Goal: Information Seeking & Learning: Learn about a topic

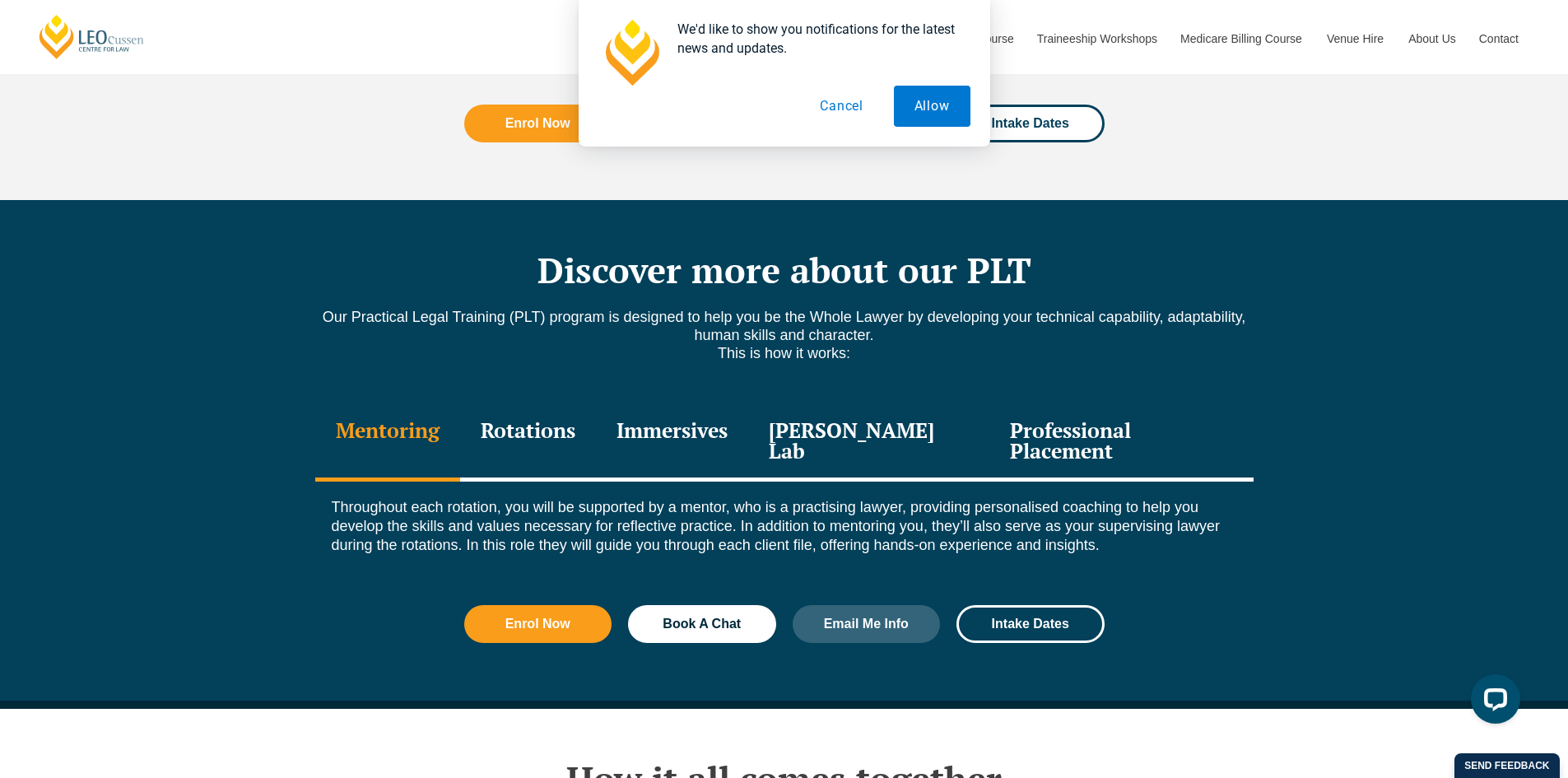
scroll to position [2305, 0]
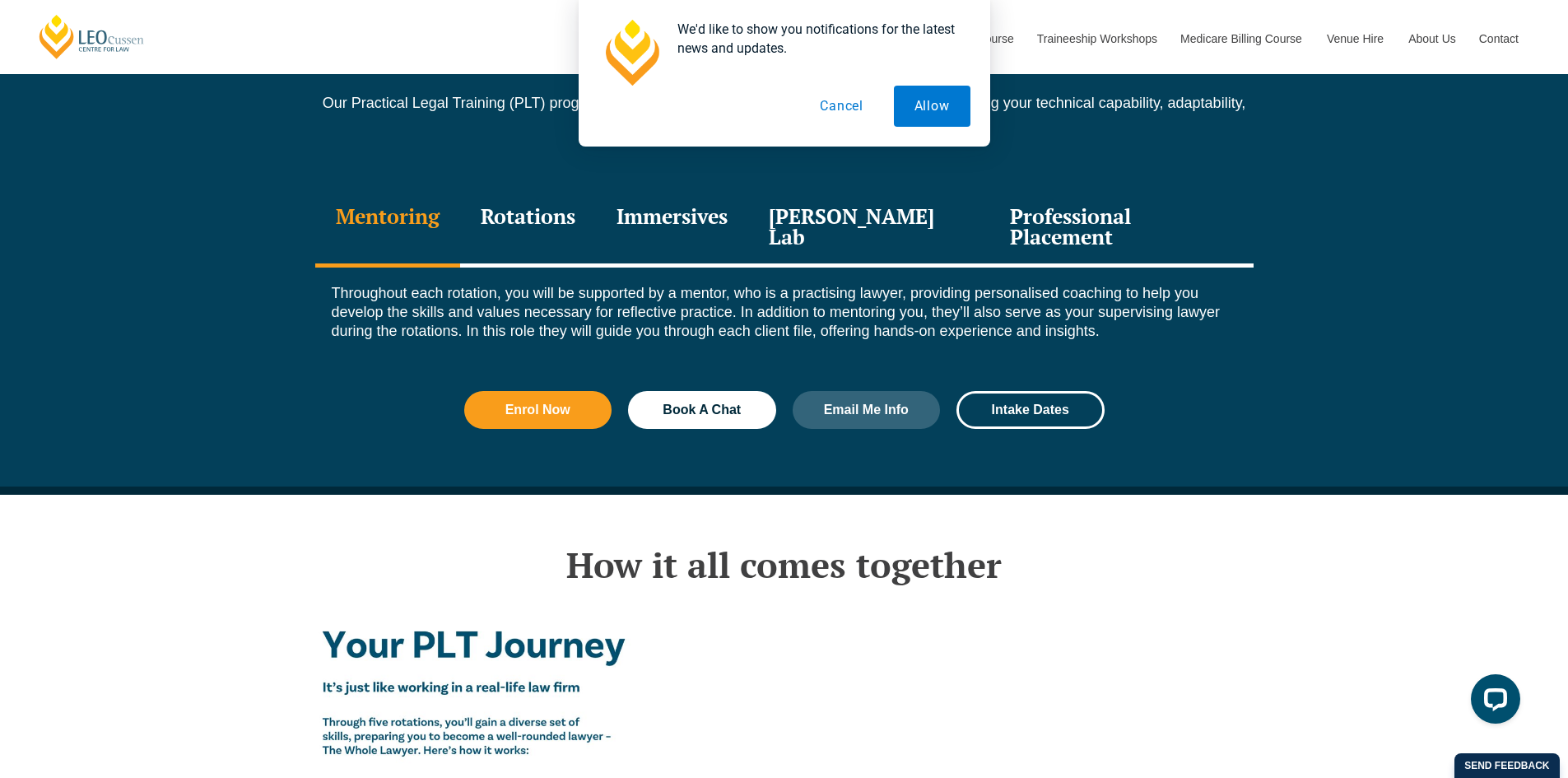
click at [548, 190] on div "Rotations" at bounding box center [527, 228] width 136 height 78
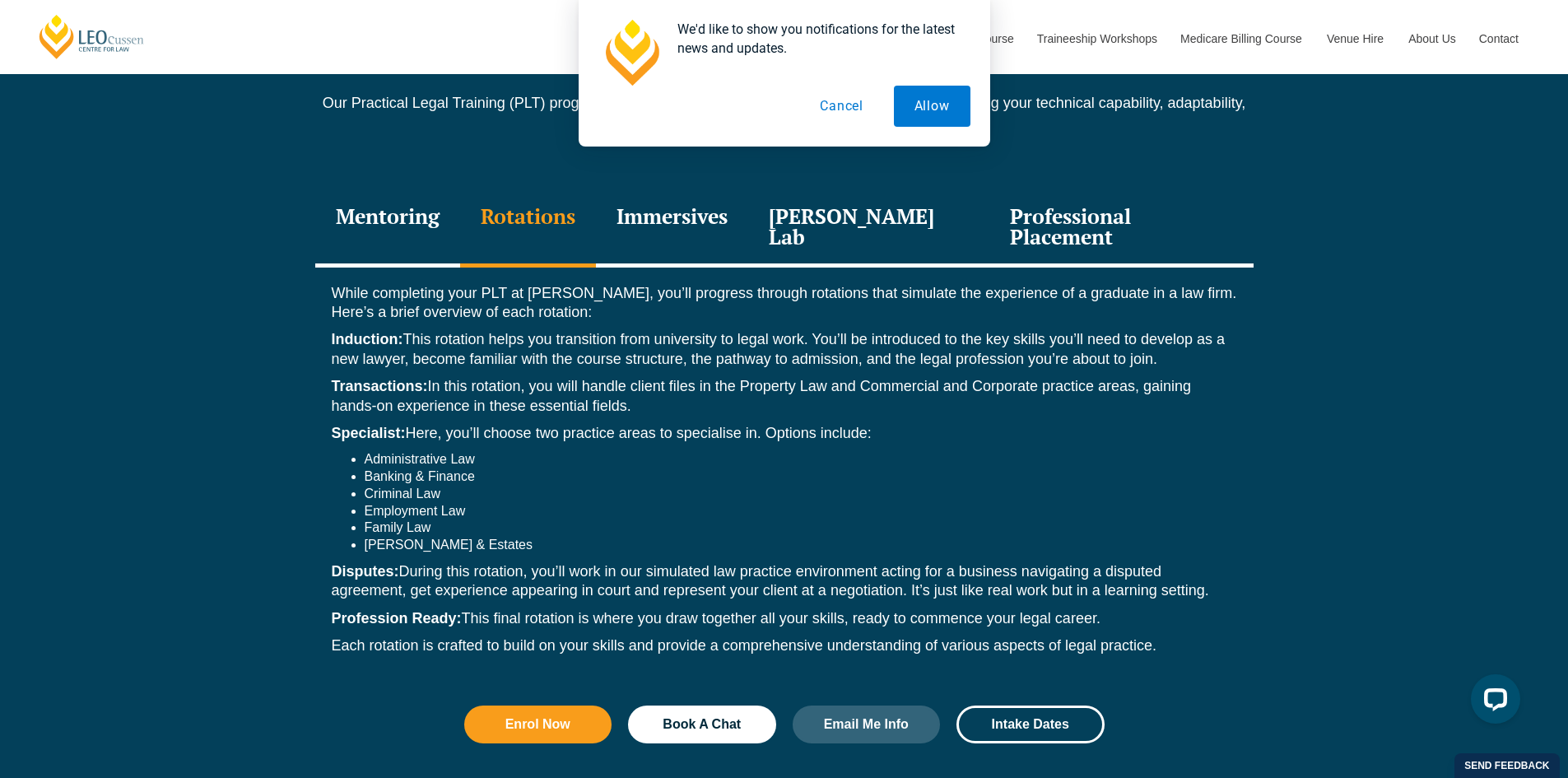
click at [686, 190] on div "Immersives" at bounding box center [672, 228] width 152 height 78
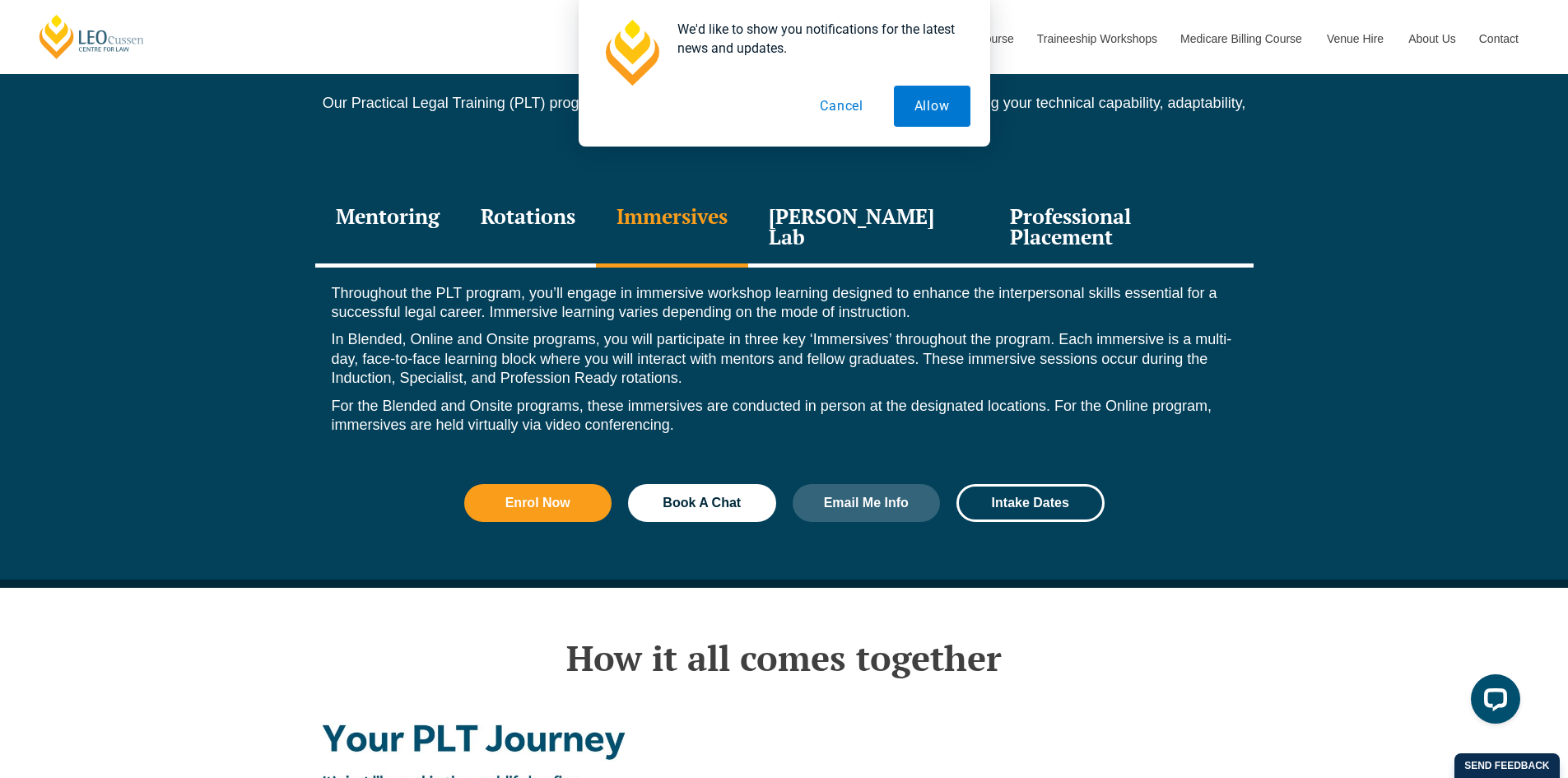
click at [541, 196] on div "Rotations" at bounding box center [527, 228] width 136 height 78
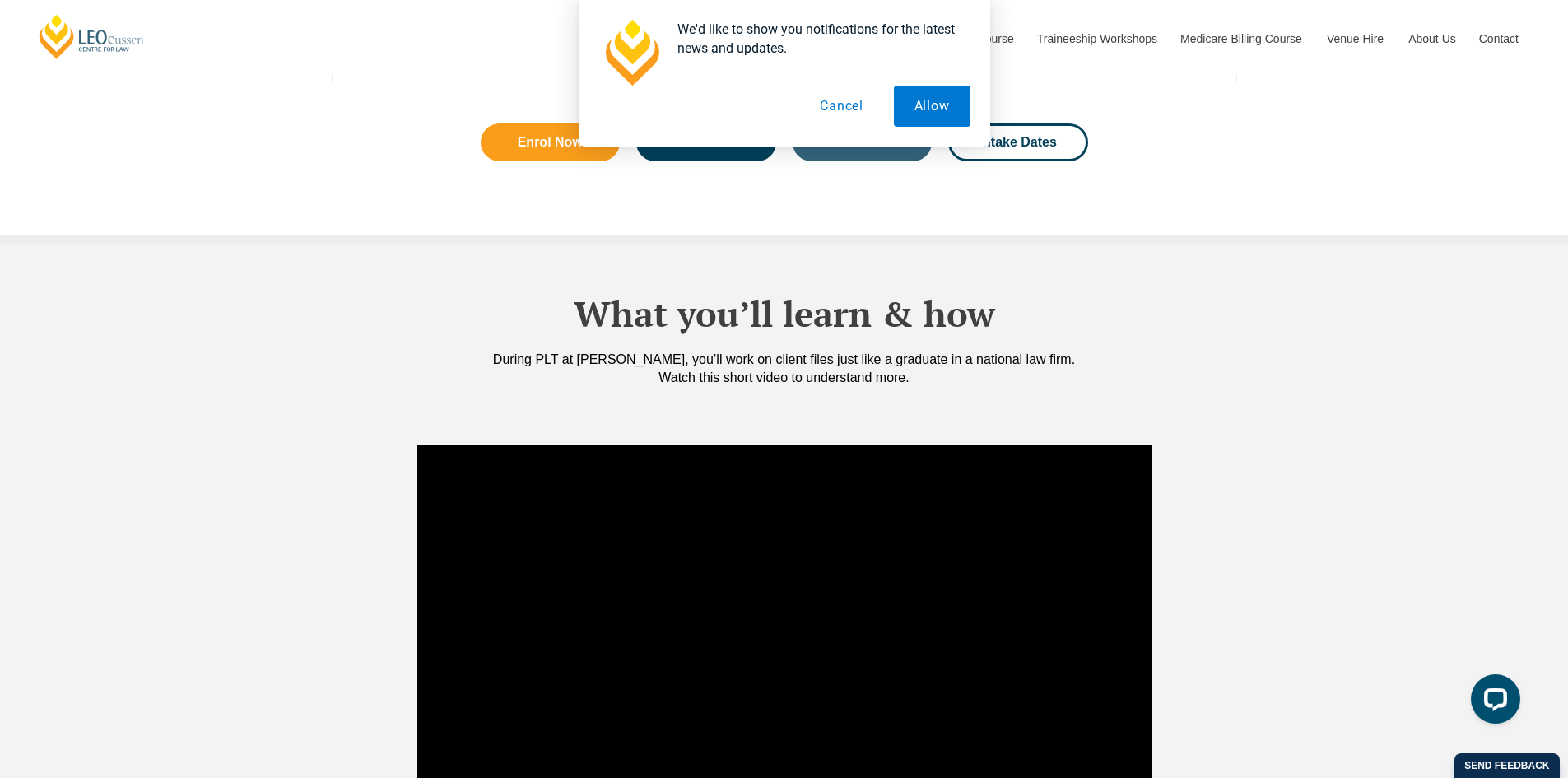
scroll to position [1152, 0]
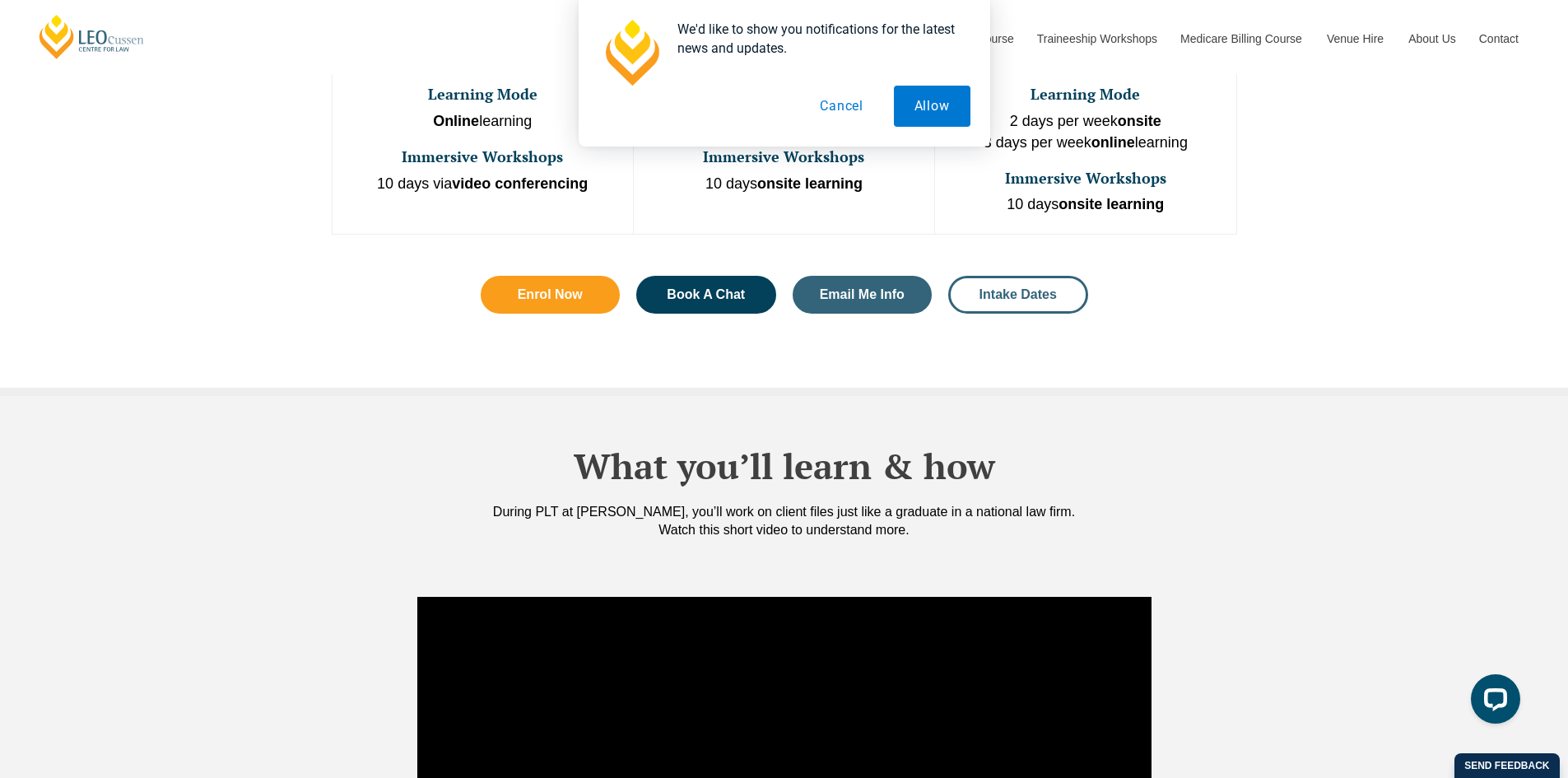
click at [1000, 288] on span "Intake Dates" at bounding box center [1018, 295] width 77 height 13
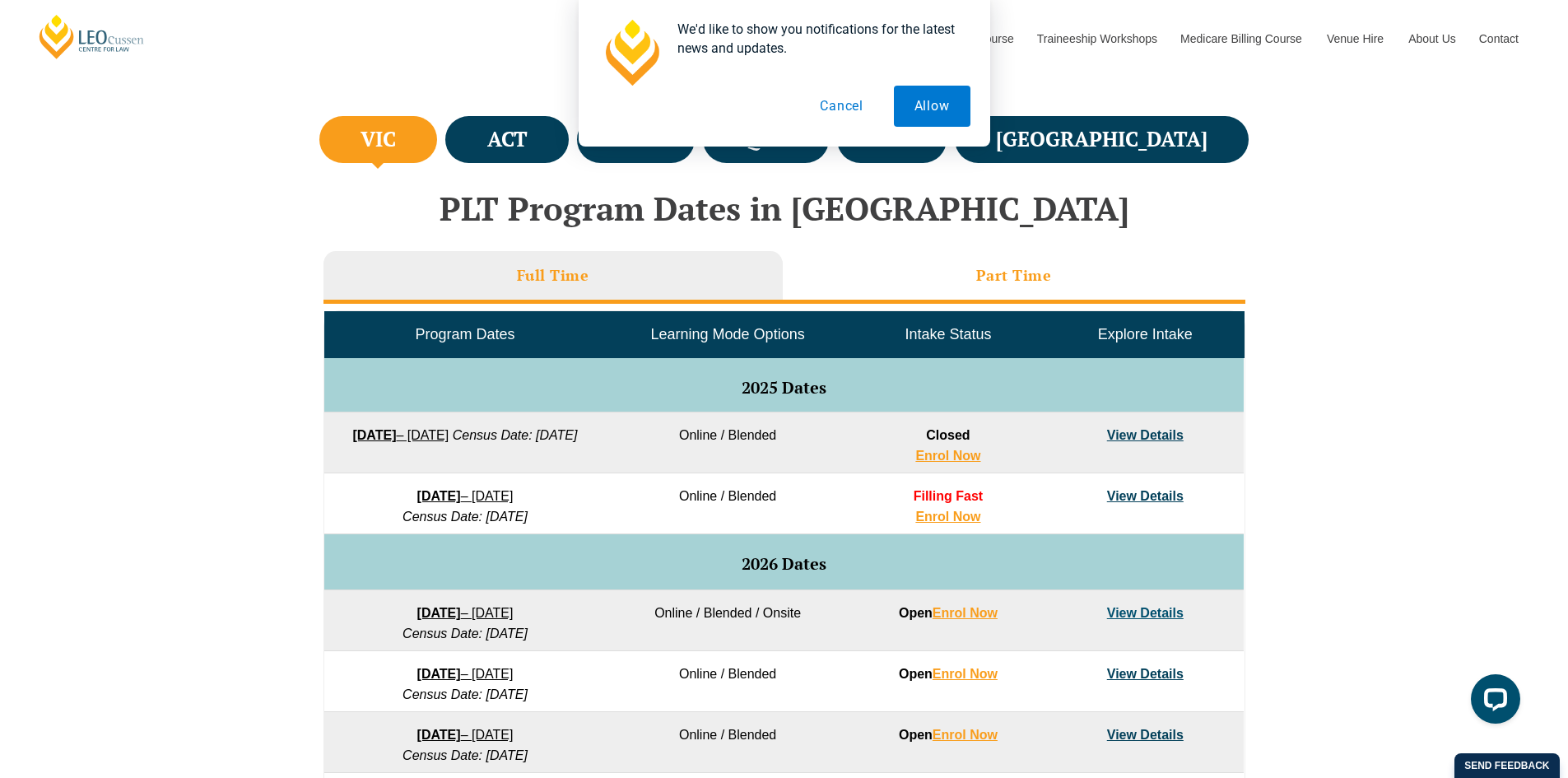
click at [1087, 269] on li "Part Time" at bounding box center [1013, 278] width 462 height 53
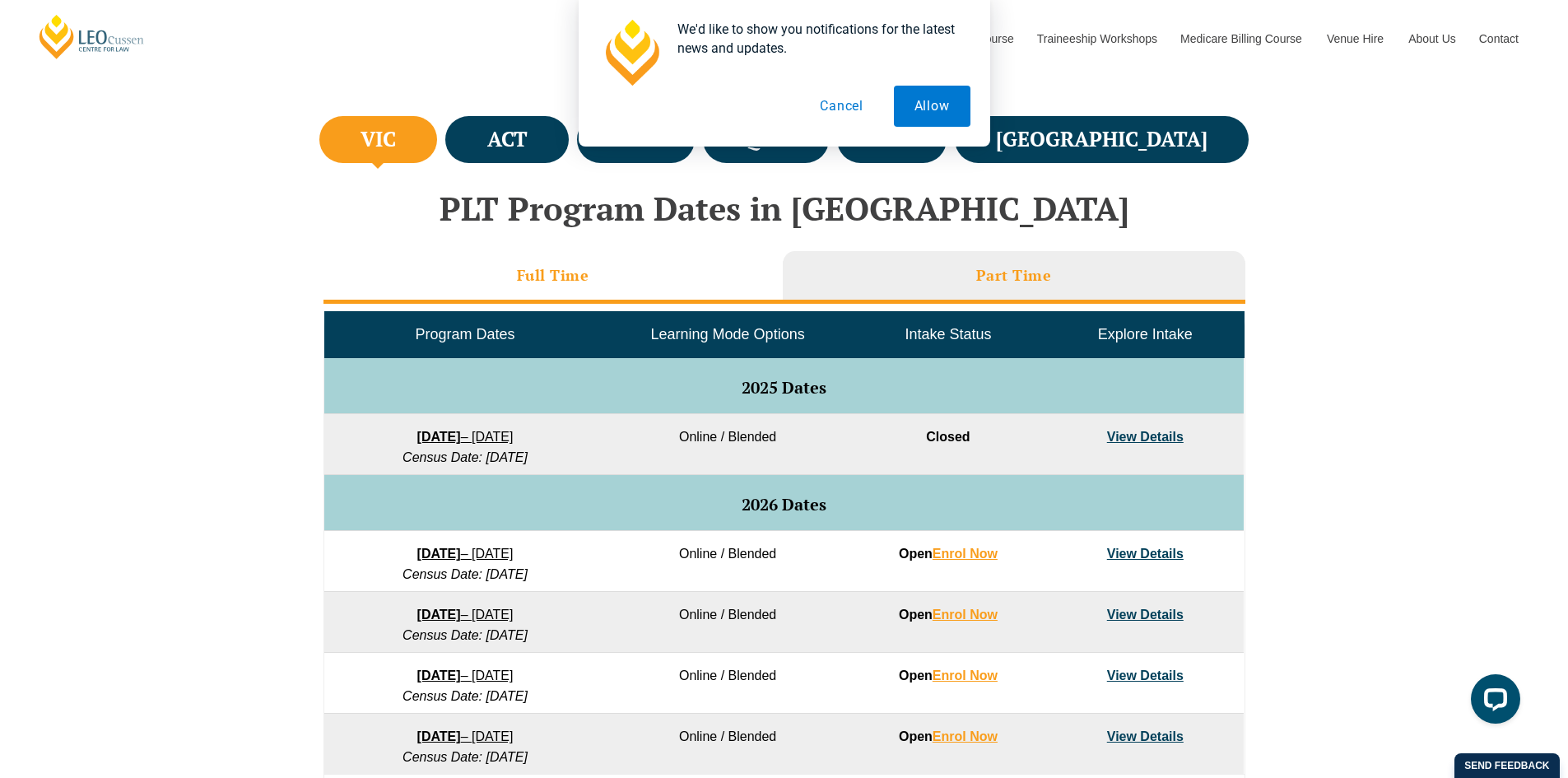
click at [609, 276] on li "Full Time" at bounding box center [553, 278] width 459 height 53
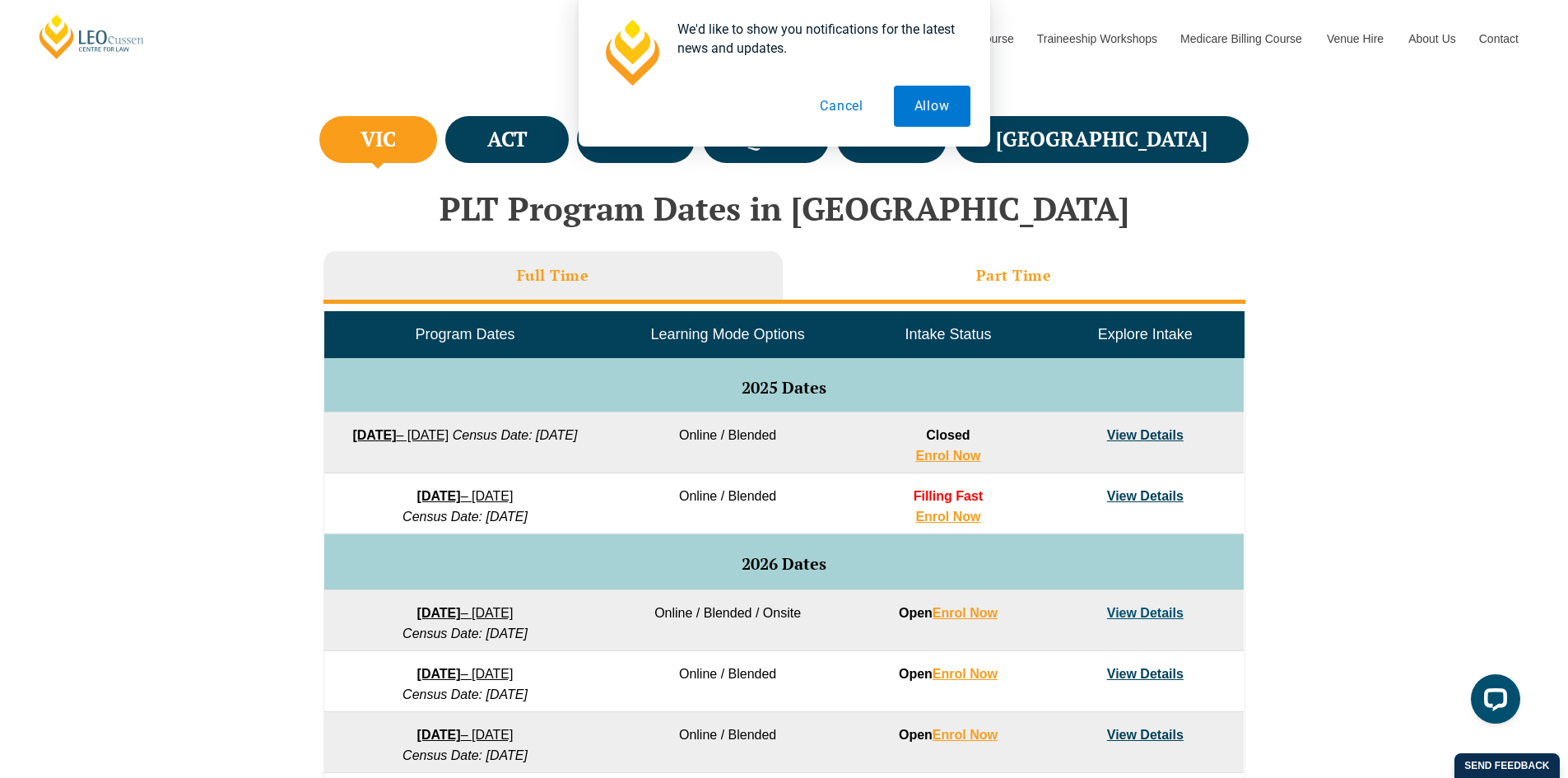
click at [1013, 274] on h3 "Part Time" at bounding box center [1014, 275] width 76 height 19
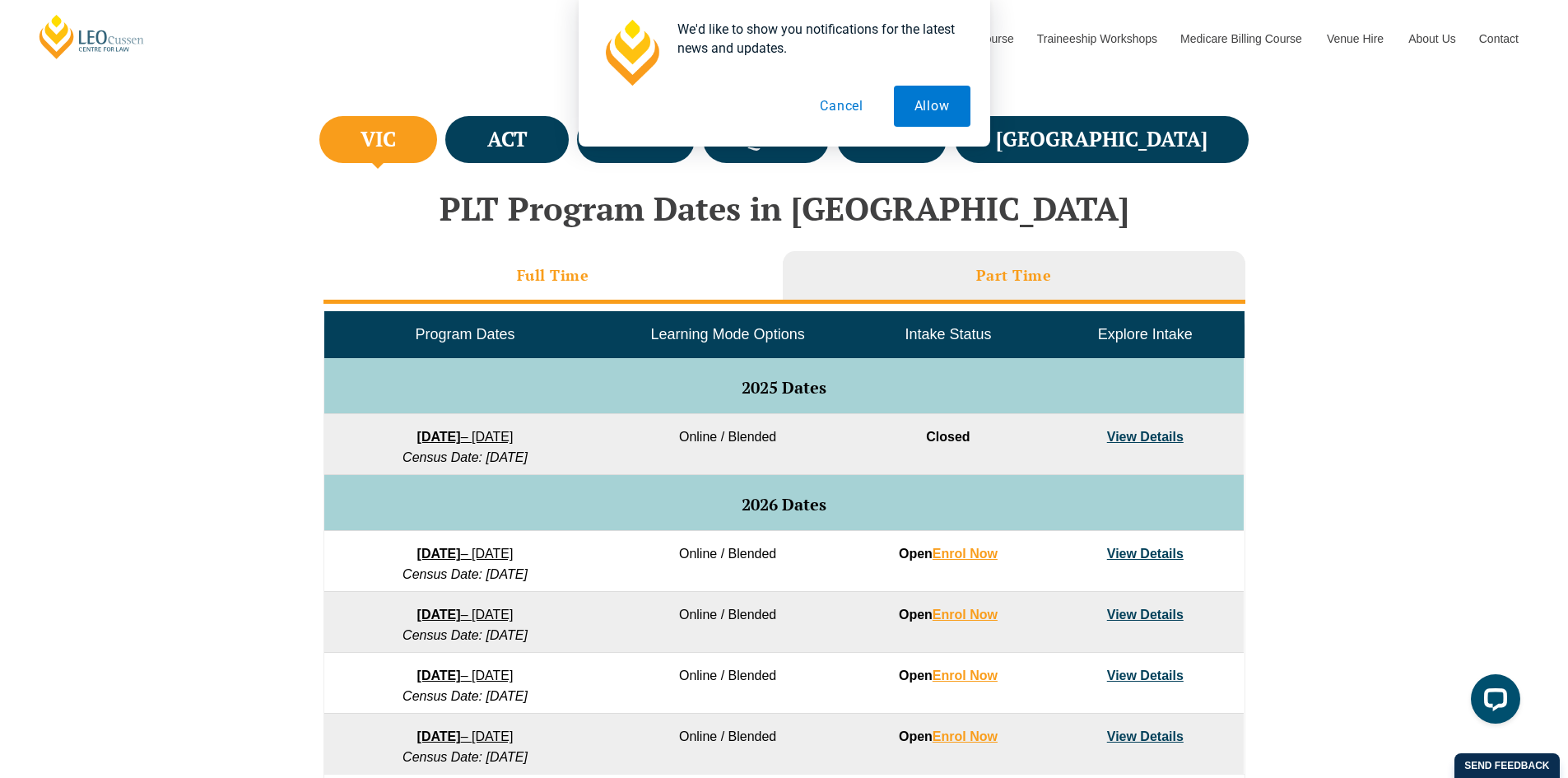
click at [611, 277] on li "Full Time" at bounding box center [553, 278] width 459 height 53
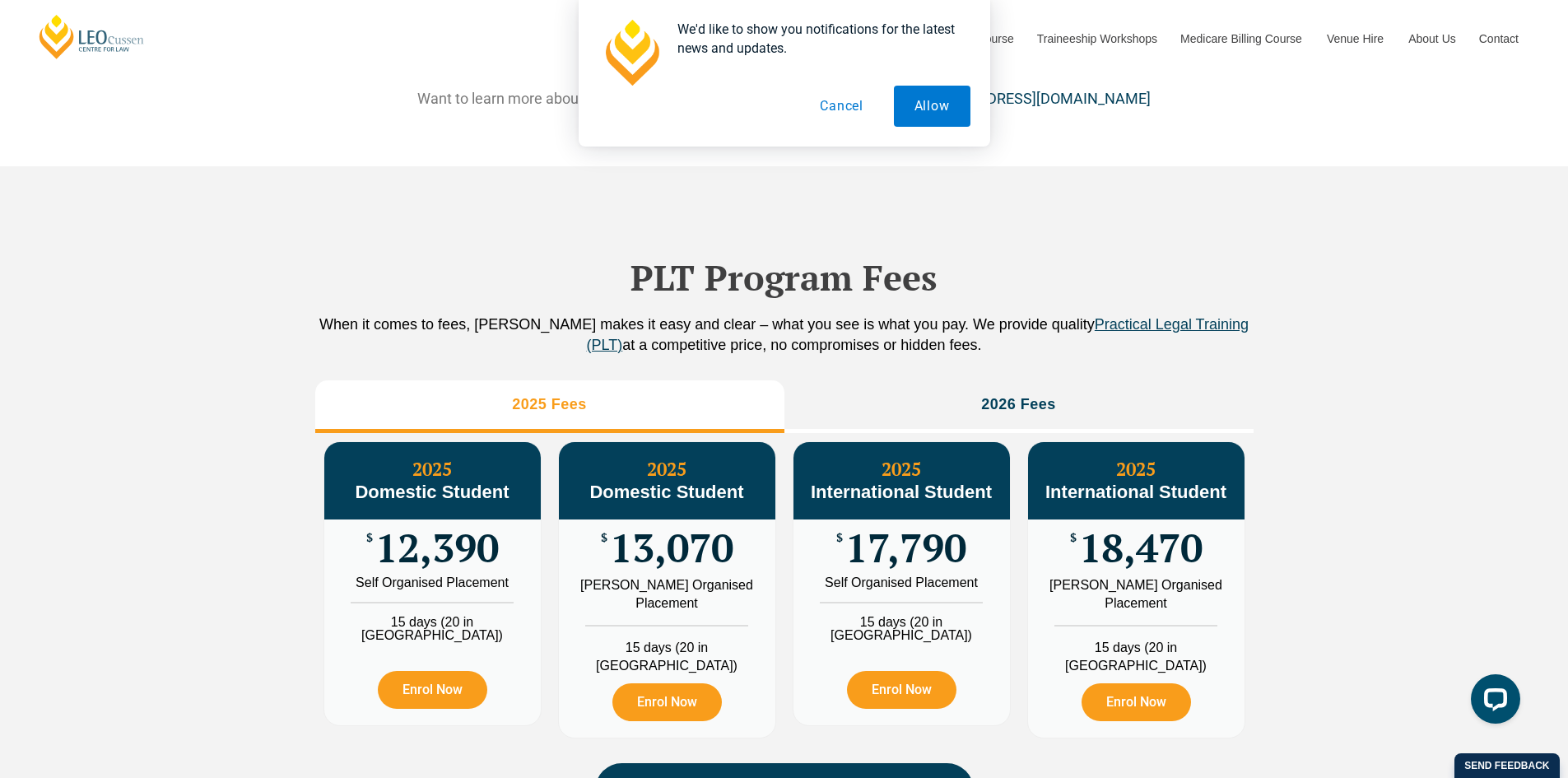
scroll to position [1728, 0]
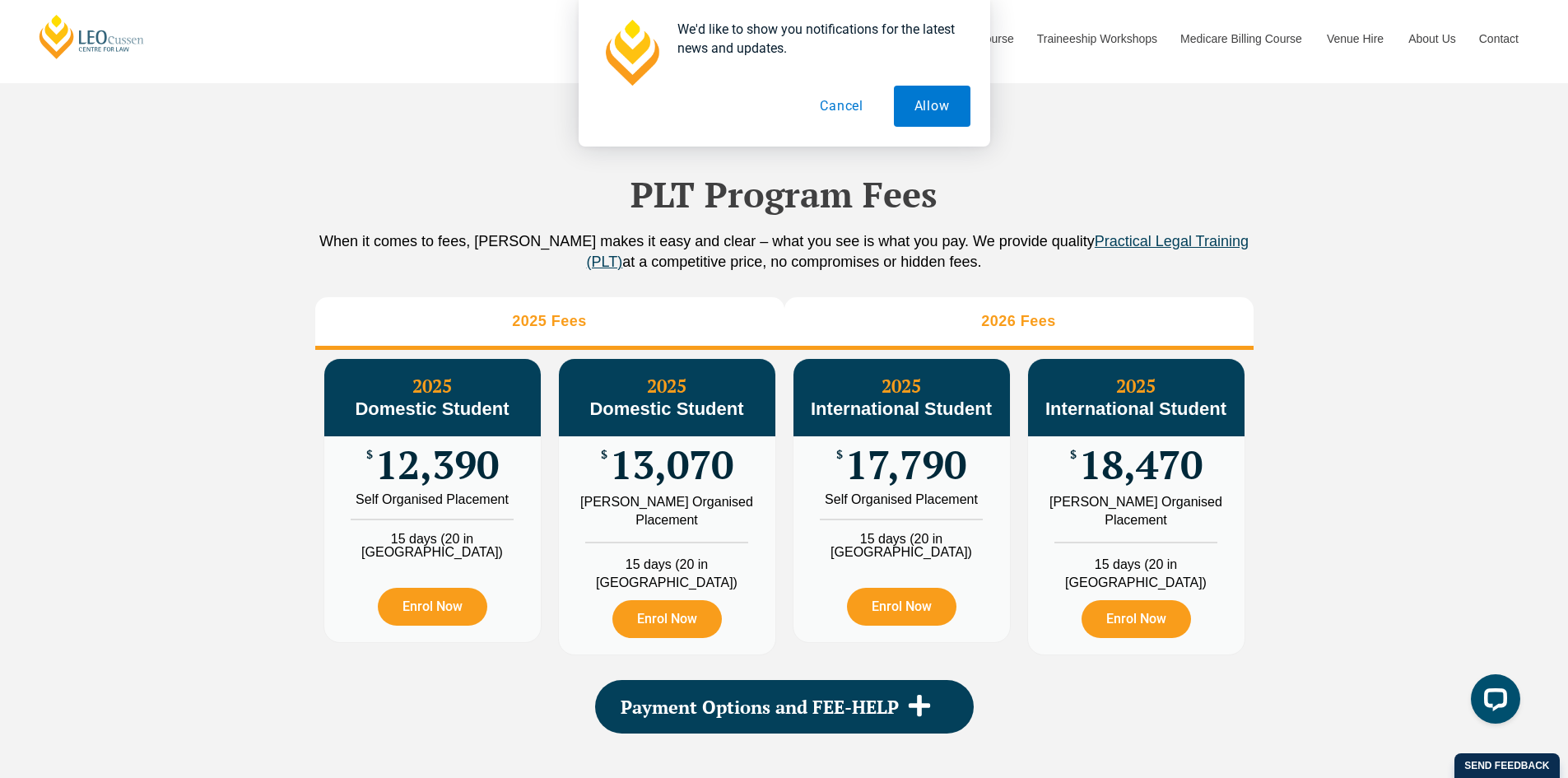
click at [971, 334] on li "2026 Fees" at bounding box center [1018, 324] width 469 height 53
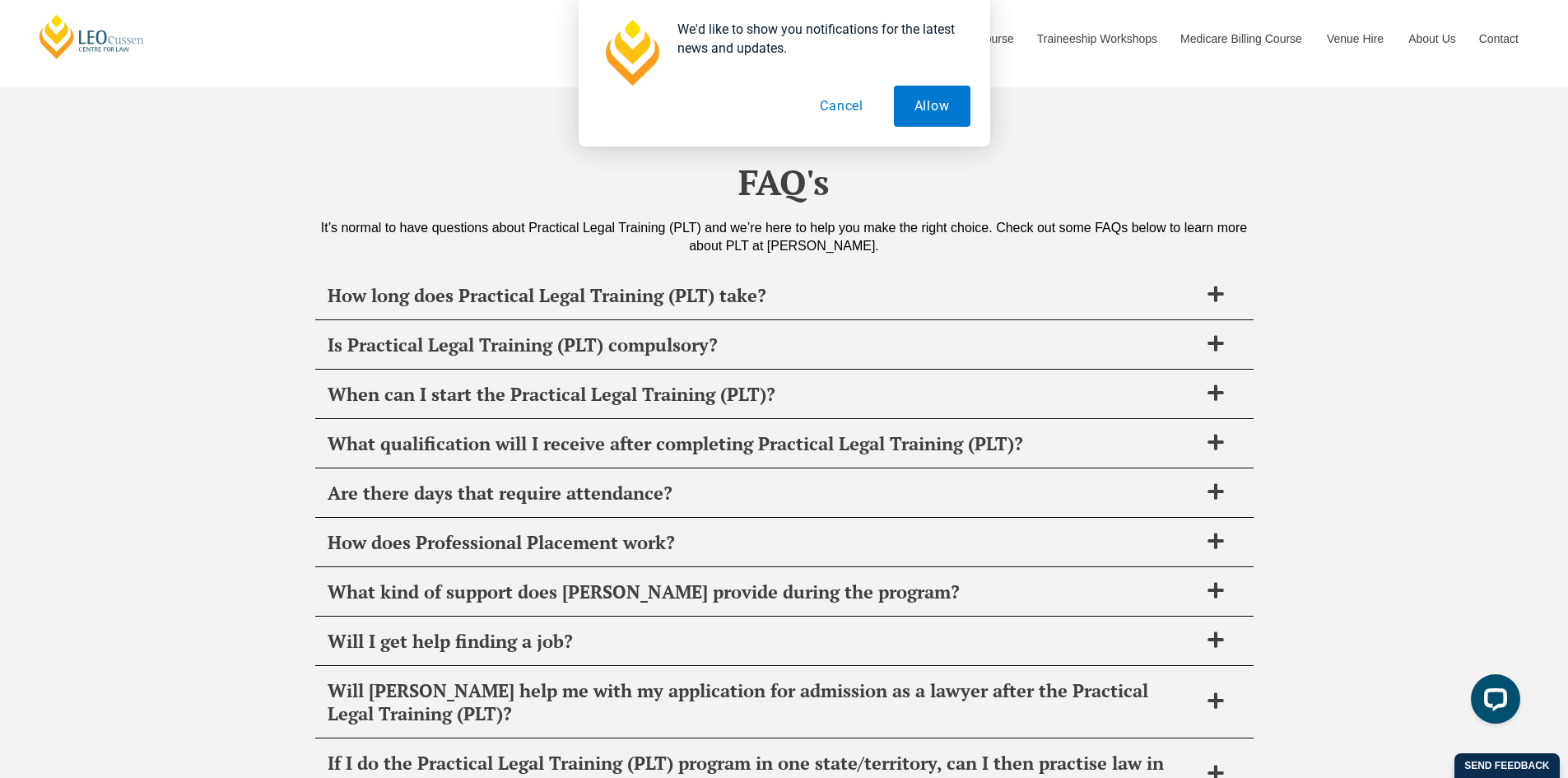
scroll to position [6256, 0]
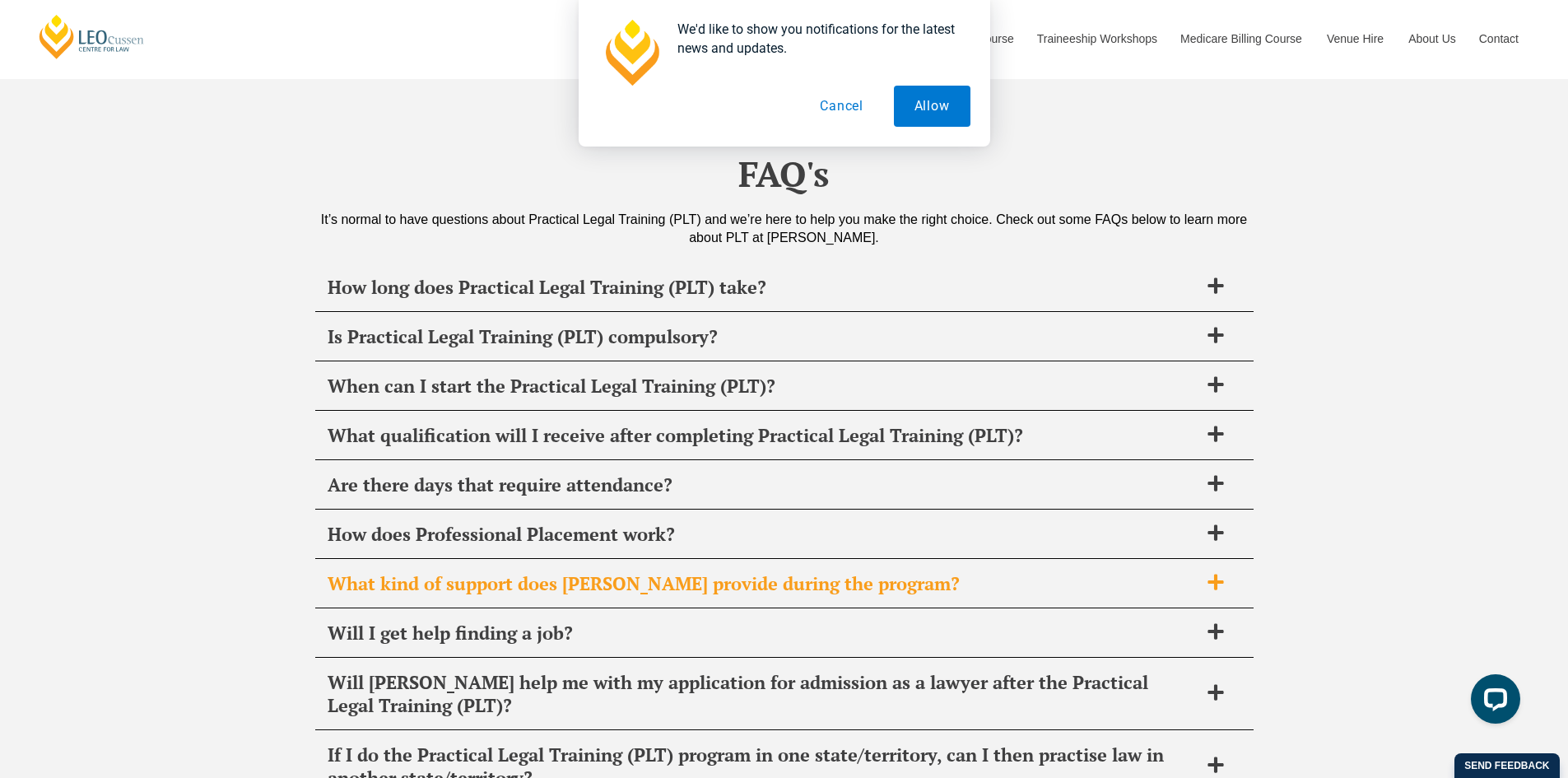
click at [1224, 573] on icon at bounding box center [1215, 582] width 18 height 18
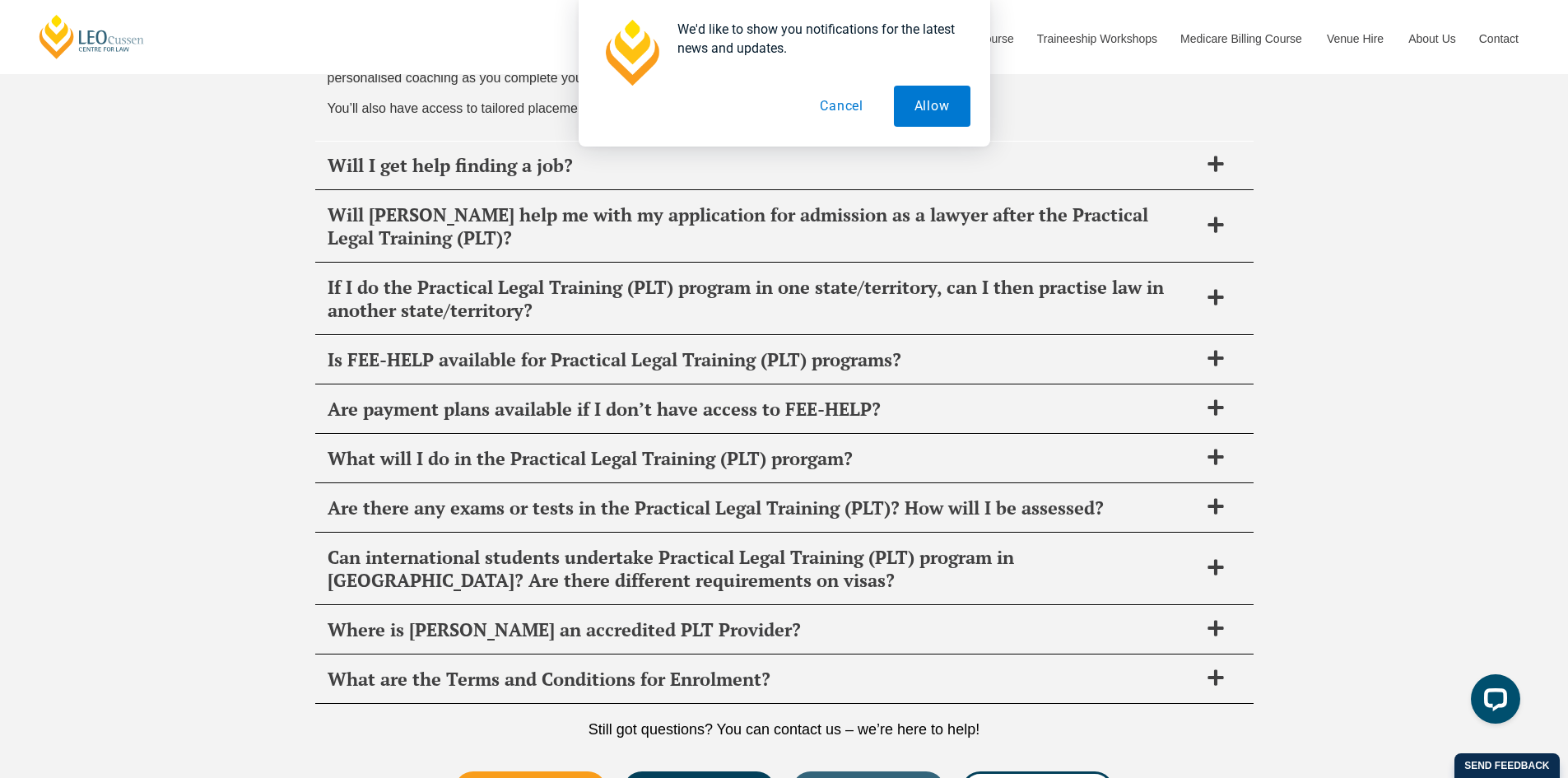
scroll to position [6915, 0]
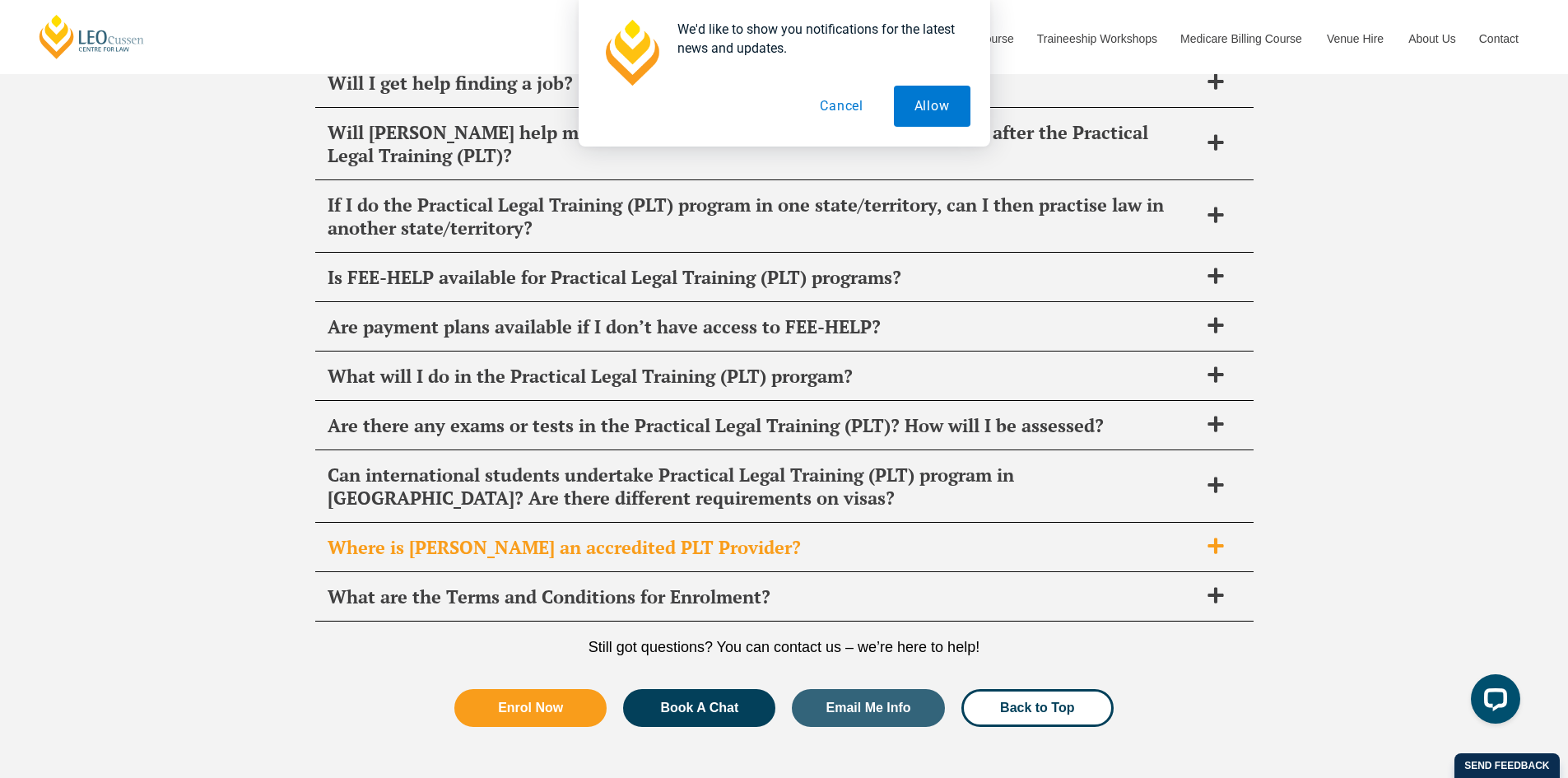
click at [1230, 537] on span at bounding box center [1215, 546] width 35 height 21
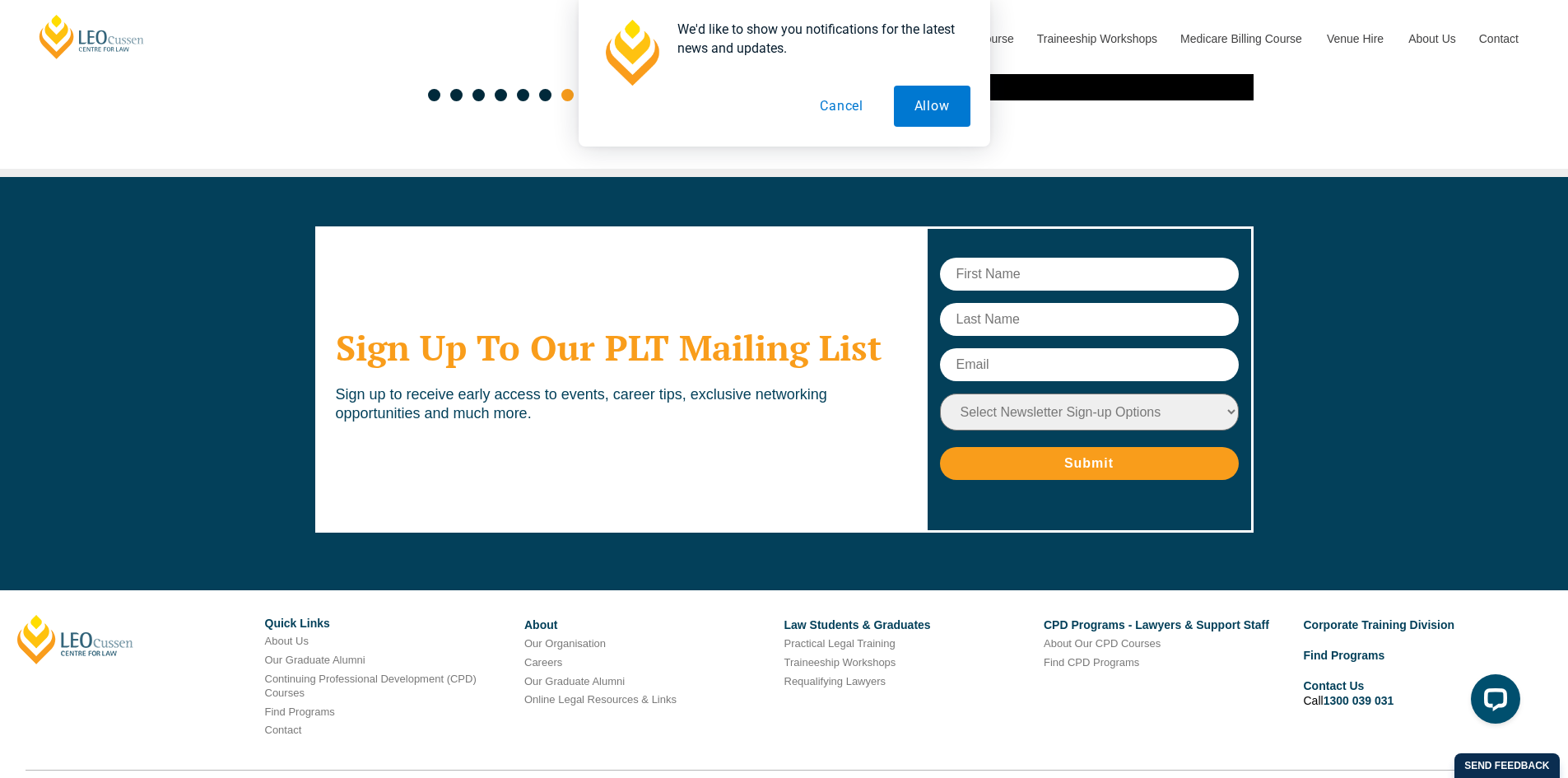
scroll to position [9156, 0]
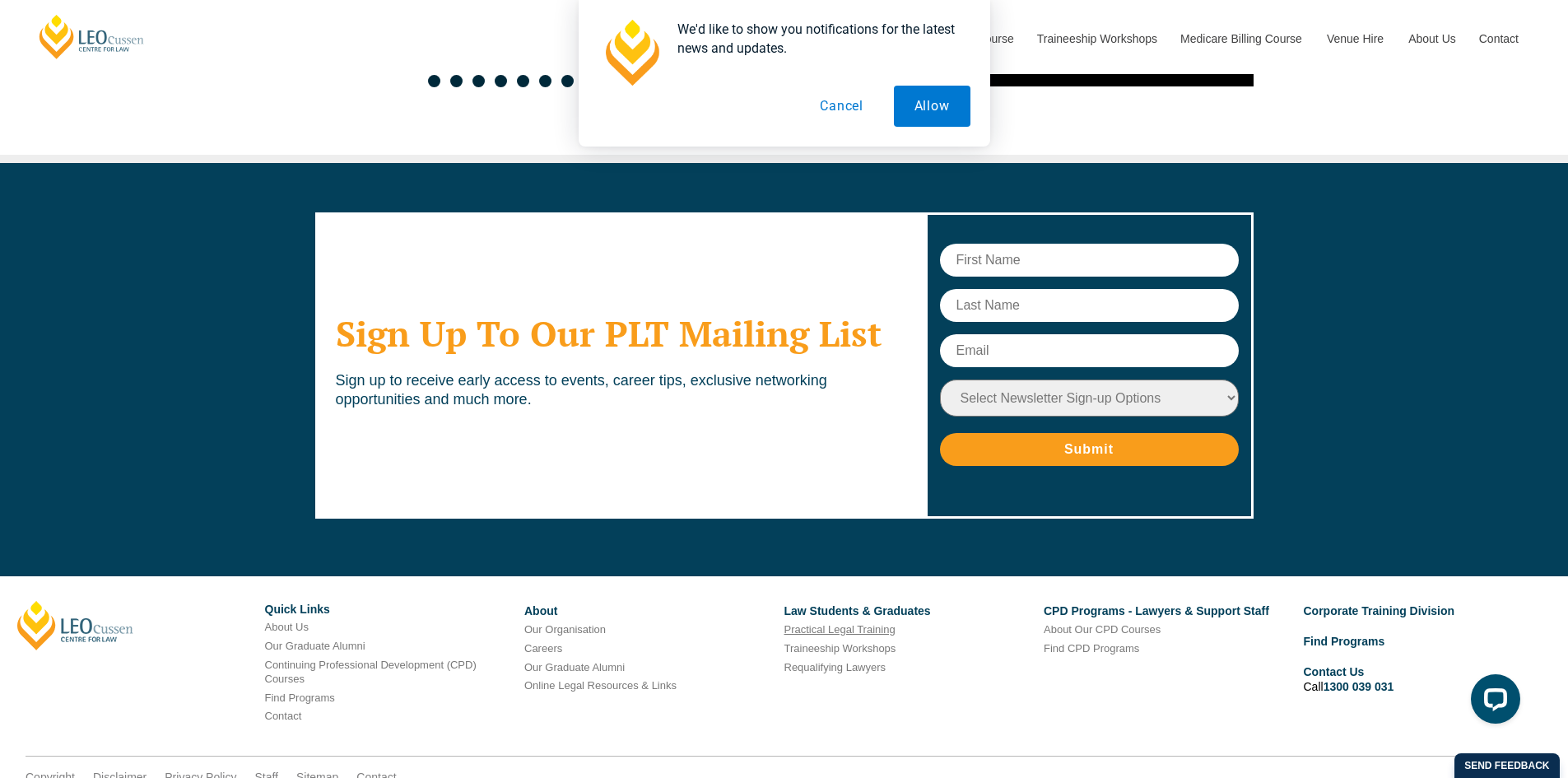
click at [866, 623] on link "Practical Legal Training" at bounding box center [840, 629] width 111 height 12
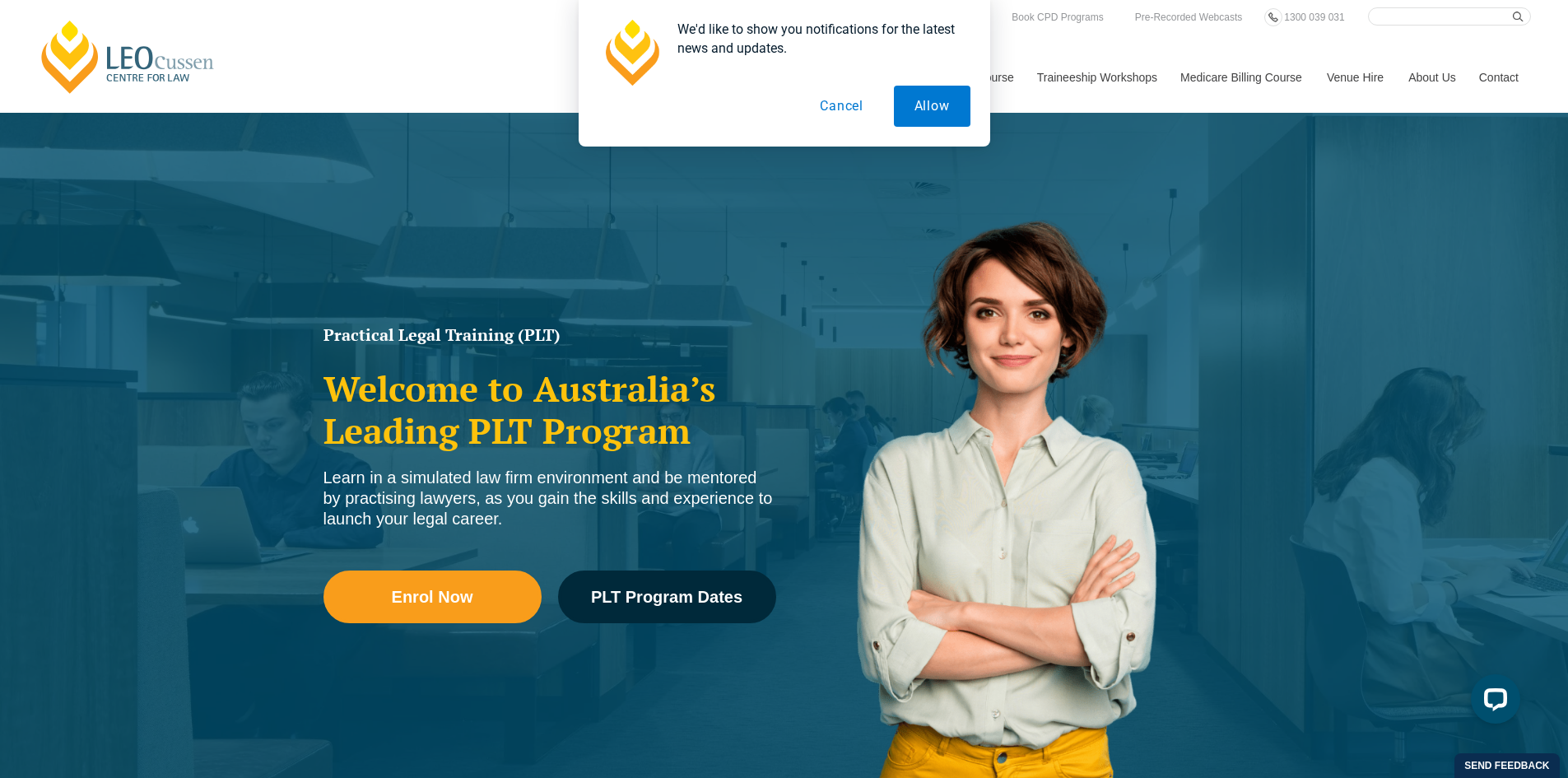
click at [835, 108] on button "Cancel" at bounding box center [841, 106] width 85 height 41
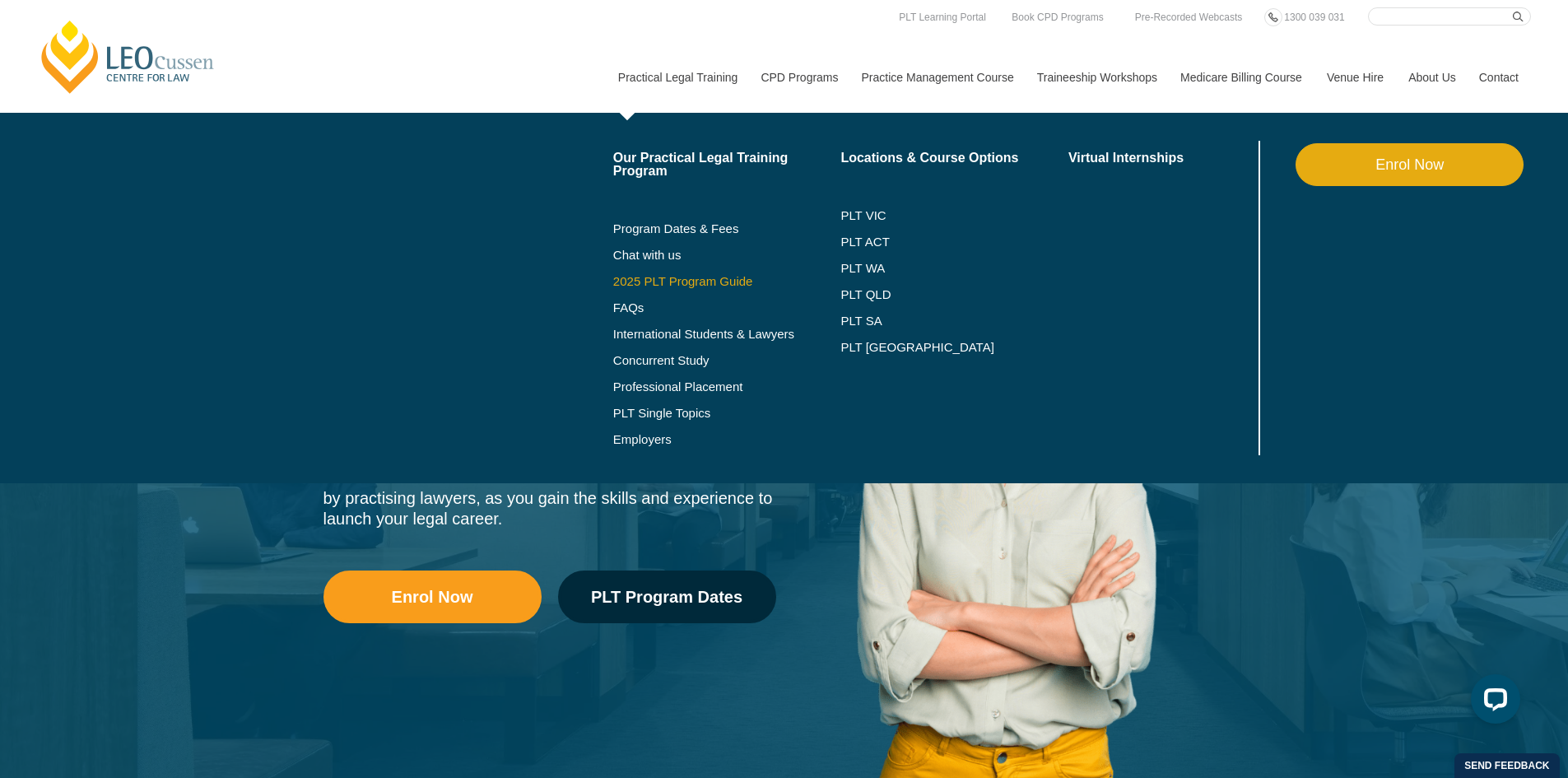
click at [689, 282] on link "2025 PLT Program Guide" at bounding box center [706, 282] width 187 height 13
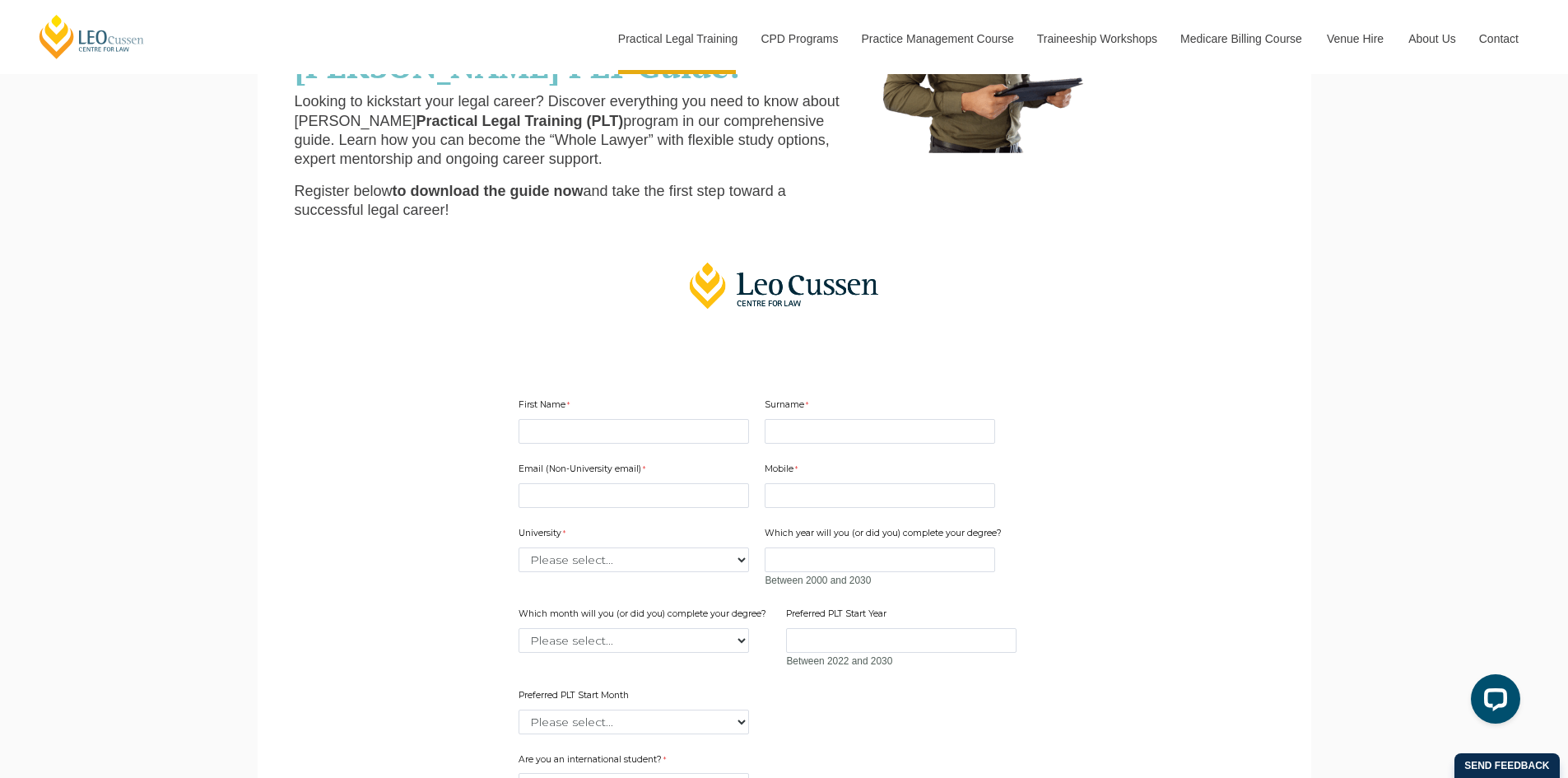
scroll to position [247, 0]
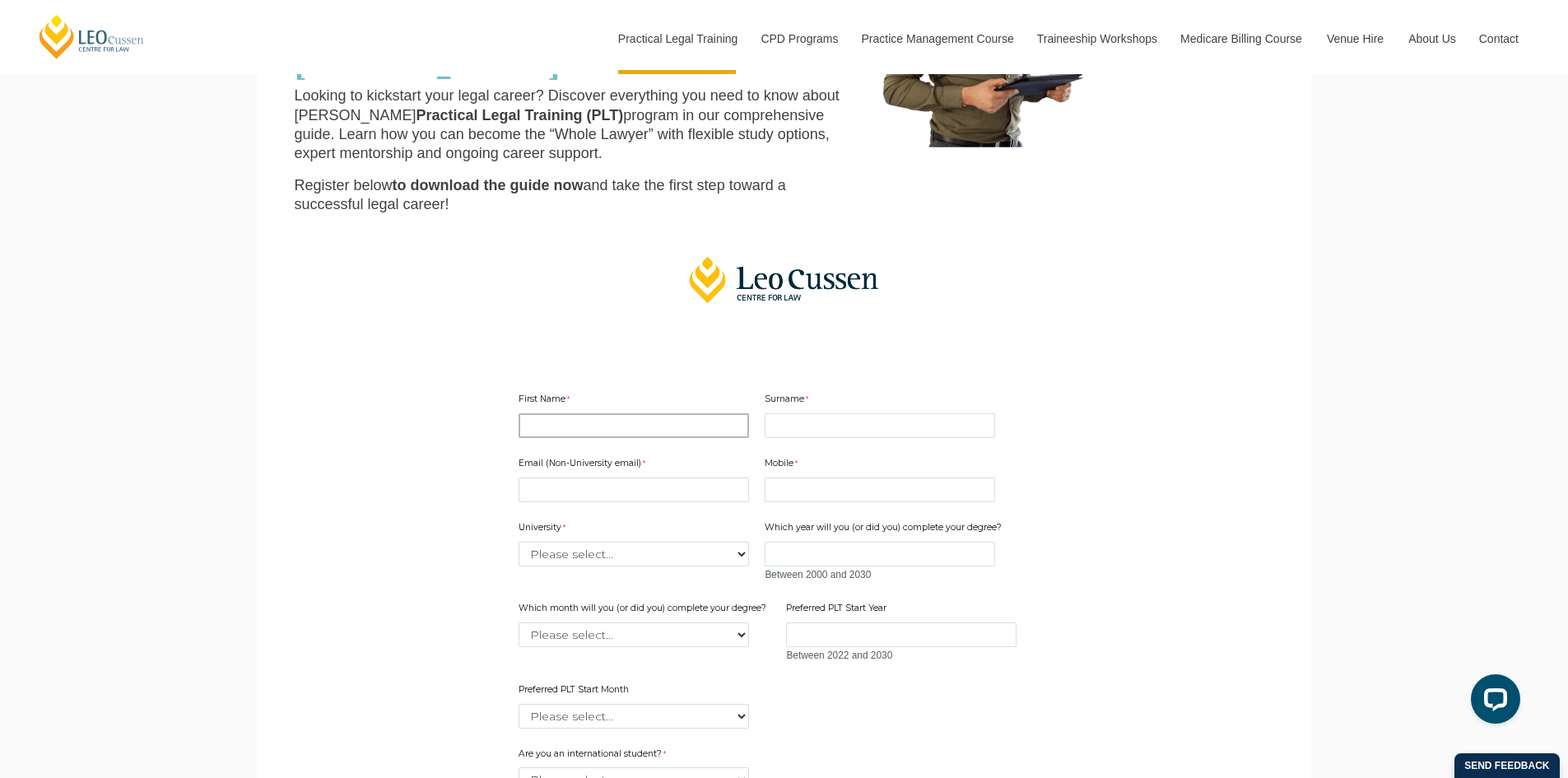
click at [541, 423] on input "First Name" at bounding box center [634, 425] width 231 height 25
type input "Michelle"
type input "Hokin"
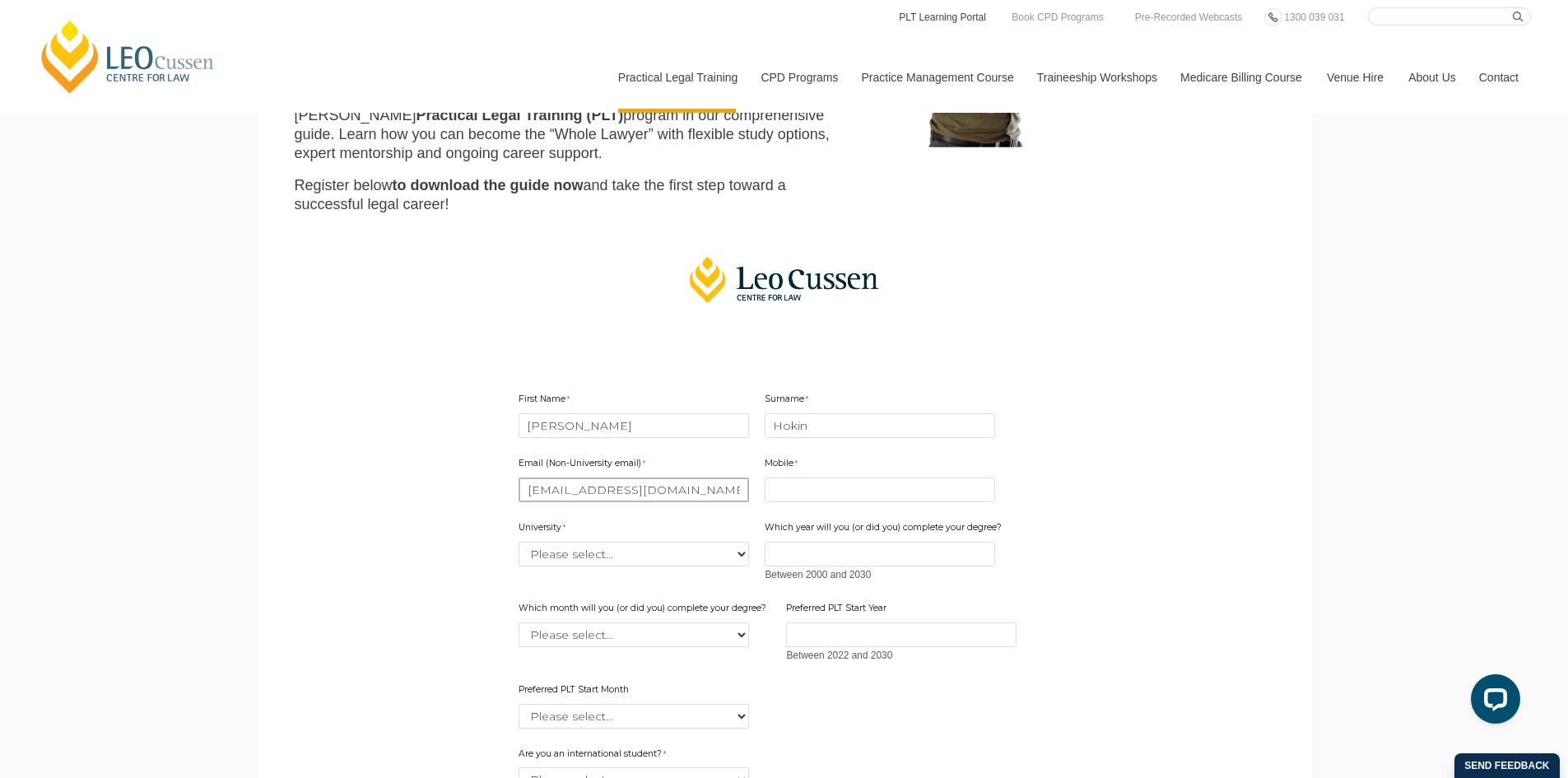
type input "michellehokin@gmail.com"
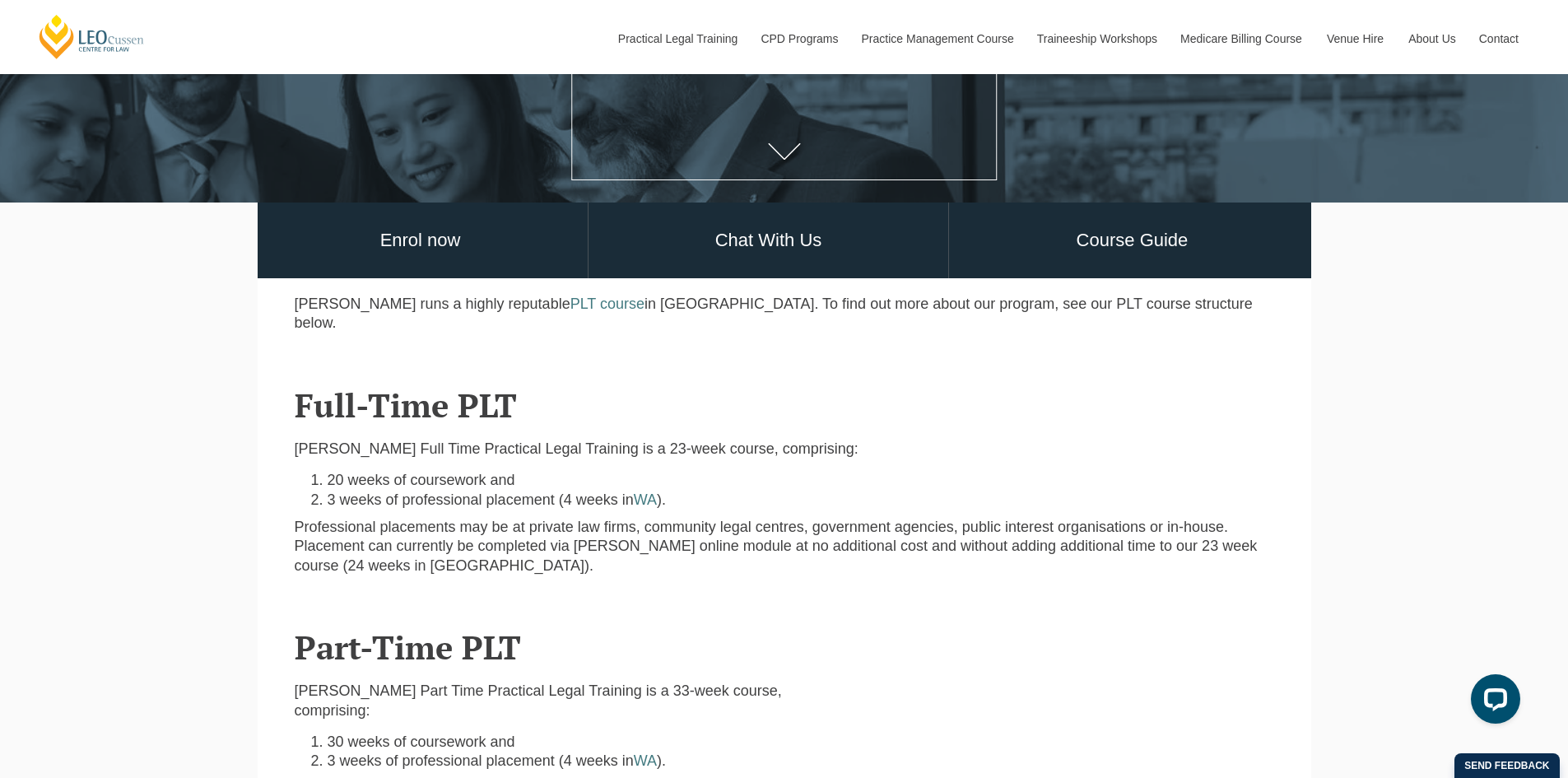
scroll to position [45, 0]
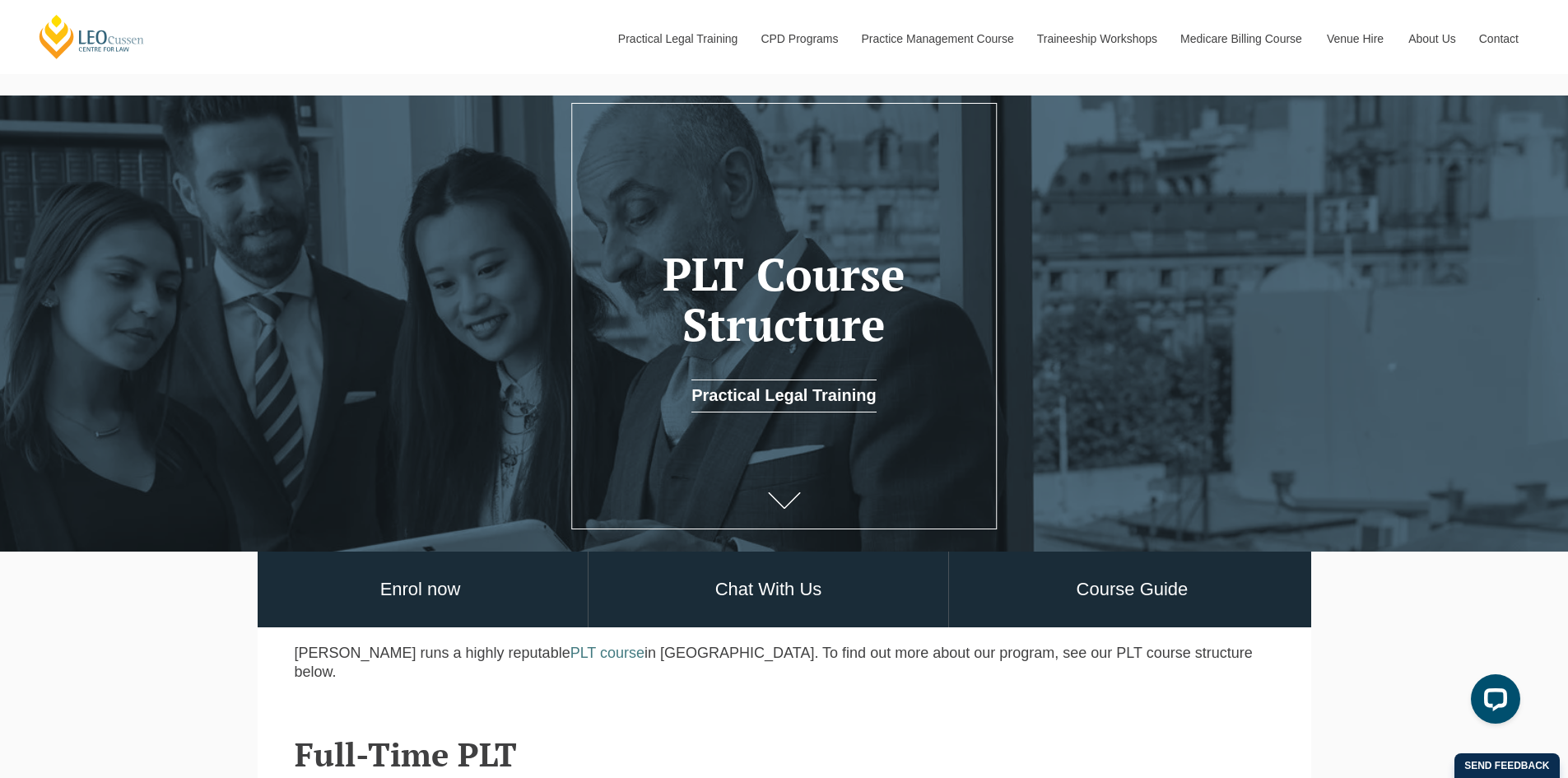
click at [1552, 86] on div "PLT Course Structure Practical Legal Training" at bounding box center [784, 316] width 1568 height 471
click at [1552, 199] on div at bounding box center [784, 330] width 1568 height 471
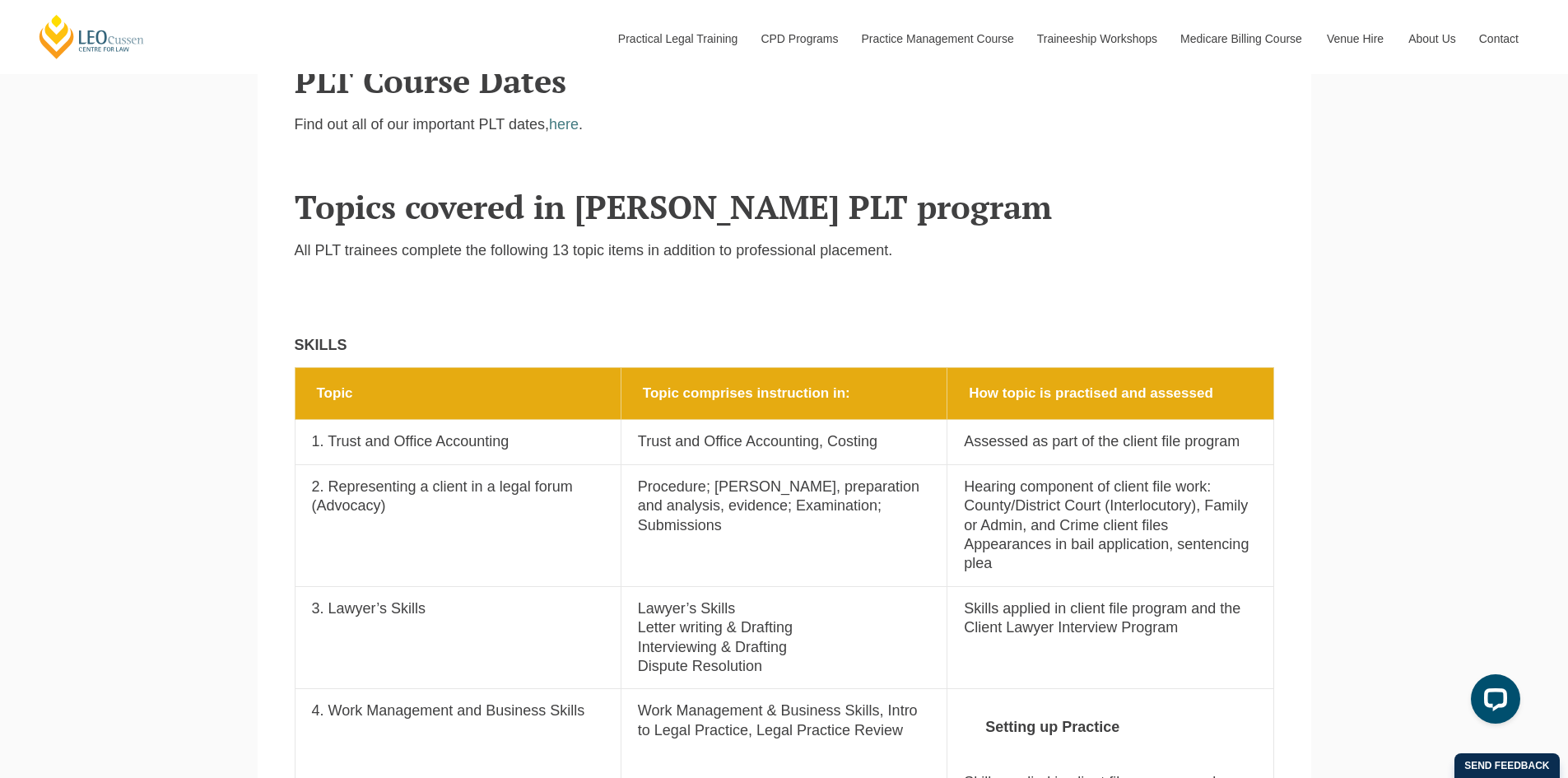
scroll to position [1197, 0]
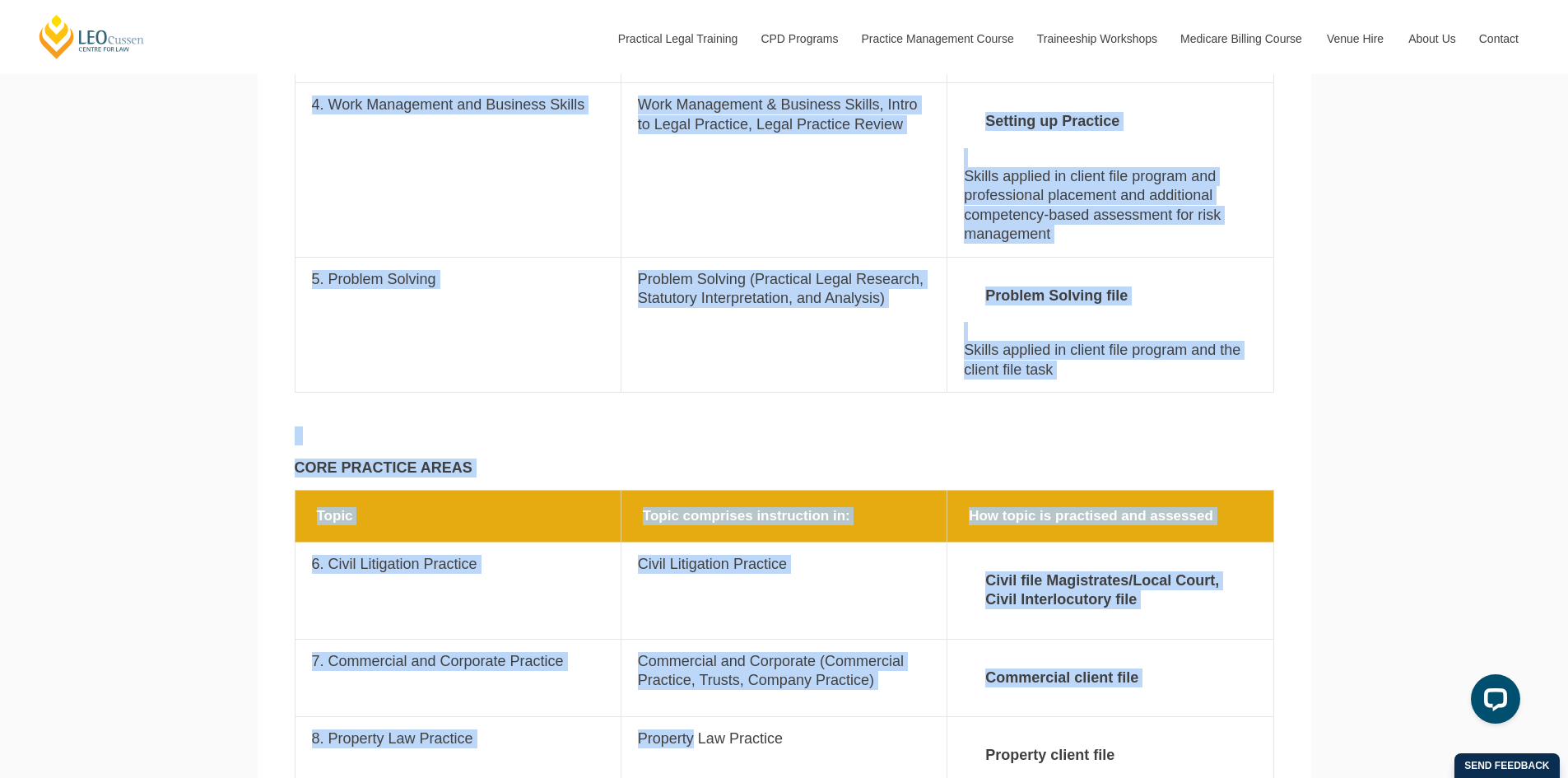
drag, startPoint x: 300, startPoint y: 216, endPoint x: 695, endPoint y: 748, distance: 662.6
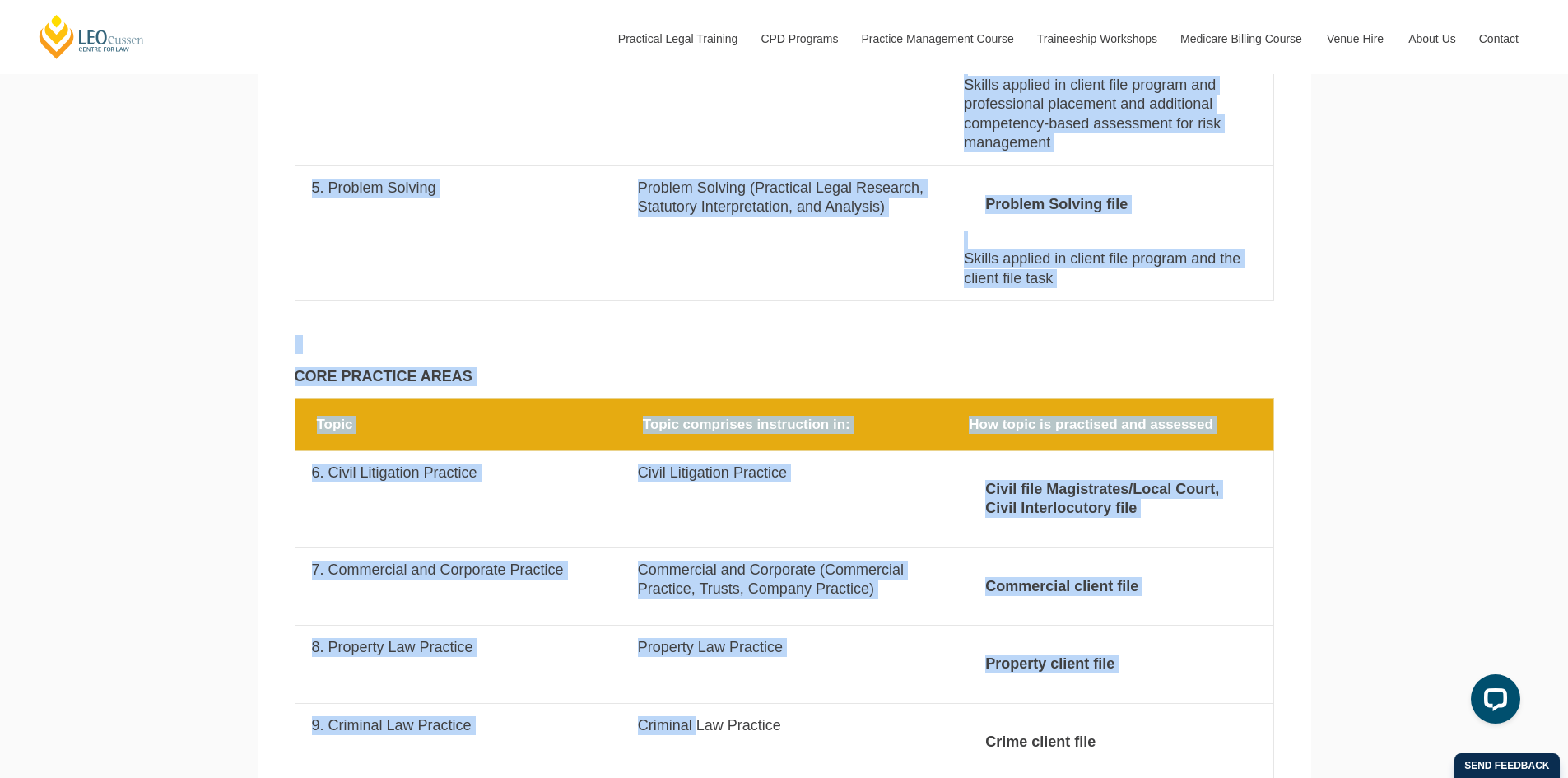
click at [695, 748] on section "Topic Topic comprises instruction in: How topic is practised and assessed Topic…" at bounding box center [784, 598] width 1053 height 400
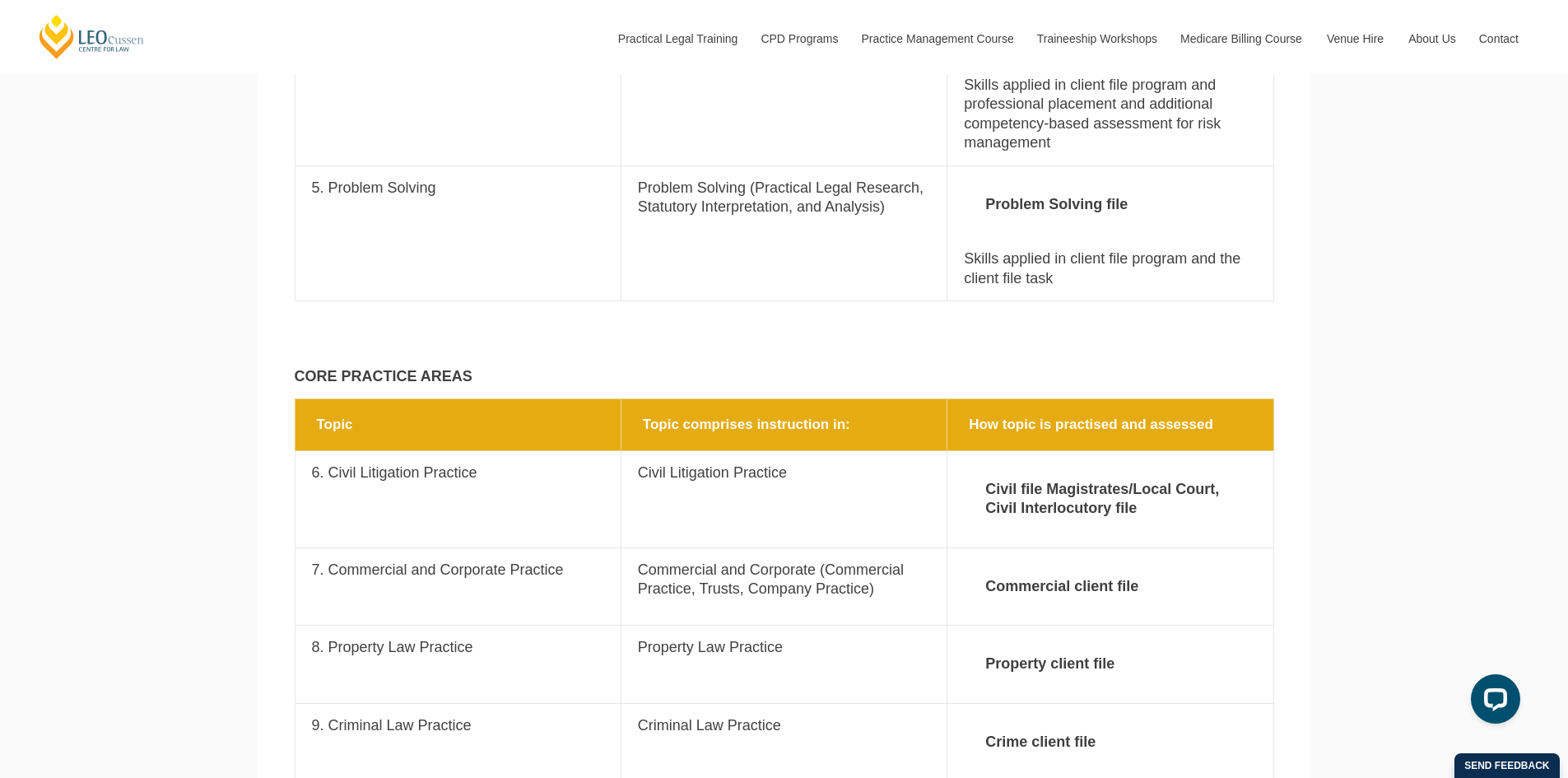
click at [695, 748] on section "Topic Topic comprises instruction in: How topic is practised and assessed Topic…" at bounding box center [784, 598] width 1053 height 400
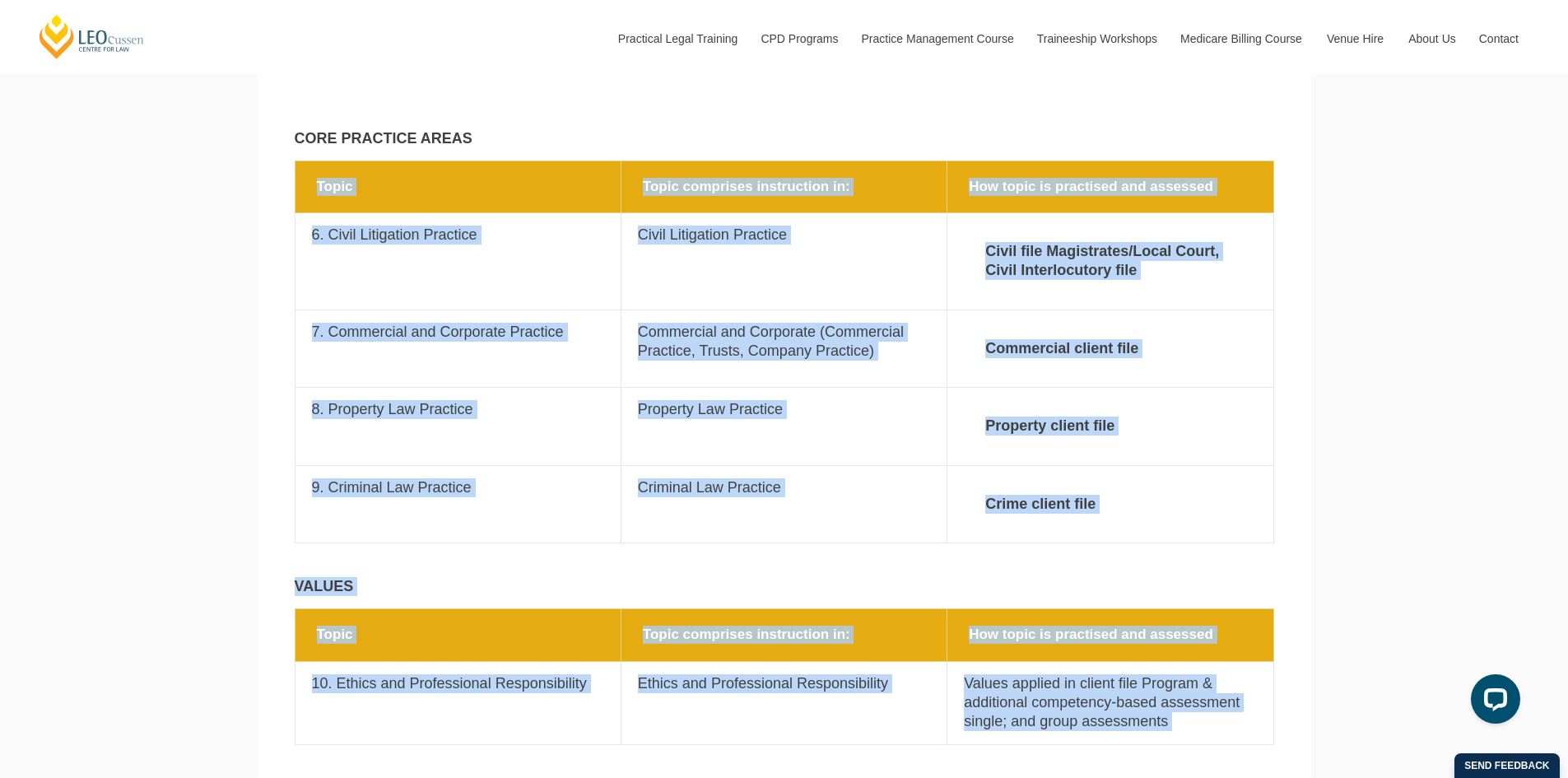
scroll to position [2185, 0]
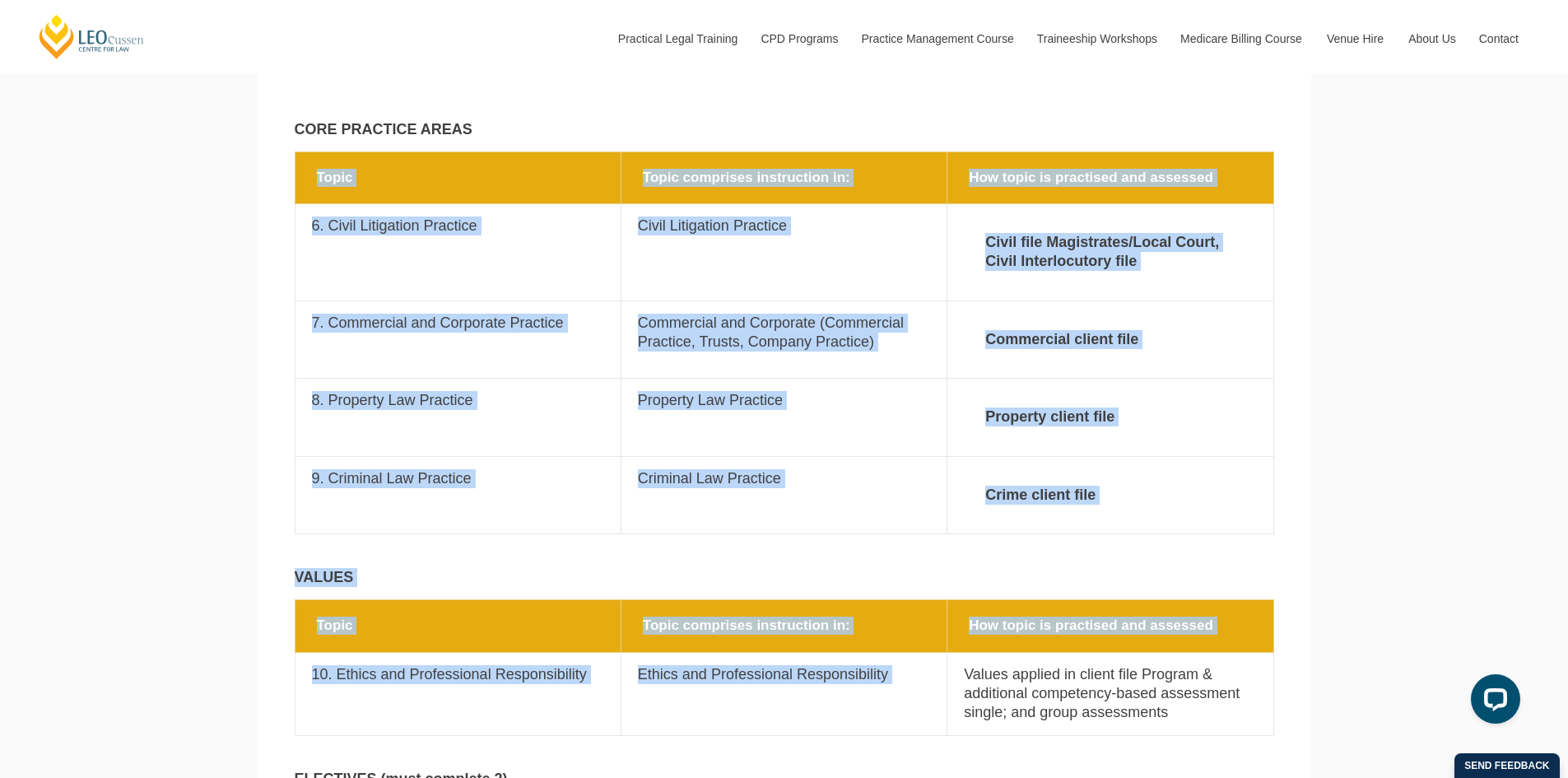
drag, startPoint x: 695, startPoint y: 748, endPoint x: 932, endPoint y: 689, distance: 244.2
click at [922, 682] on main "Enrol now Chat With Us Course Guide Leo Cussen runs a highly reputable PLT cour…" at bounding box center [784, 675] width 1029 height 4529
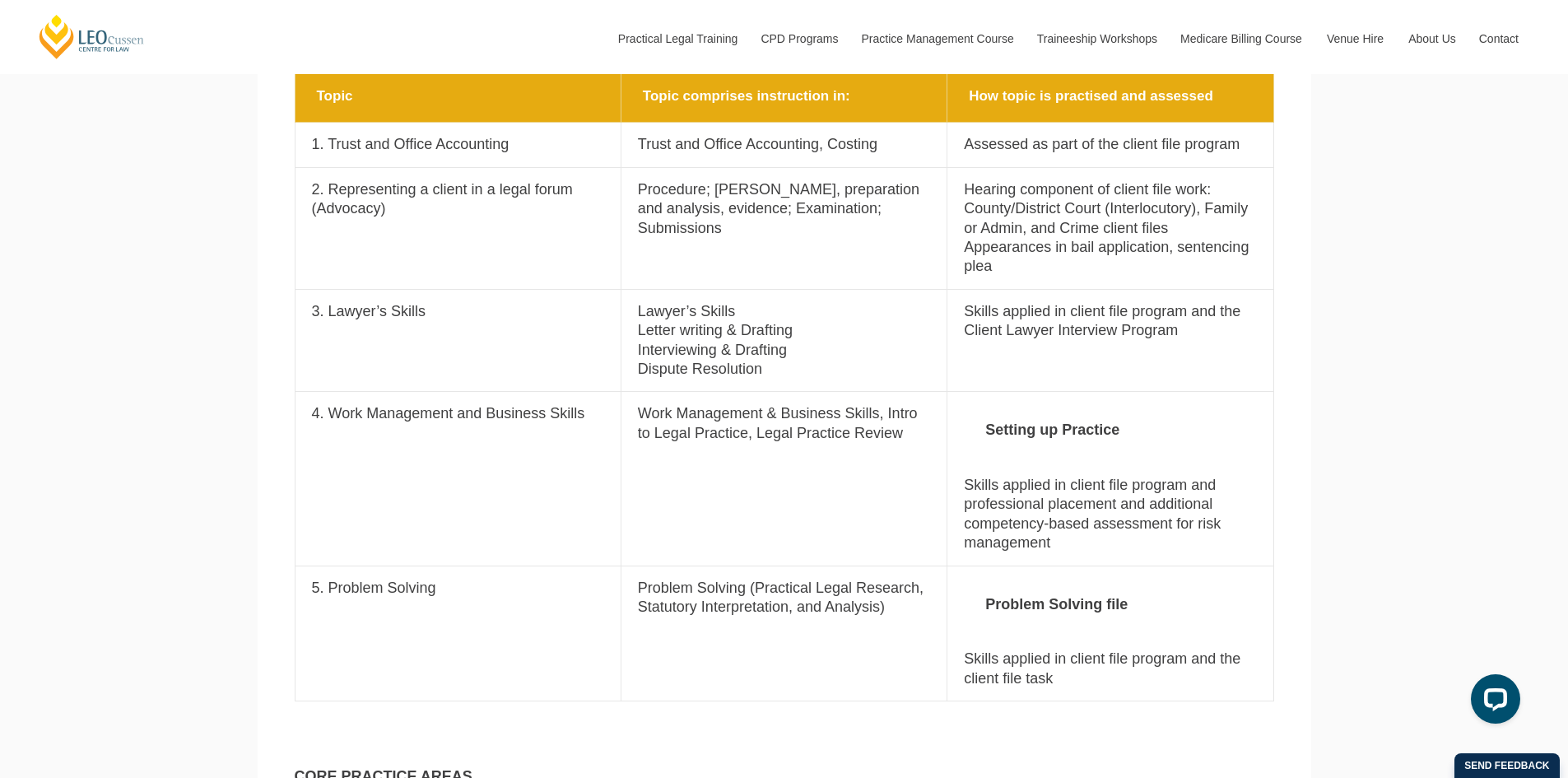
scroll to position [1362, 0]
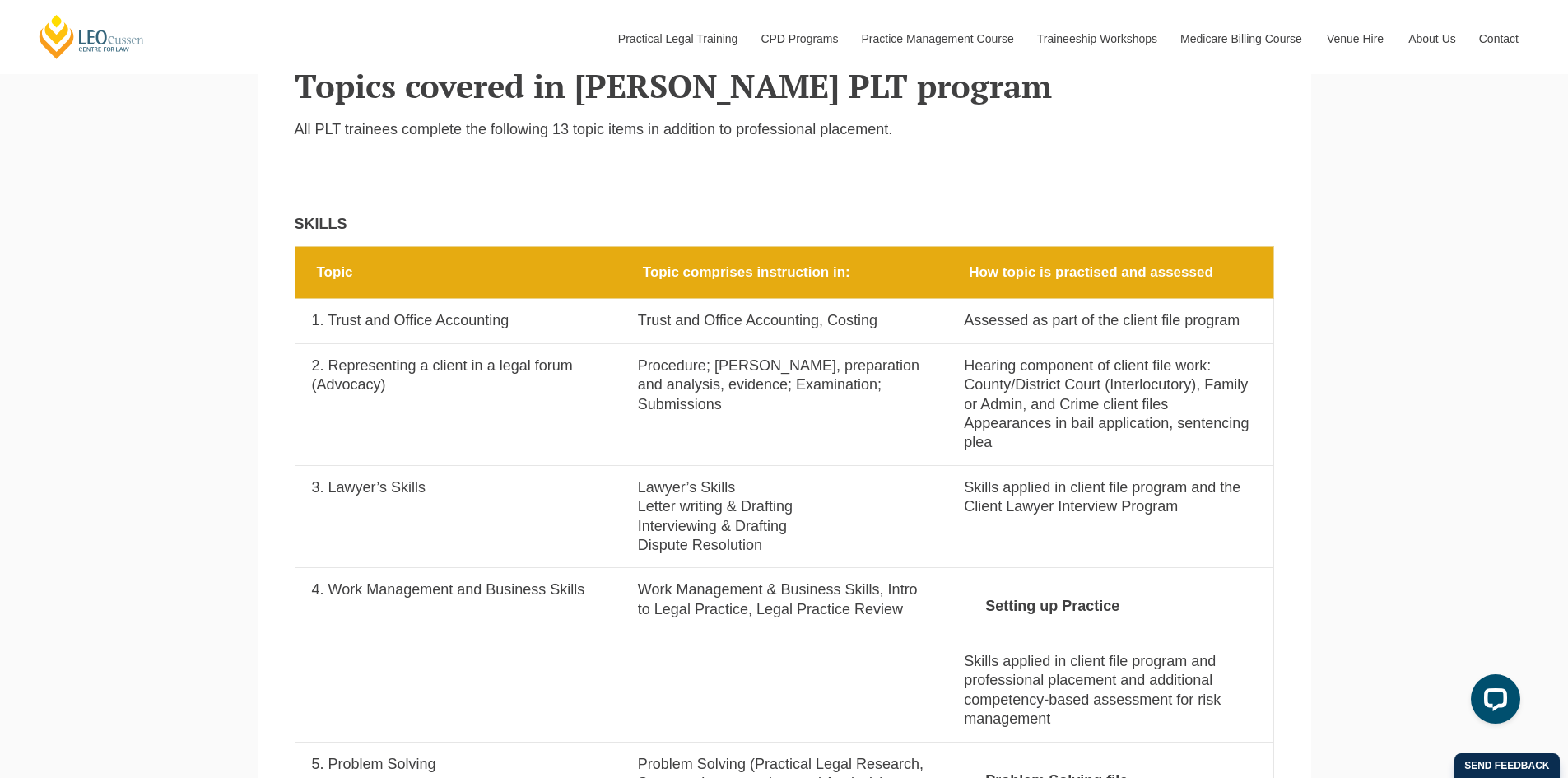
click at [821, 612] on td "Topic comprises instruction in: Work Management & Business Skills, Intro to Leg…" at bounding box center [784, 654] width 326 height 174
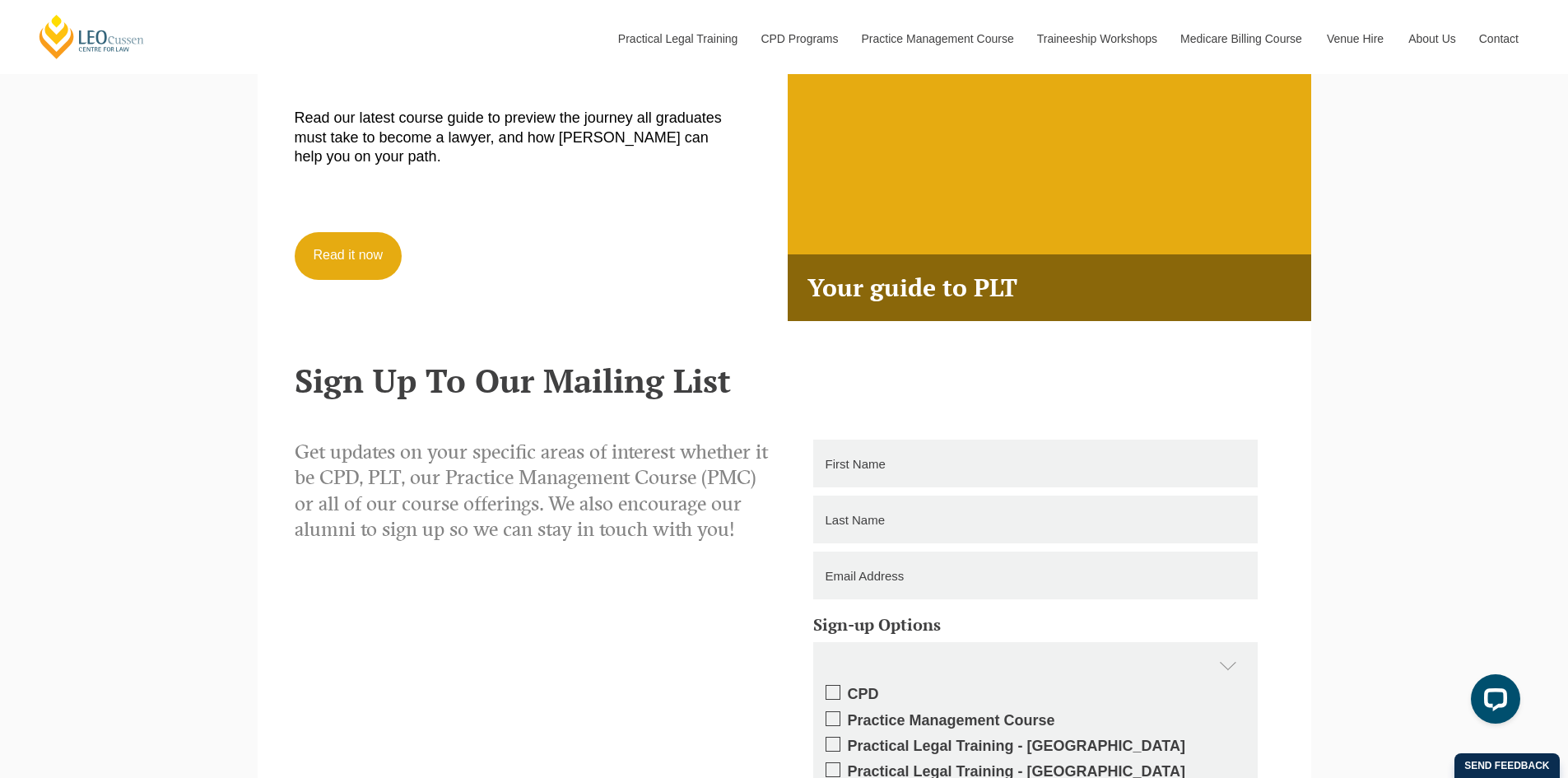
scroll to position [4819, 0]
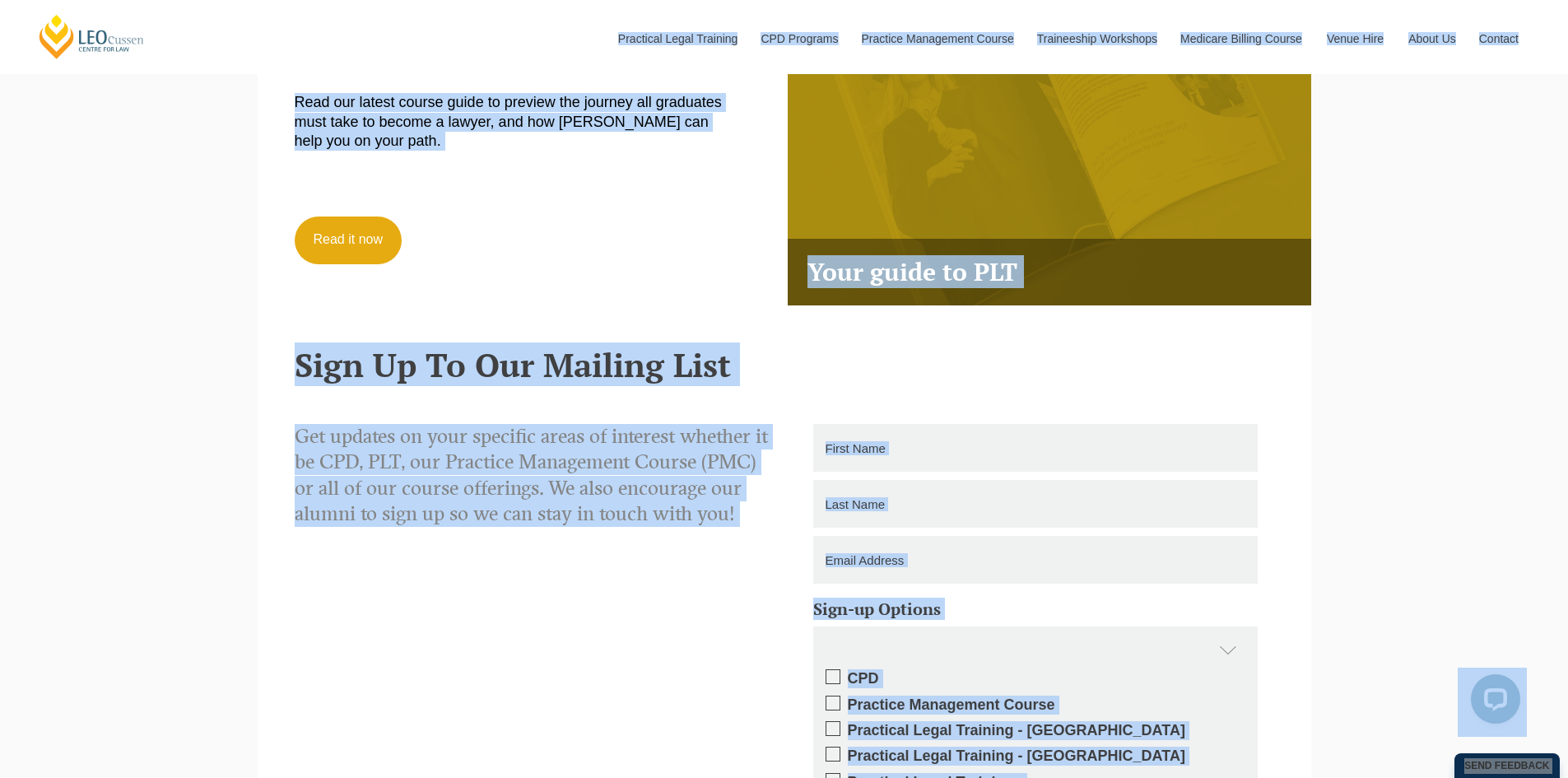
copy body "Leo Cussen Centre for Law Search here Practical Legal Training Our Practical Le…"
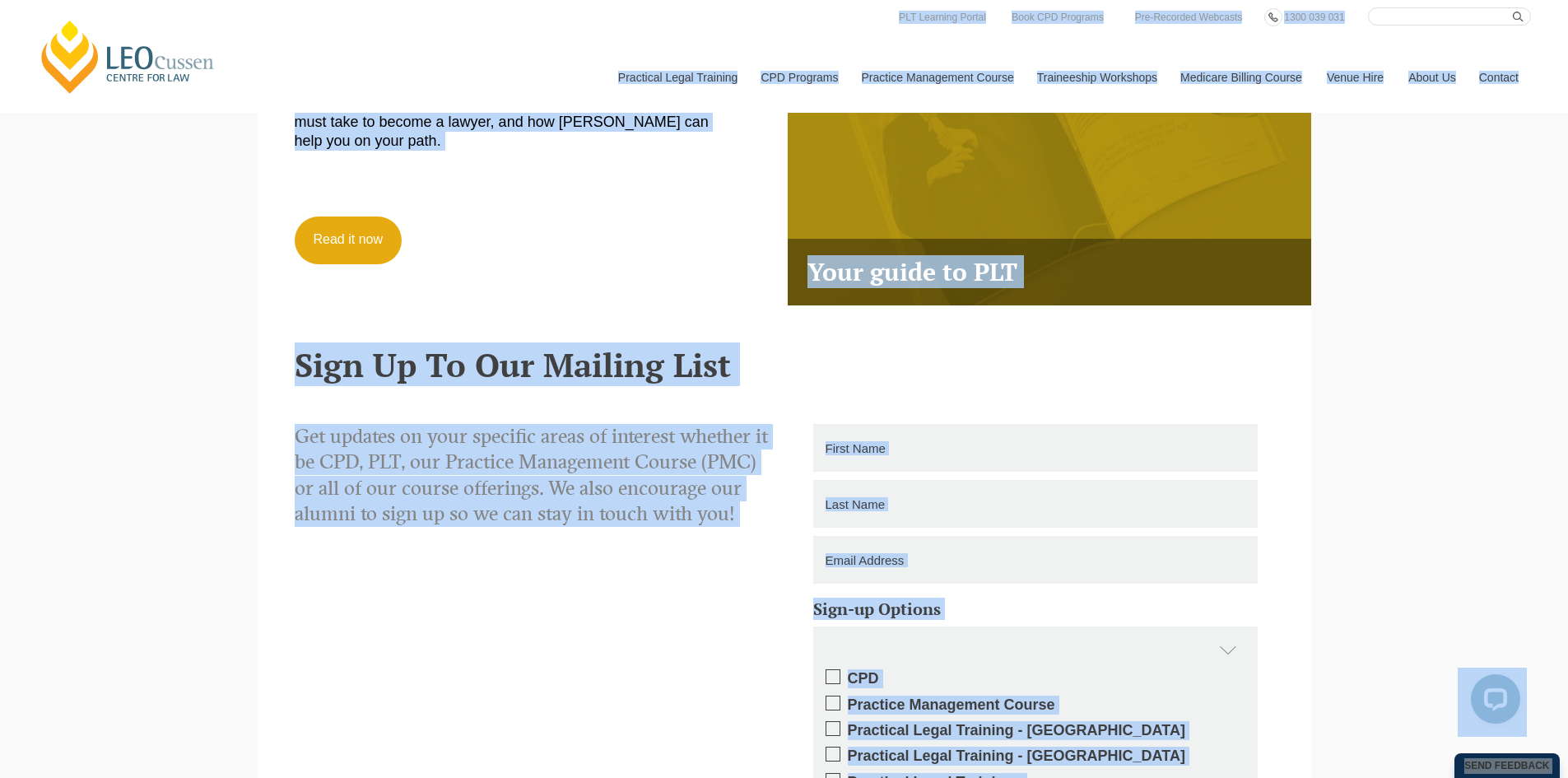
click at [1013, 669] on label "CPD" at bounding box center [1035, 678] width 419 height 19
click at [848, 673] on input "CPD" at bounding box center [848, 673] width 0 height 0
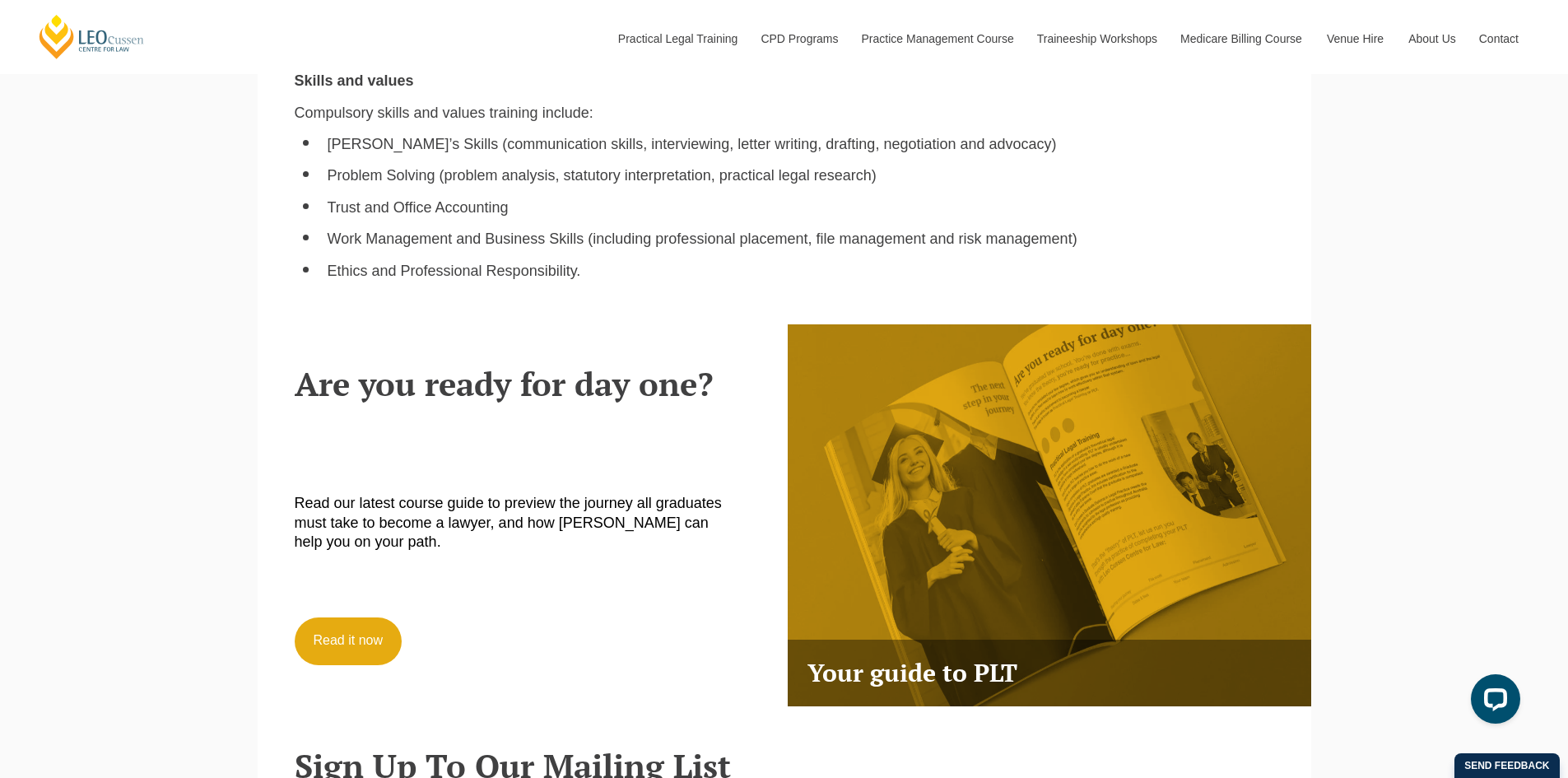
scroll to position [4572, 0]
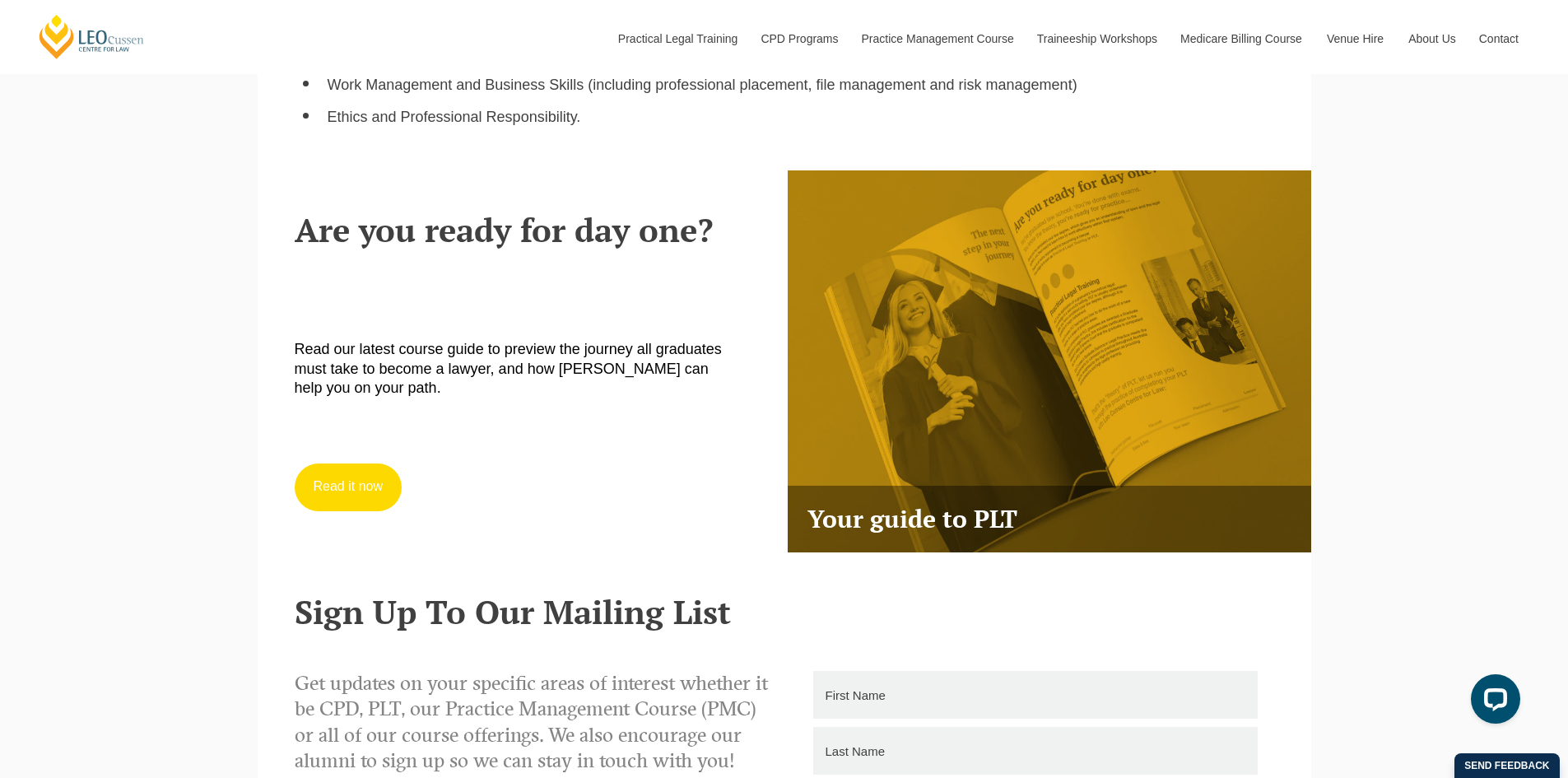
click at [365, 463] on link "Read it now" at bounding box center [349, 487] width 108 height 48
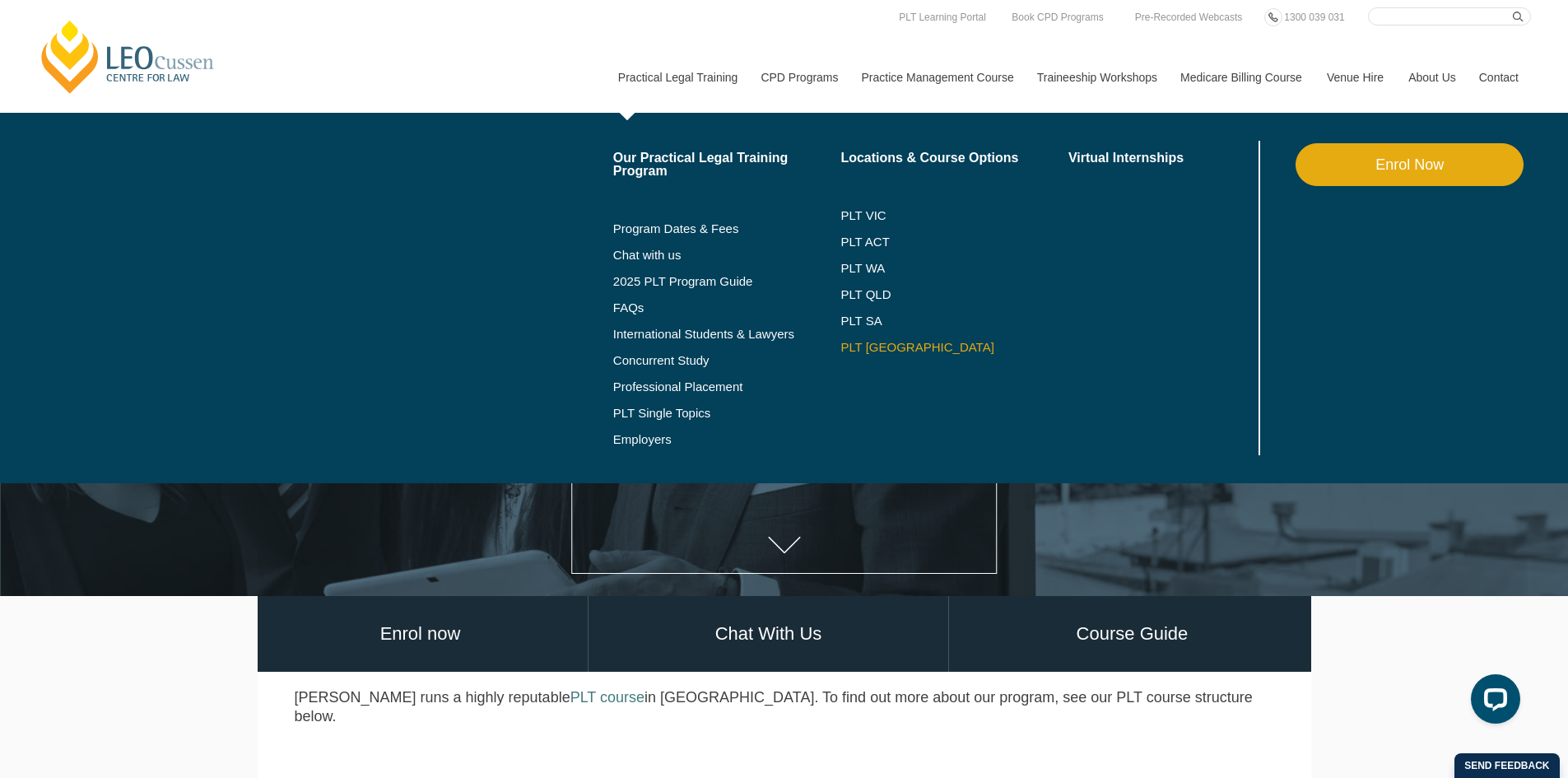
click at [860, 343] on link "PLT [GEOGRAPHIC_DATA]" at bounding box center [954, 348] width 228 height 13
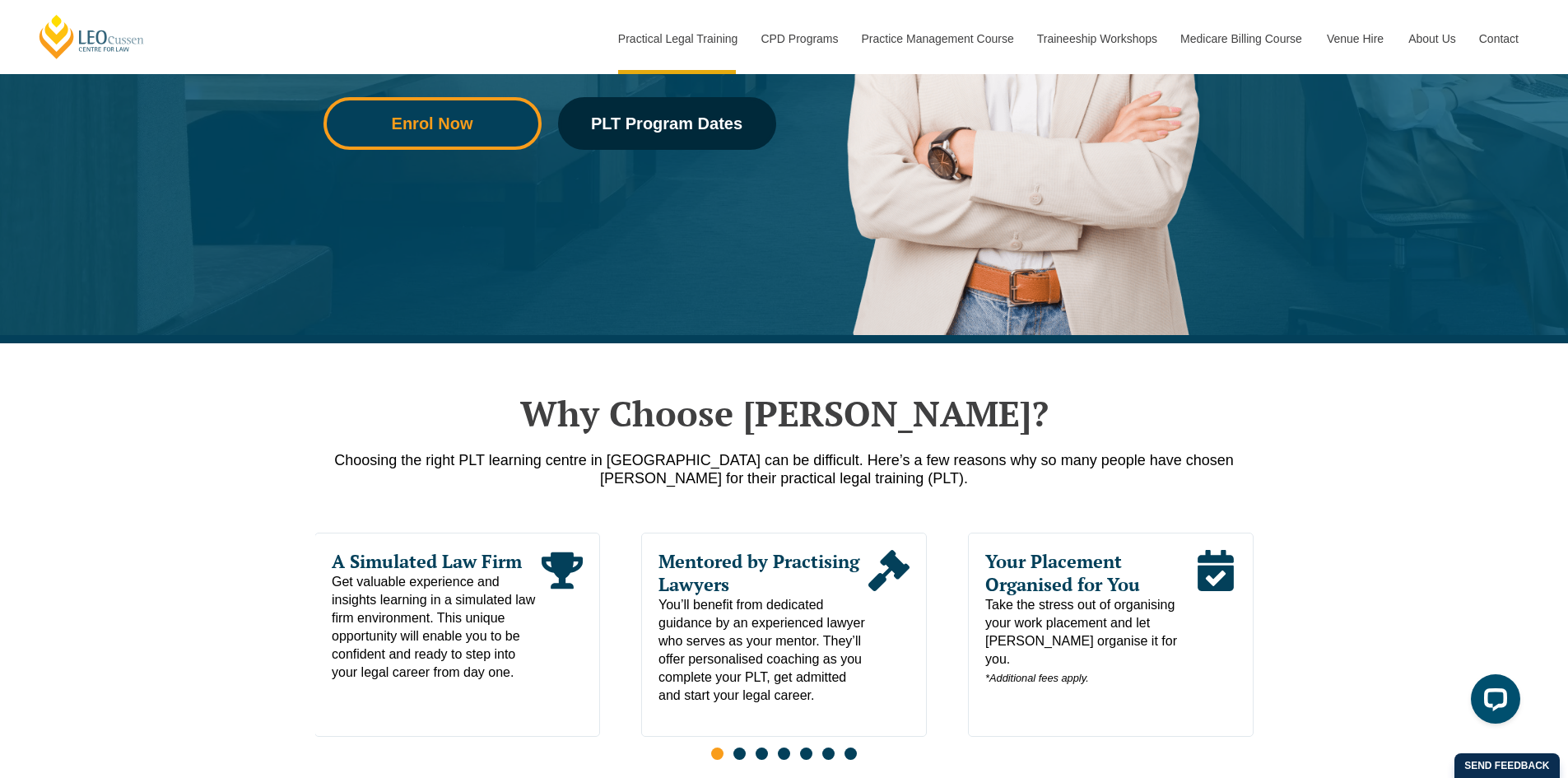
click at [403, 131] on span "Enrol Now" at bounding box center [432, 124] width 82 height 16
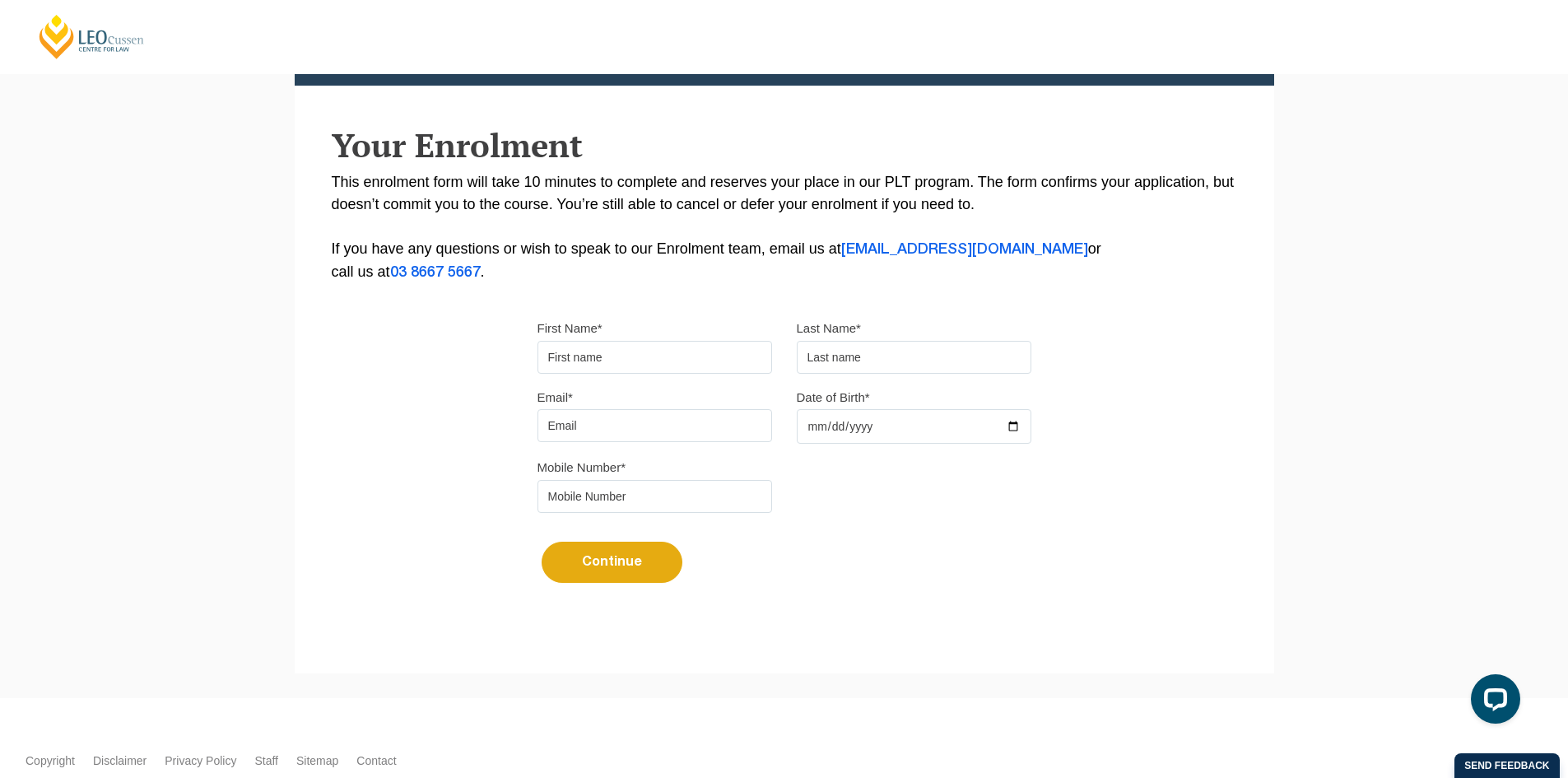
click at [602, 354] on input "First Name*" at bounding box center [654, 358] width 235 height 33
type input "Michelle"
click at [862, 366] on input "text" at bounding box center [914, 358] width 235 height 33
type input "Hokin"
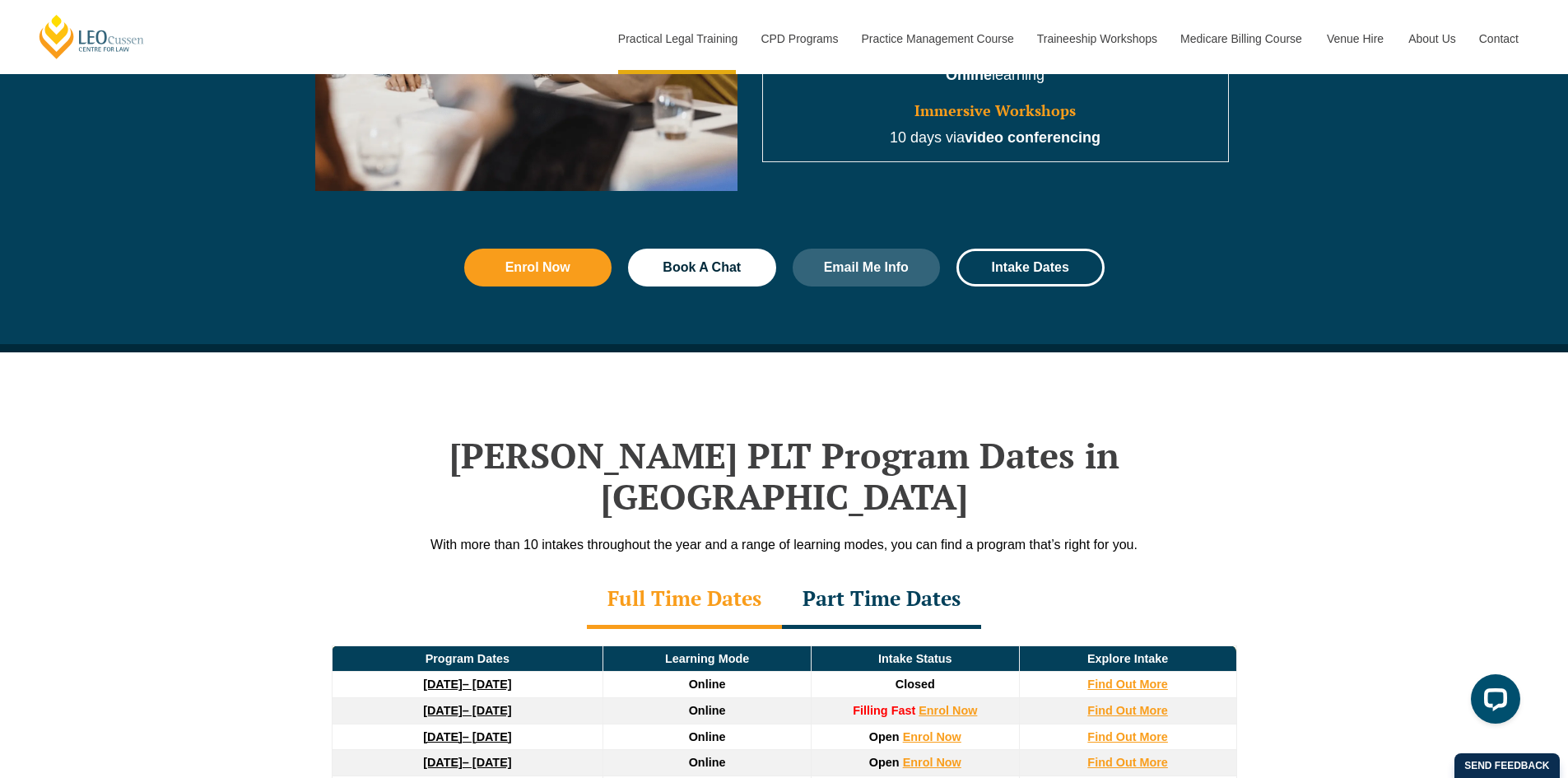
scroll to position [2223, 0]
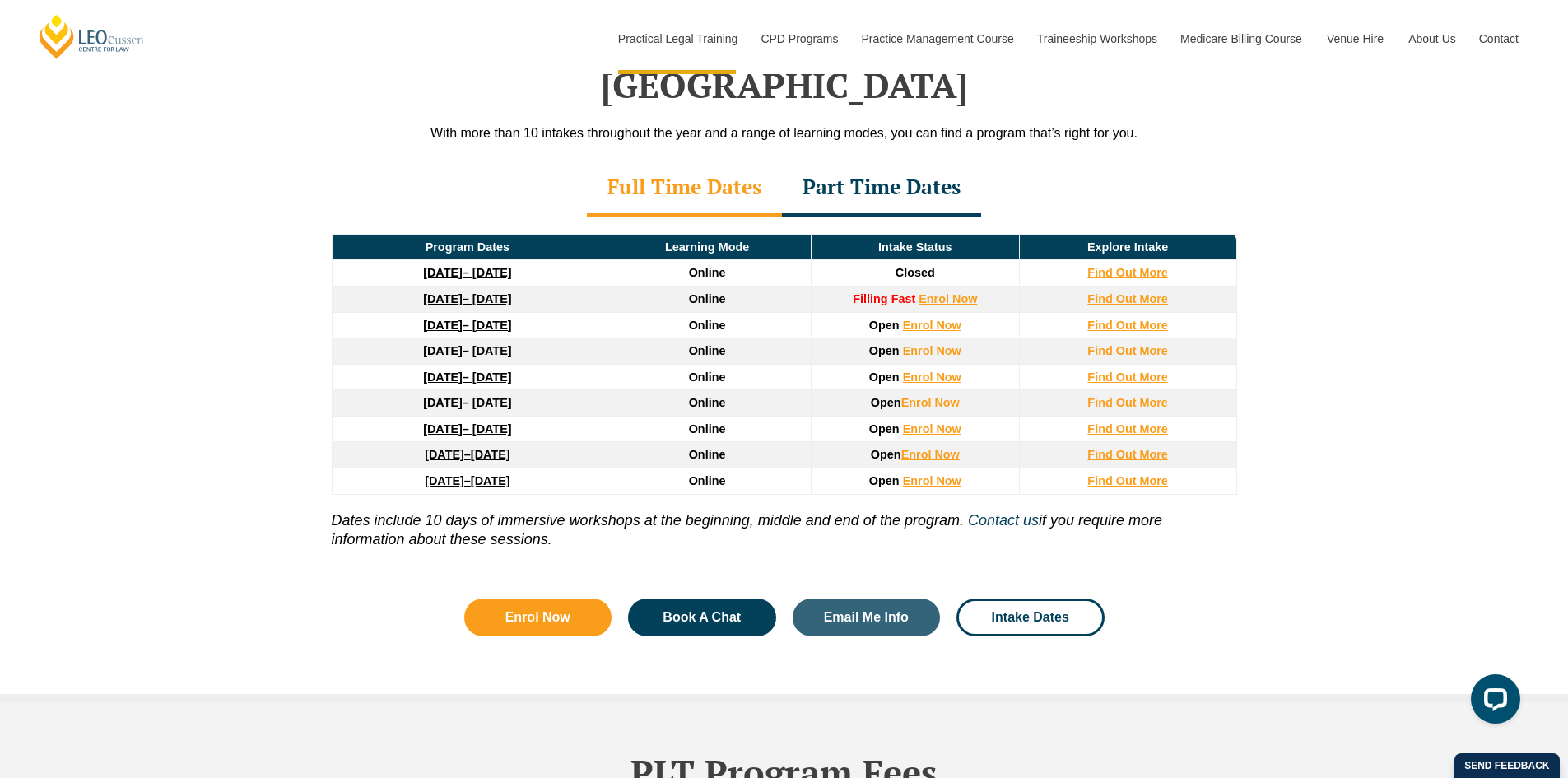
click at [887, 162] on div "Part Time Dates" at bounding box center [882, 189] width 199 height 58
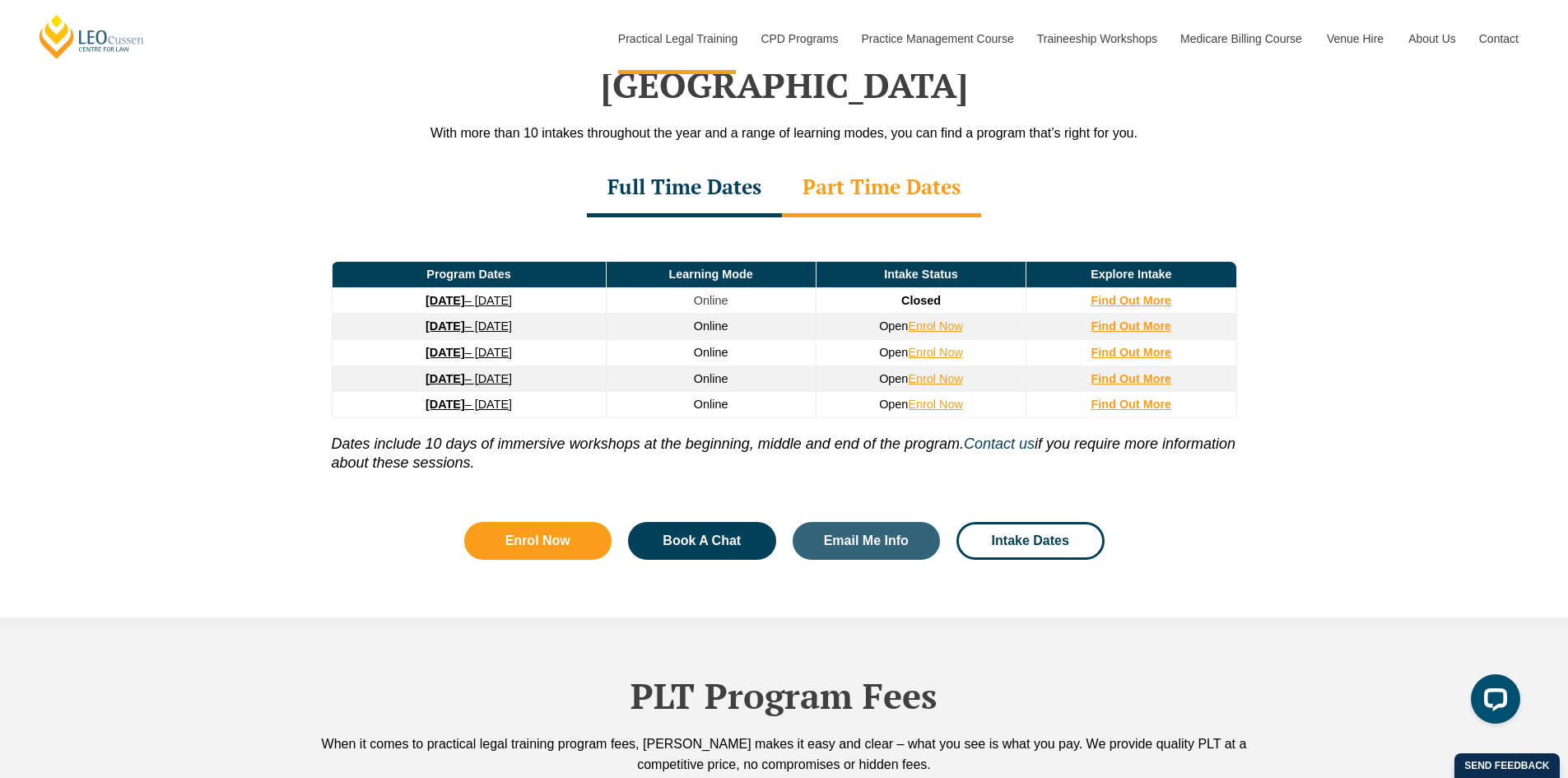
click at [678, 166] on div "Full Time Dates" at bounding box center [684, 189] width 195 height 58
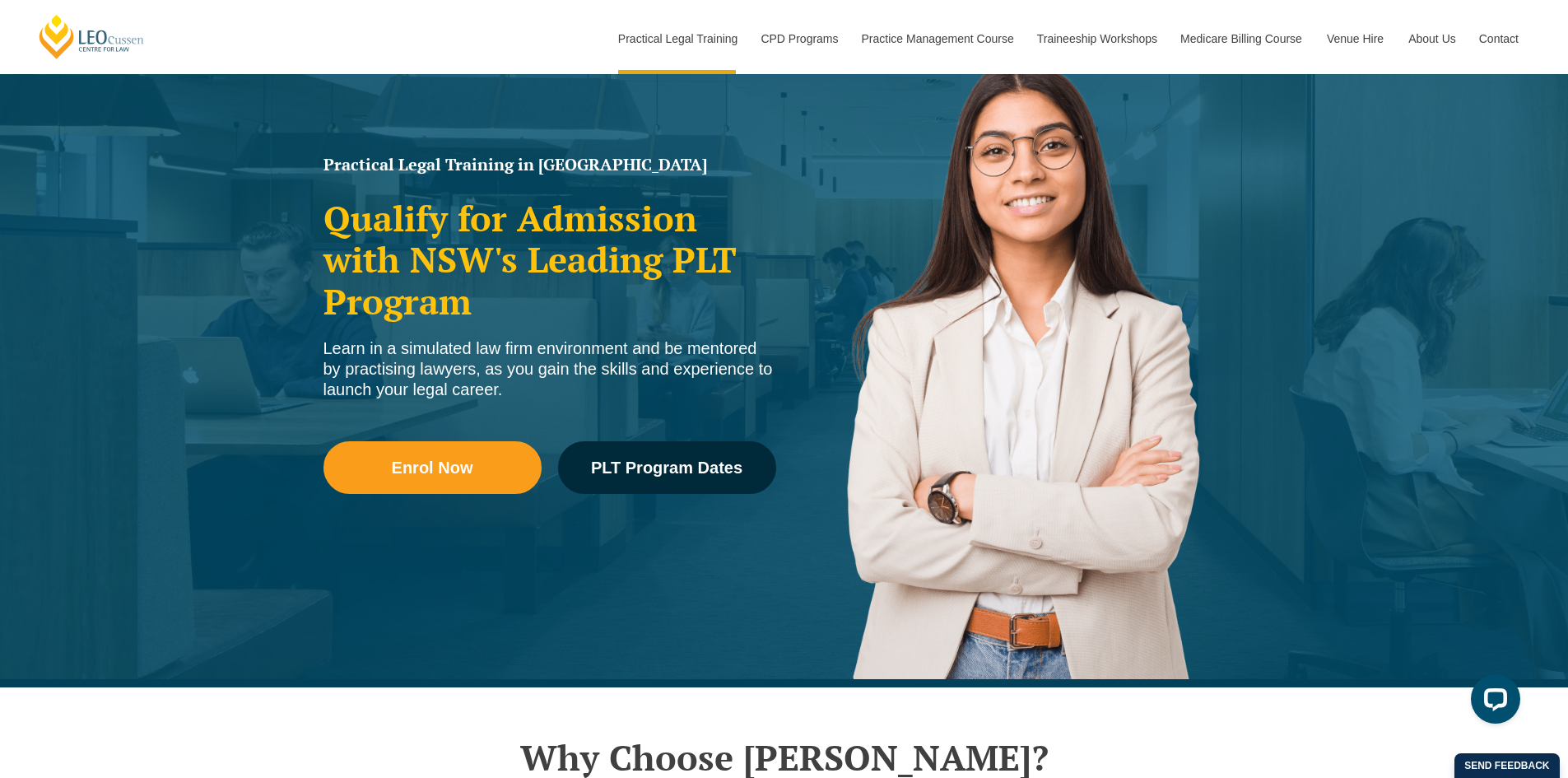
scroll to position [143, 0]
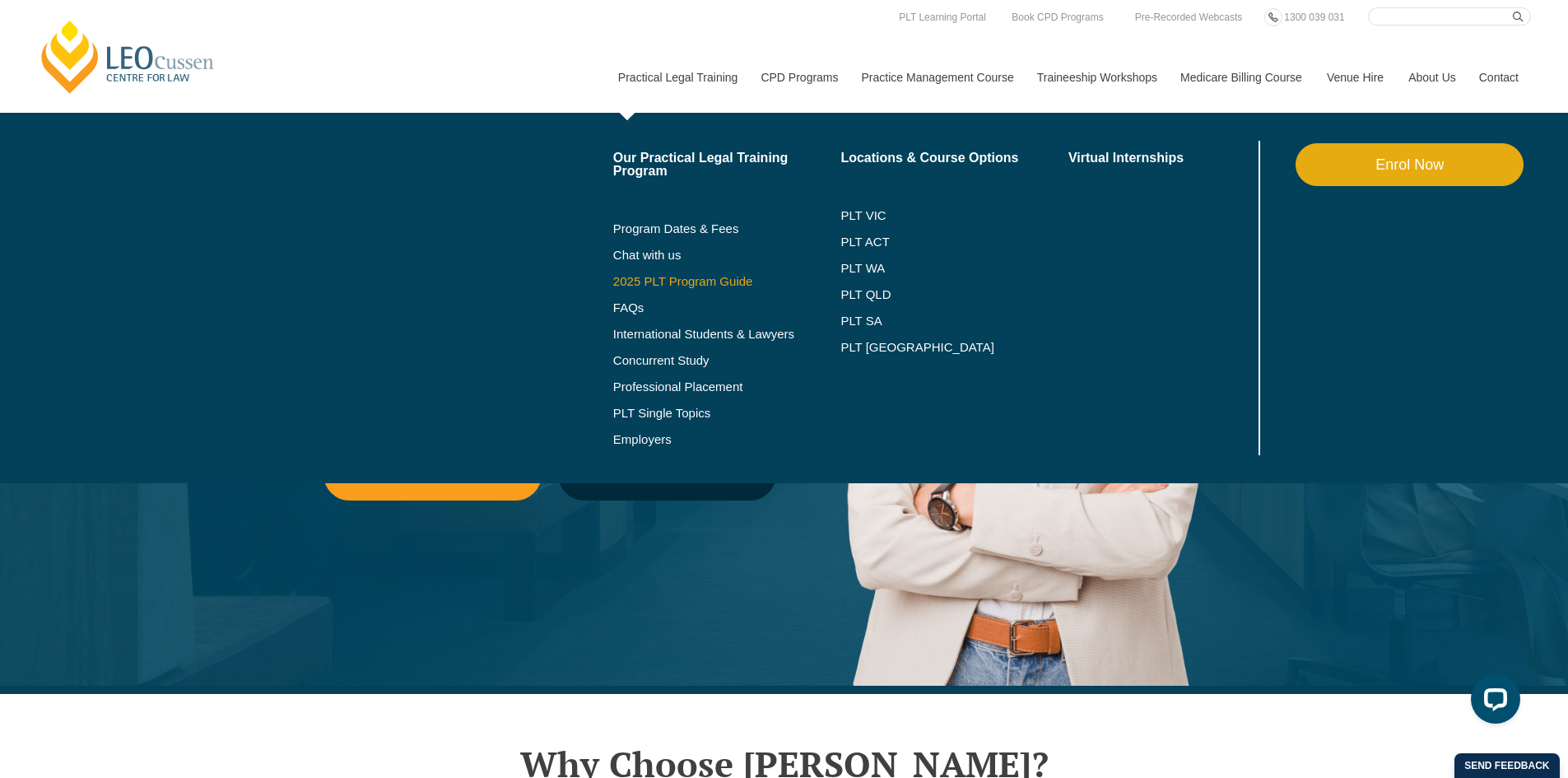
click at [679, 282] on link "2025 PLT Program Guide" at bounding box center [706, 282] width 187 height 13
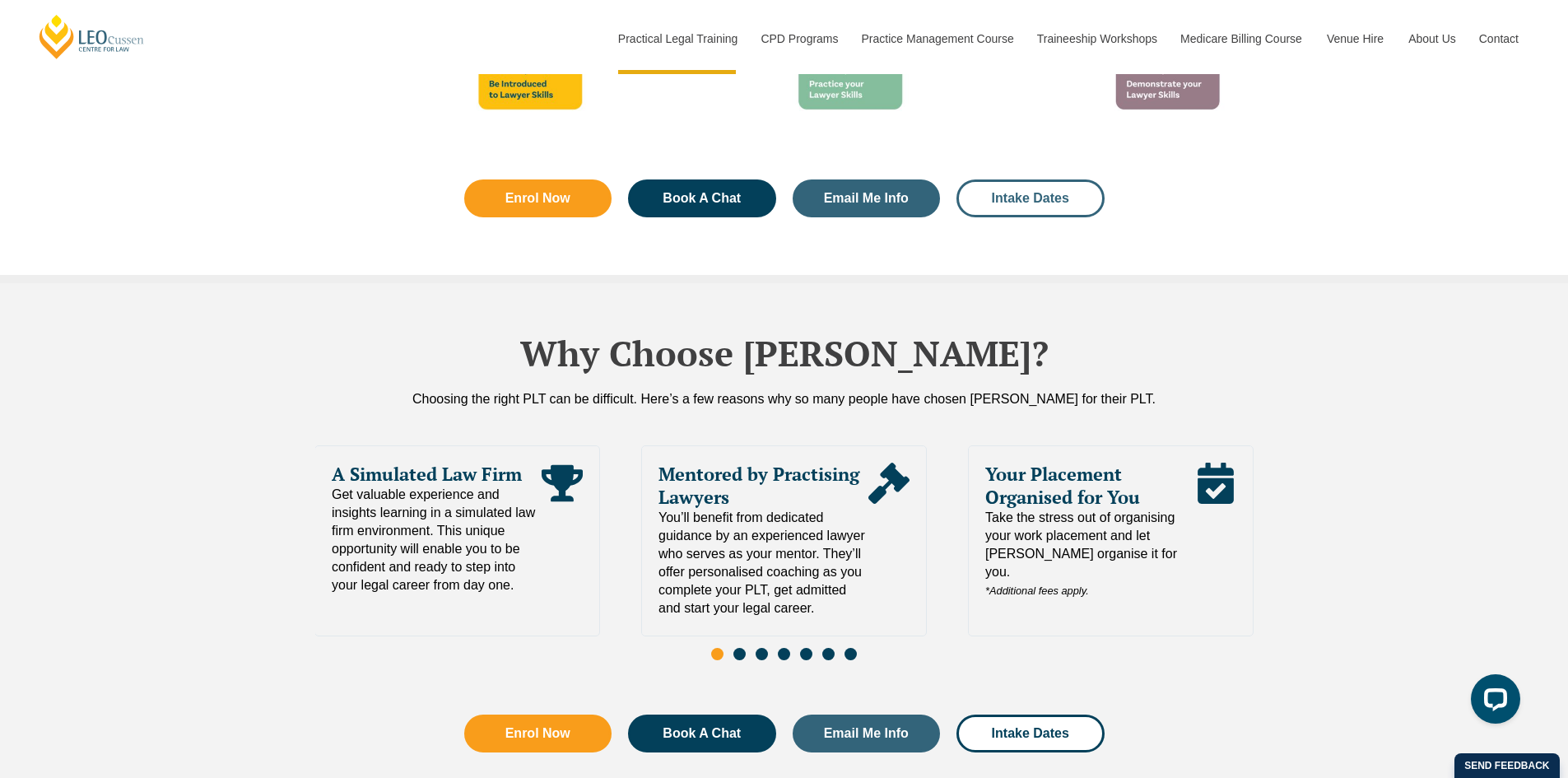
scroll to position [3210, 0]
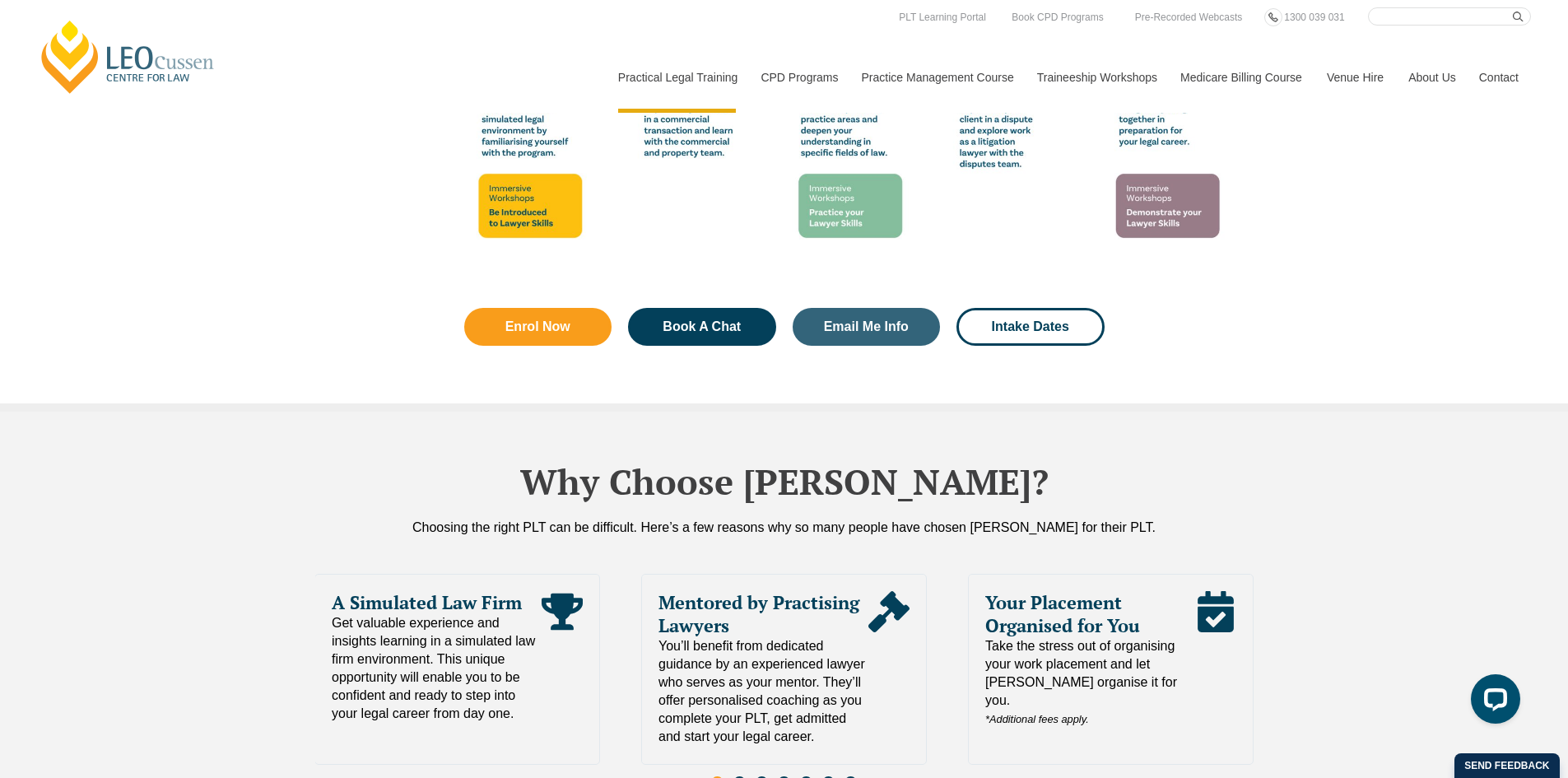
click at [99, 69] on link "[PERSON_NAME] Centre for Law" at bounding box center [128, 57] width 182 height 77
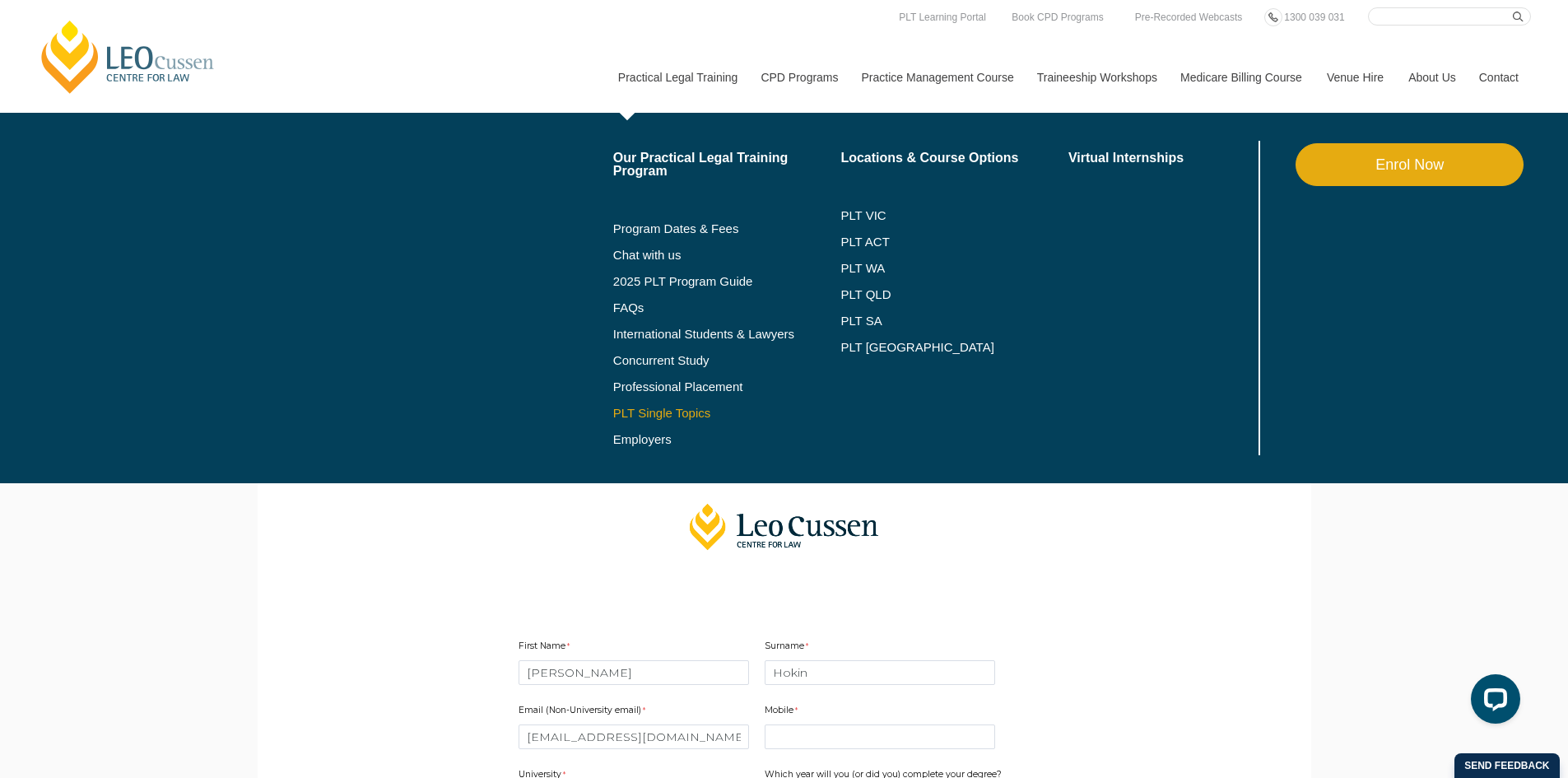
click at [647, 406] on link "PLT Single Topics" at bounding box center [727, 413] width 228 height 13
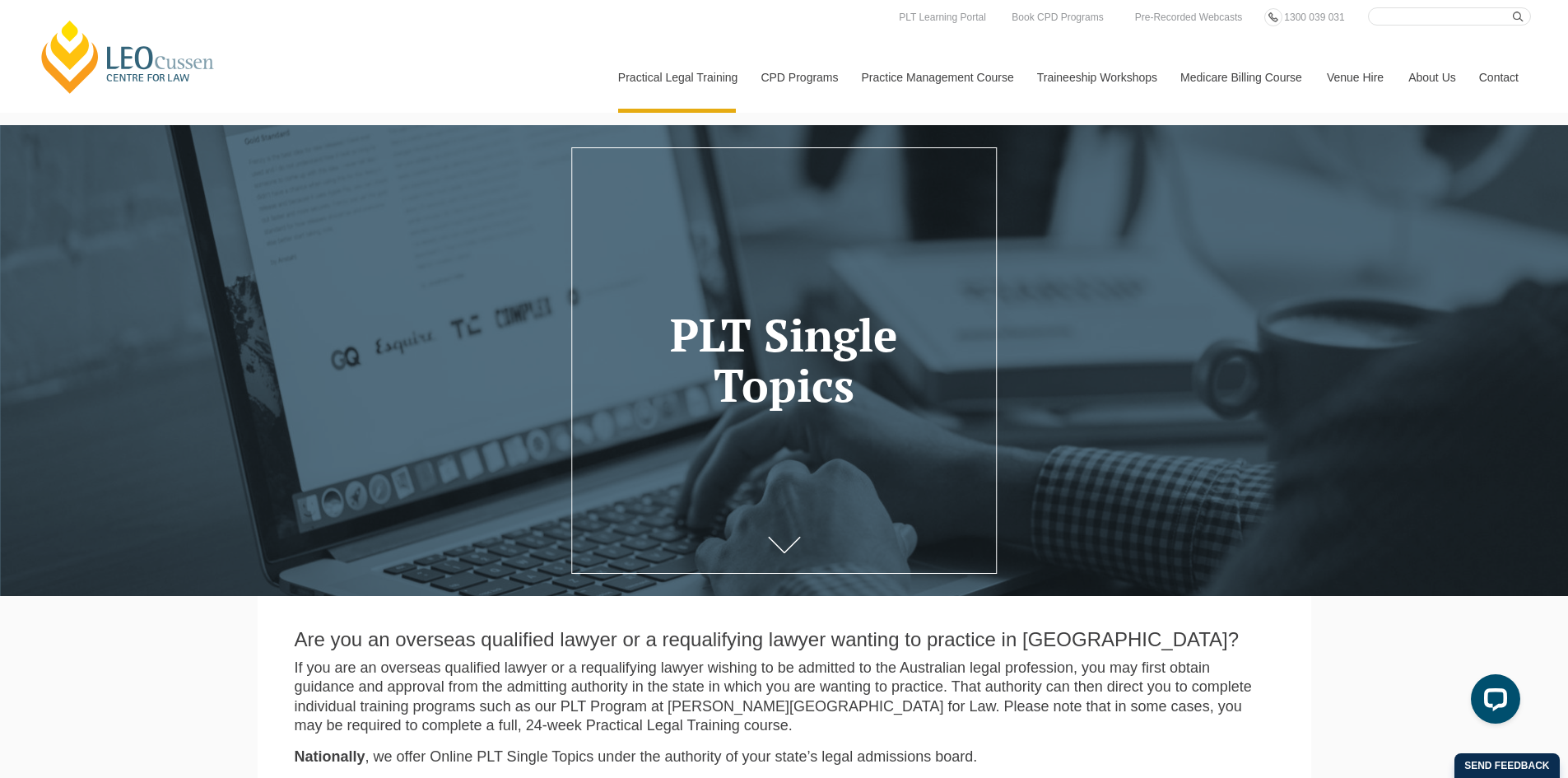
click at [1424, 16] on input "Search here" at bounding box center [1449, 16] width 163 height 18
type input "immersive"
click at [1513, 7] on button "submit" at bounding box center [1522, 16] width 18 height 18
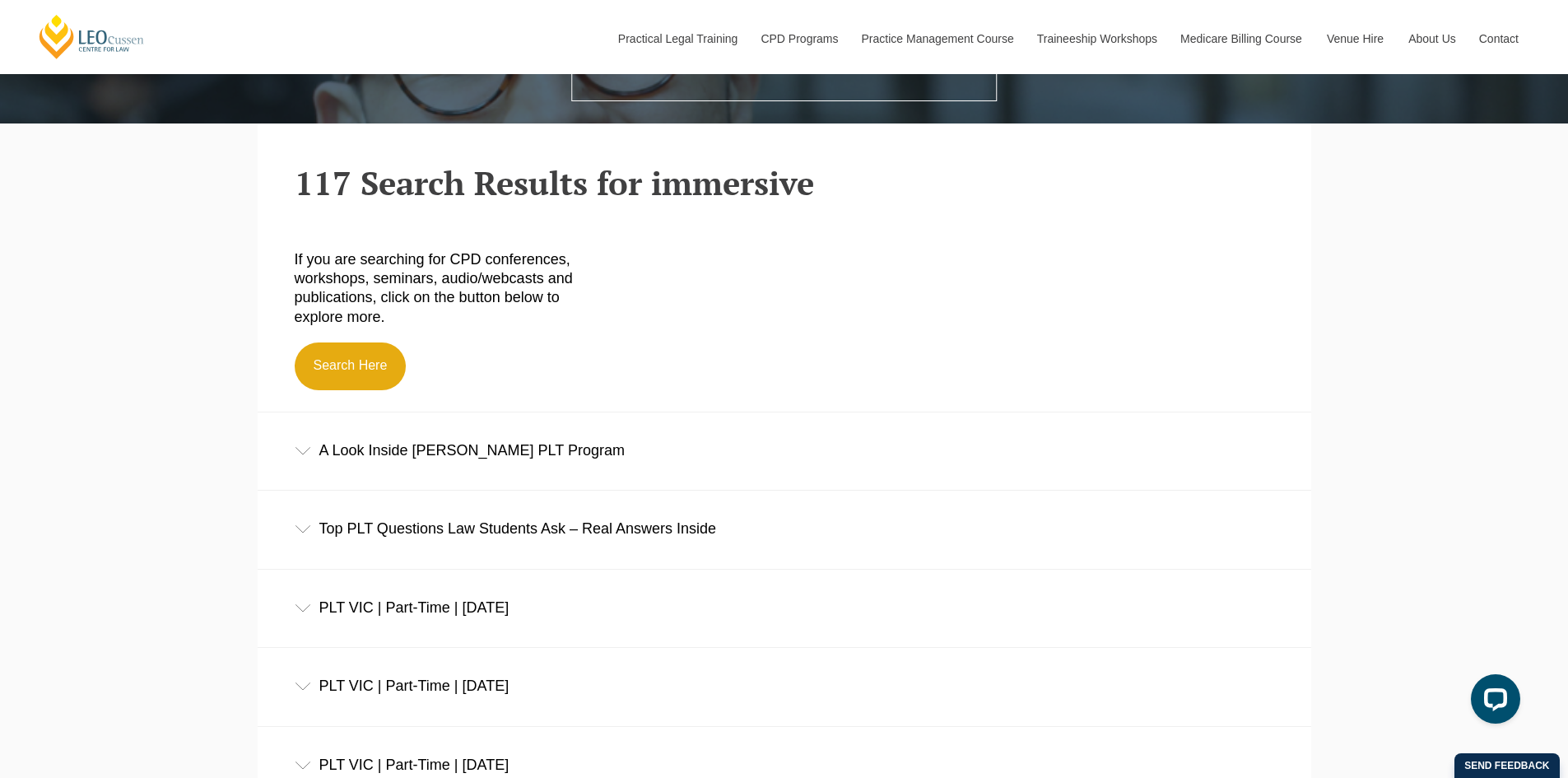
scroll to position [494, 0]
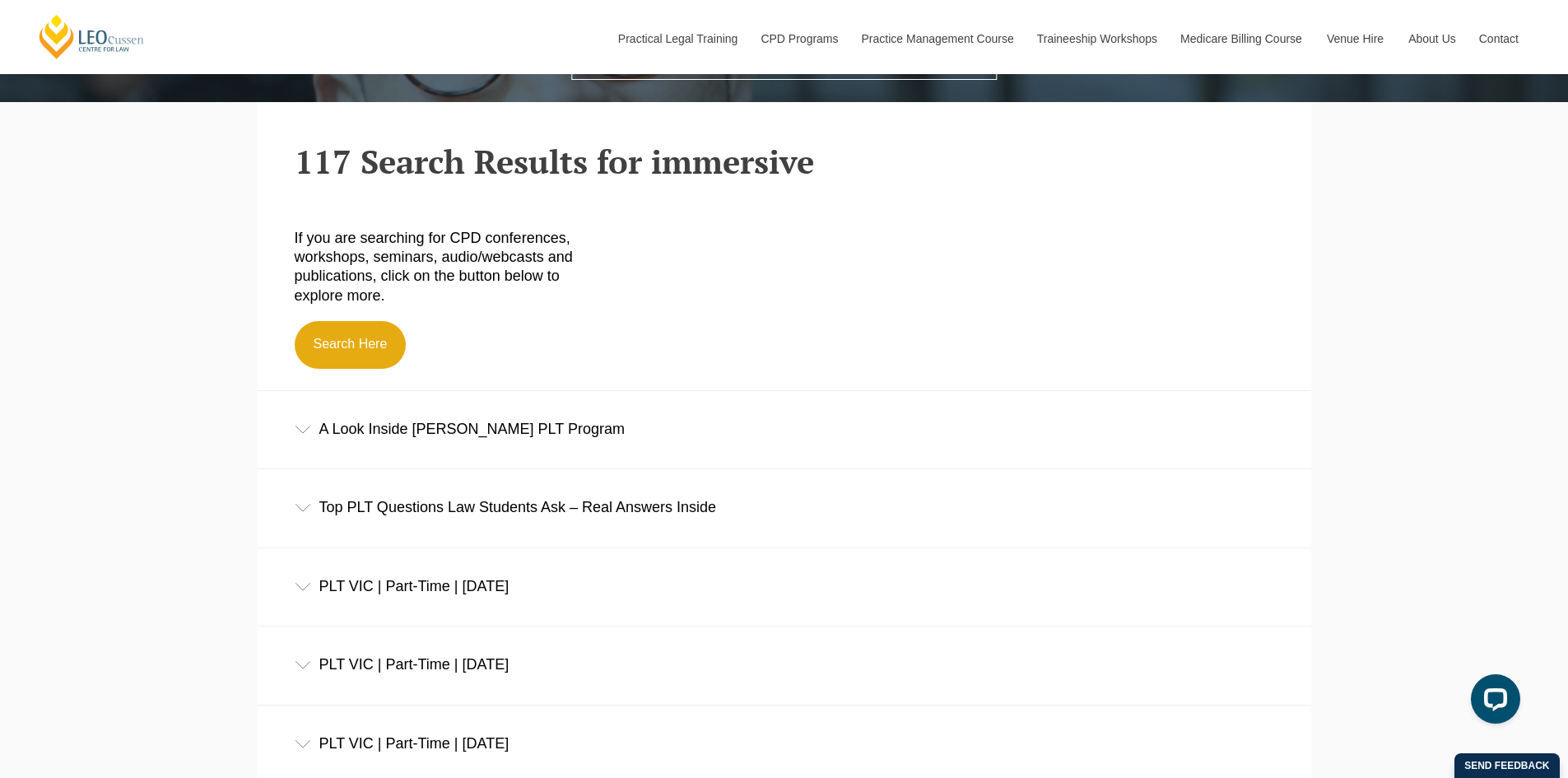
click at [451, 437] on div "A Look Inside [PERSON_NAME] PLT Program" at bounding box center [784, 429] width 1053 height 77
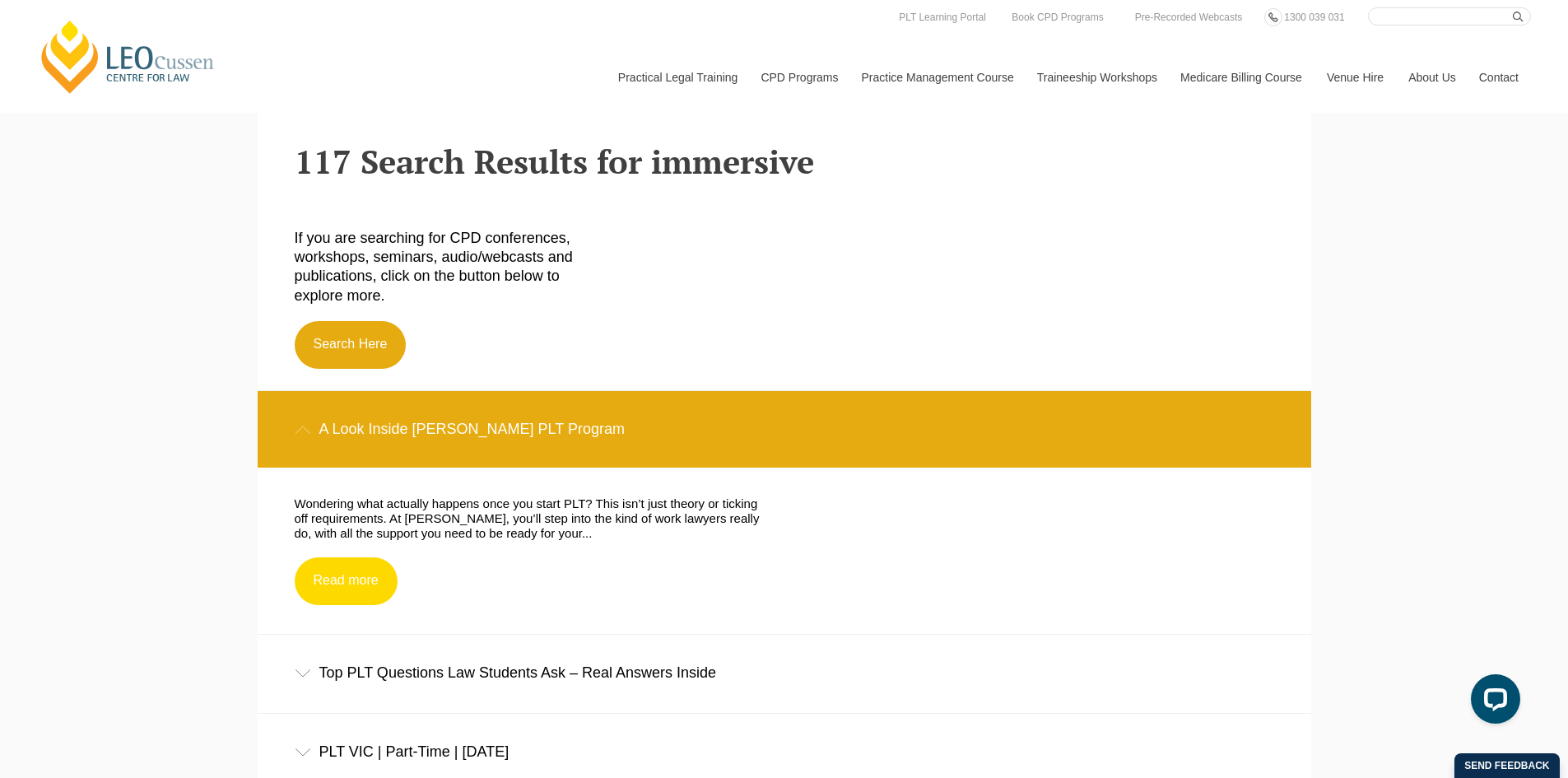
click at [351, 589] on link "Read more" at bounding box center [346, 581] width 103 height 48
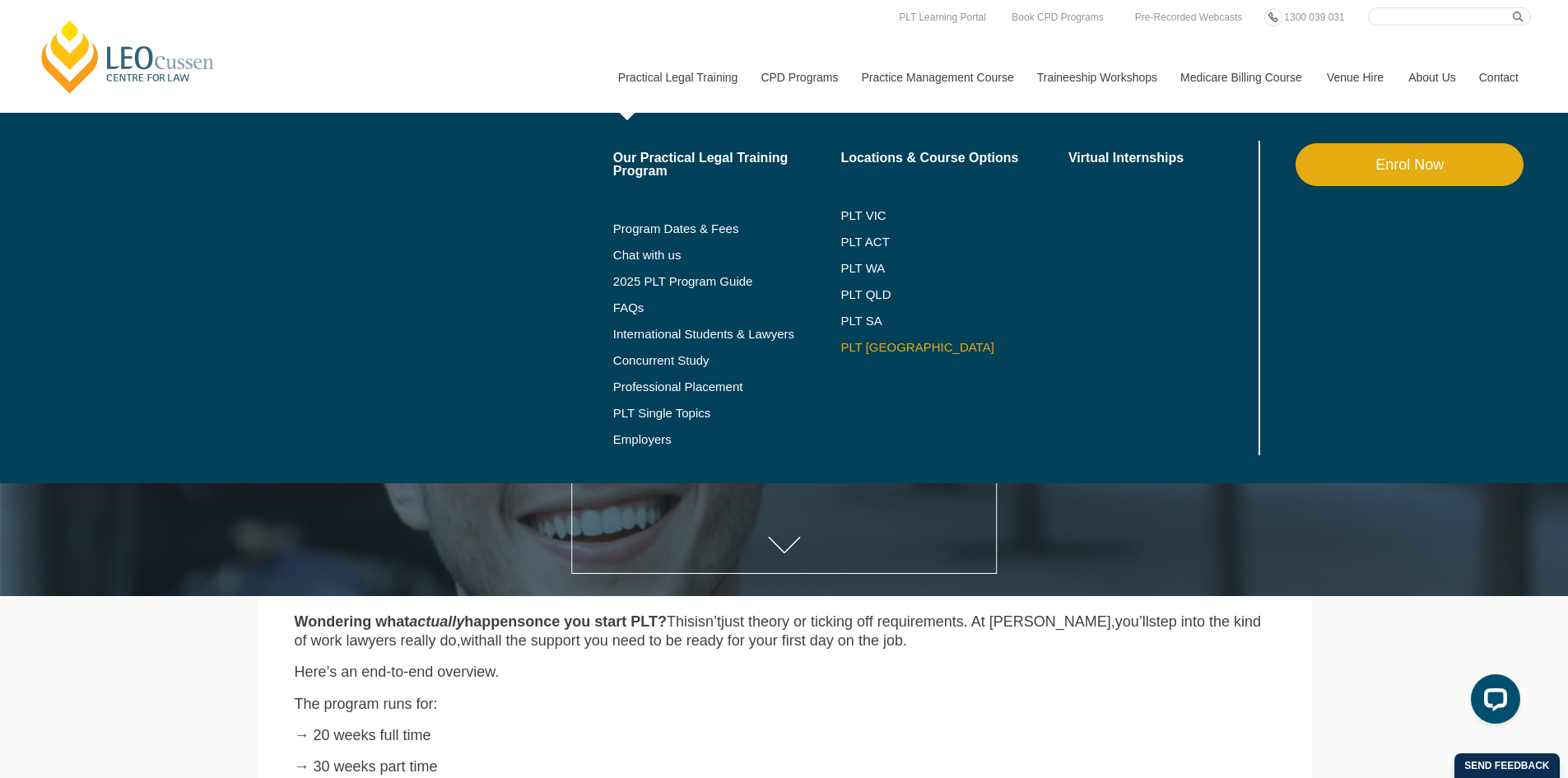
click at [876, 344] on link "PLT [GEOGRAPHIC_DATA]" at bounding box center [954, 348] width 228 height 13
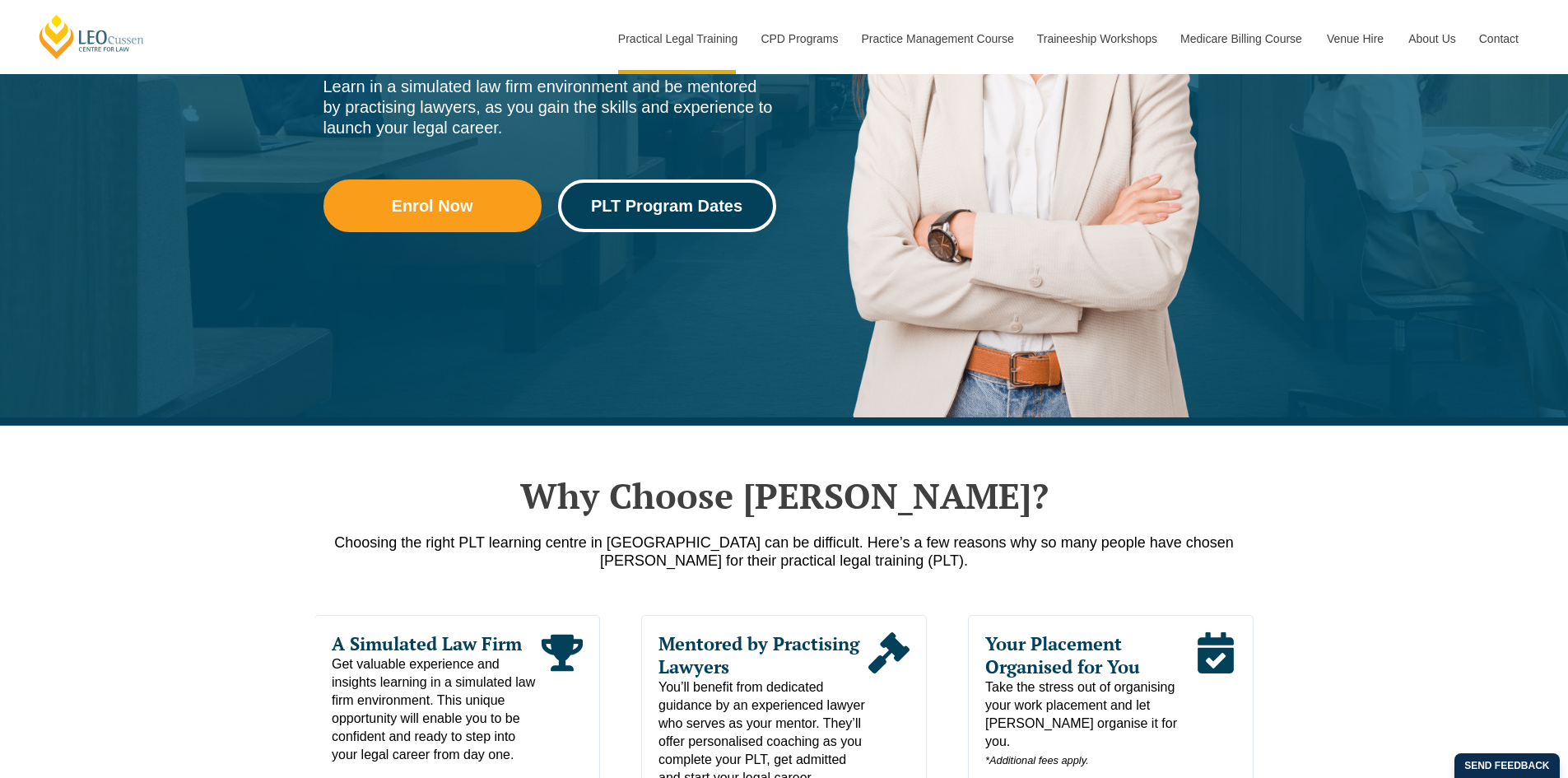
click at [719, 200] on span "PLT Program Dates" at bounding box center [667, 206] width 152 height 16
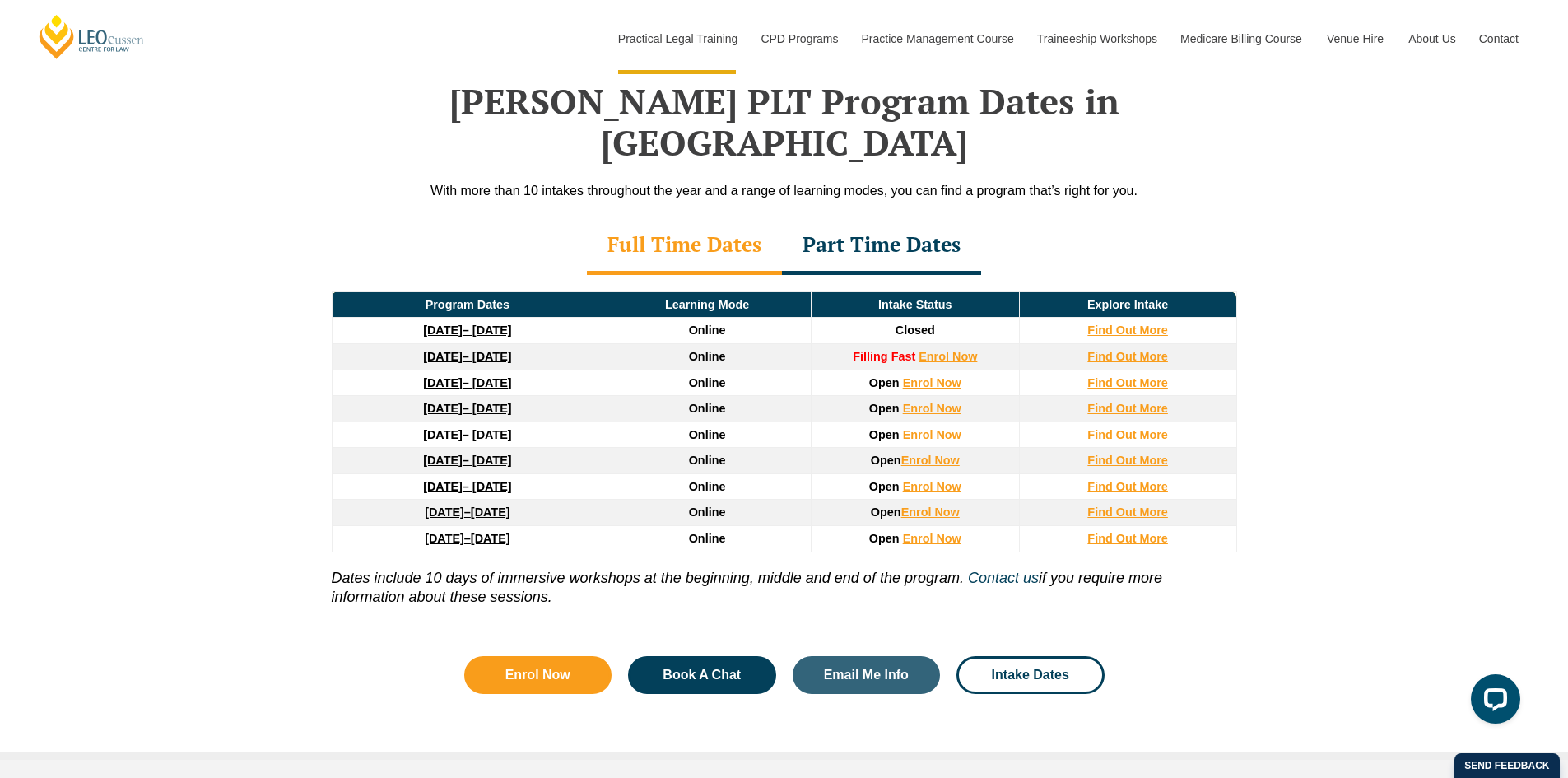
scroll to position [2168, 0]
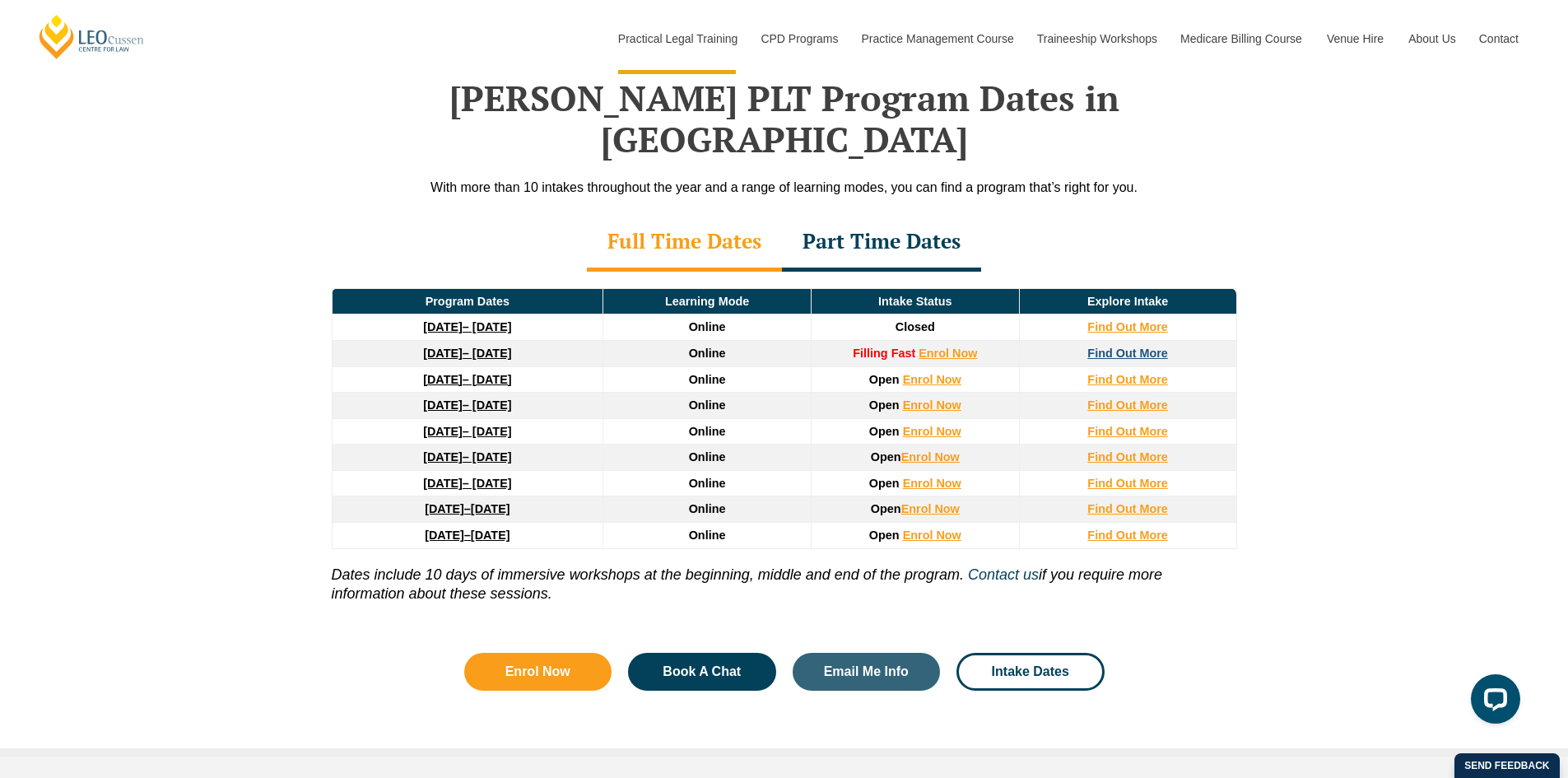
click at [1121, 346] on strong "Find Out More" at bounding box center [1127, 353] width 81 height 13
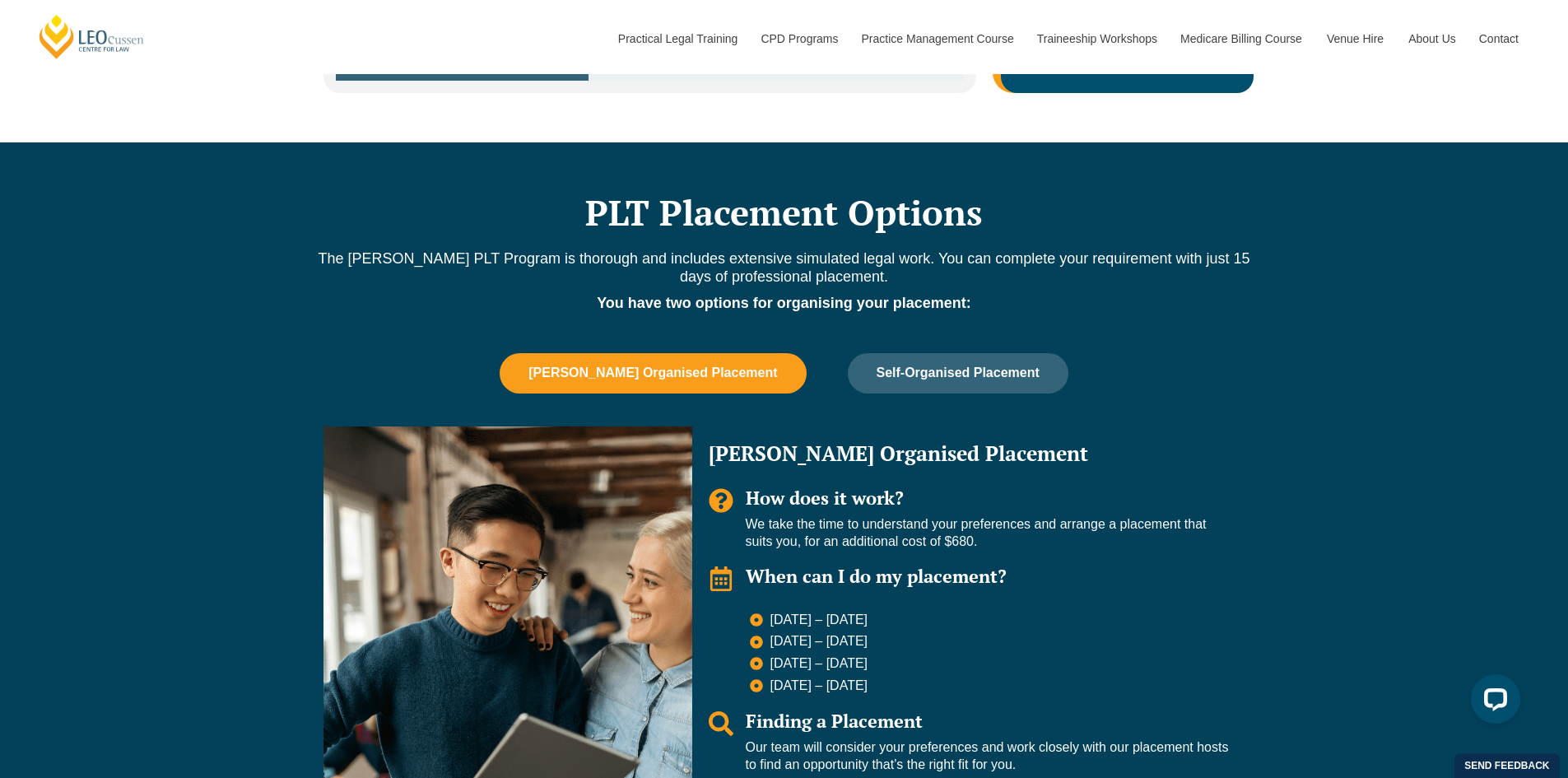
scroll to position [1235, 0]
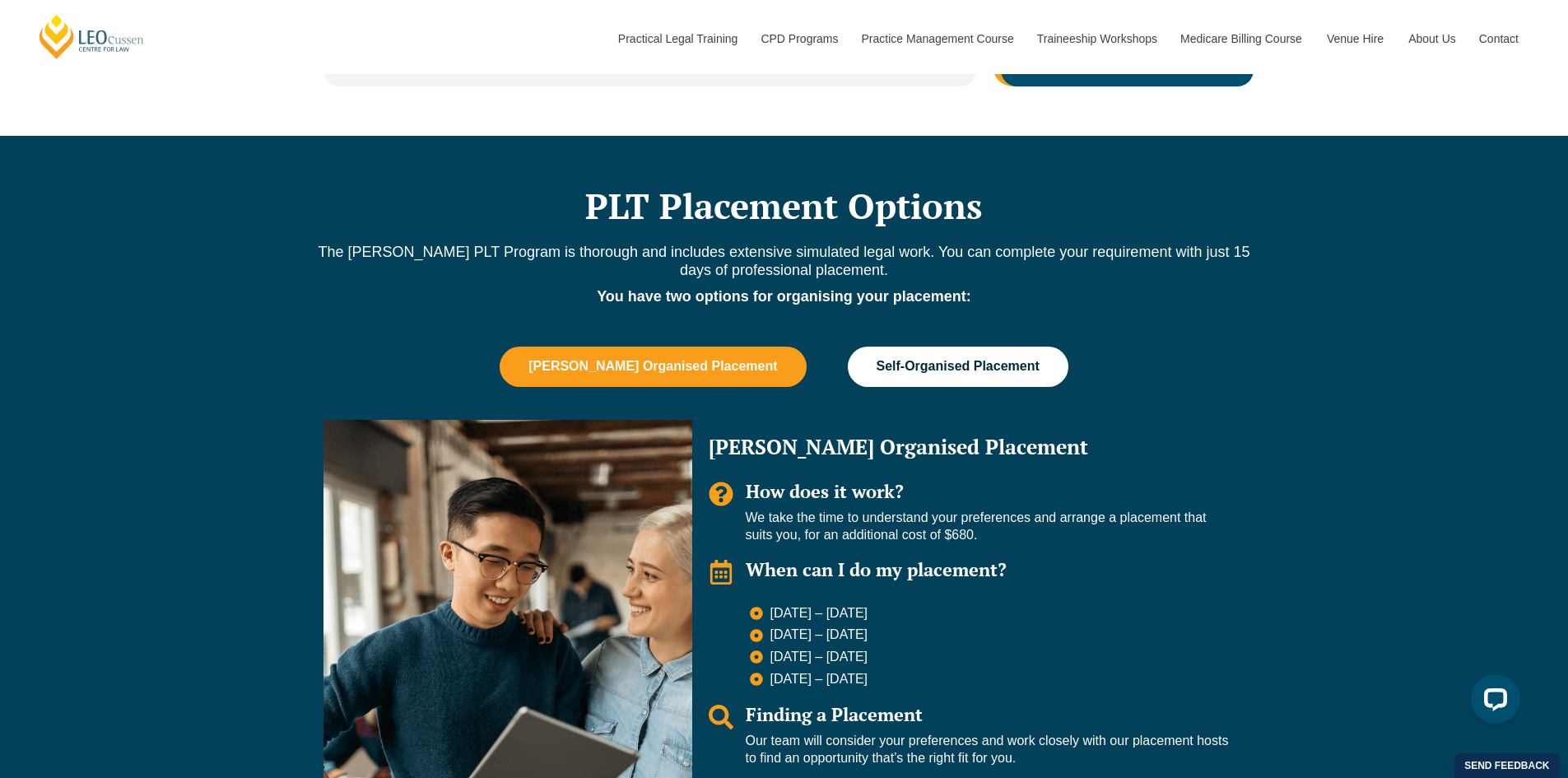
click at [918, 359] on span "Self-Organised Placement" at bounding box center [958, 366] width 163 height 15
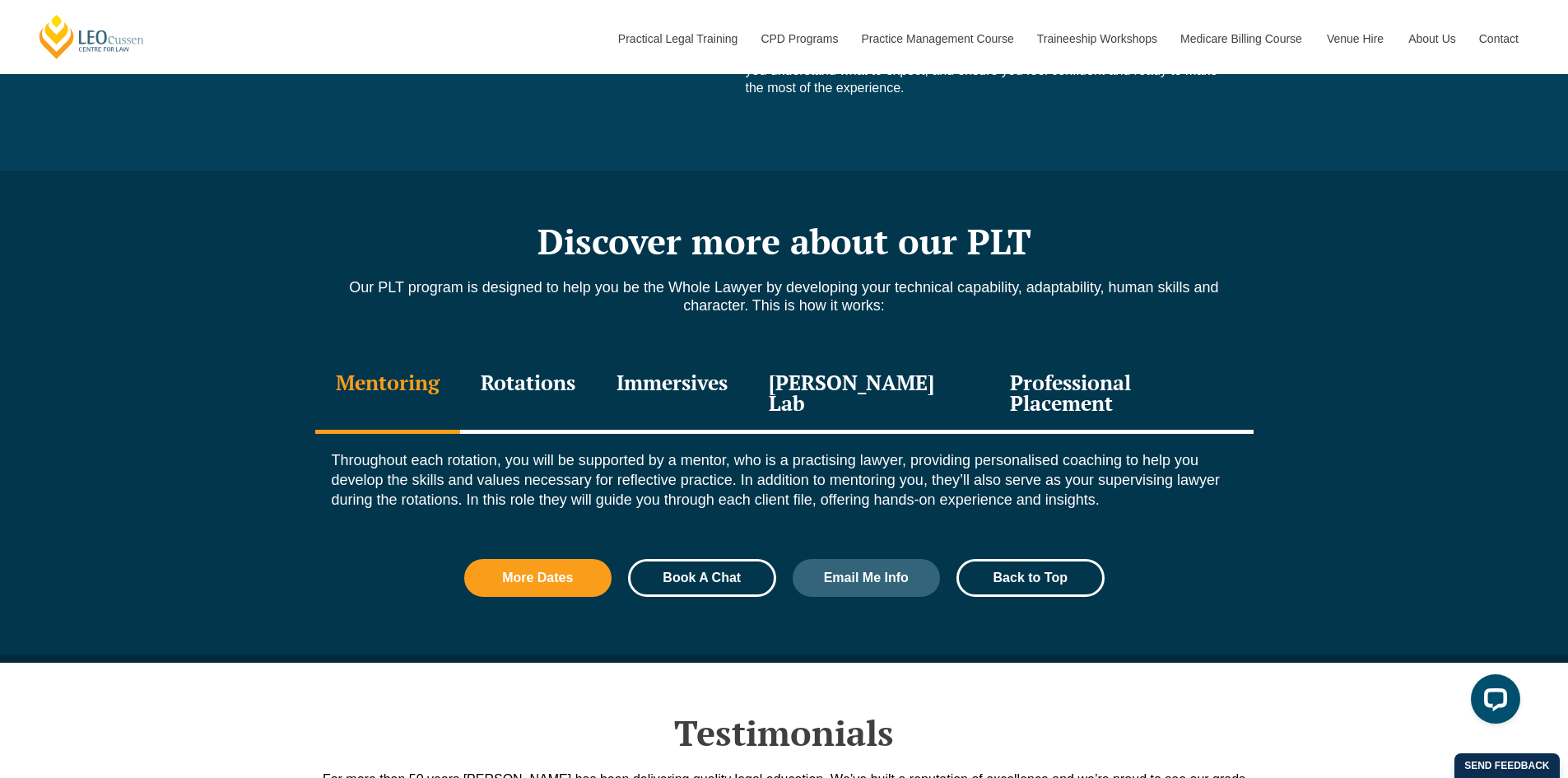
scroll to position [1975, 0]
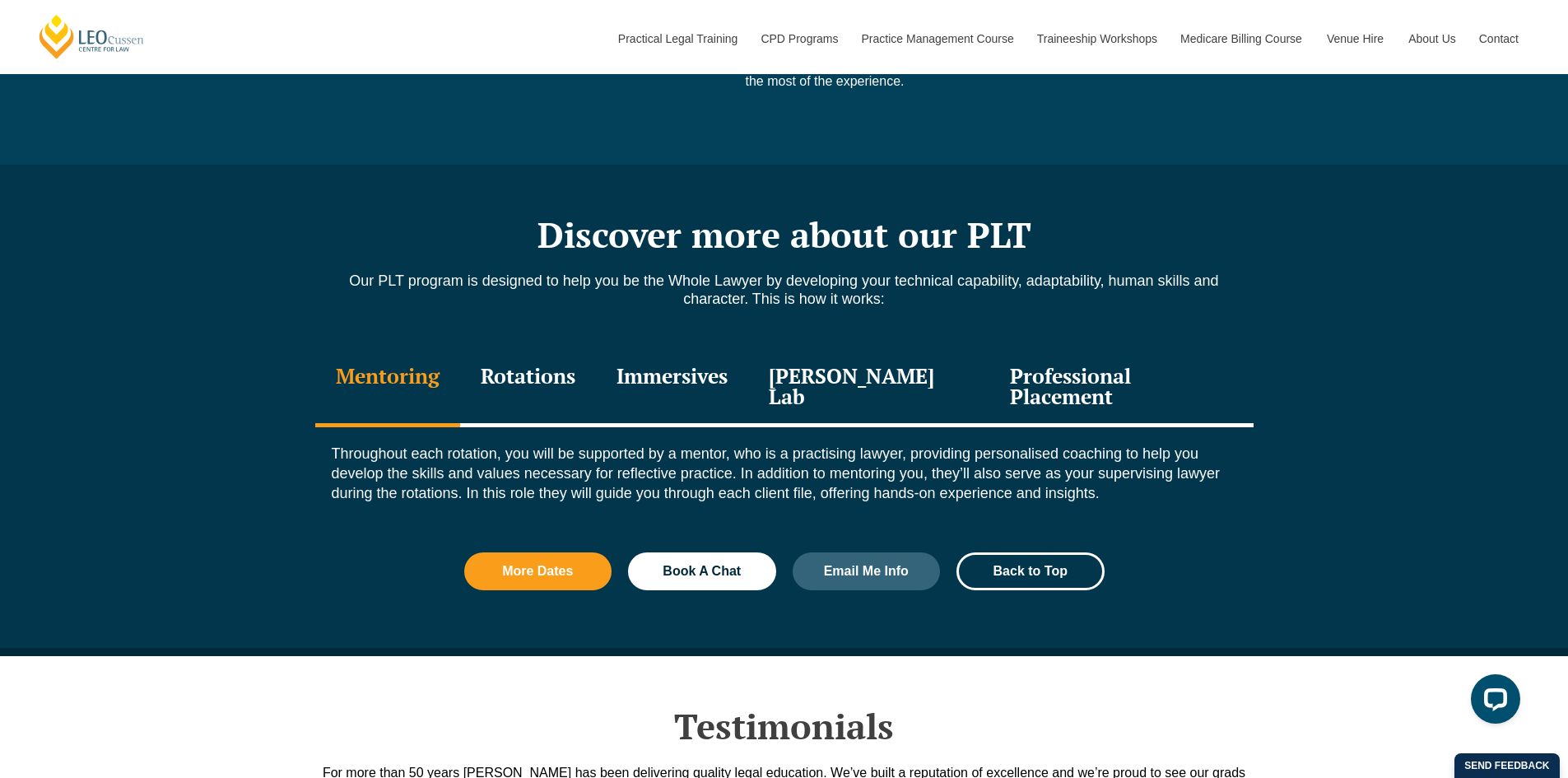
click at [550, 359] on div "Rotations" at bounding box center [527, 387] width 136 height 78
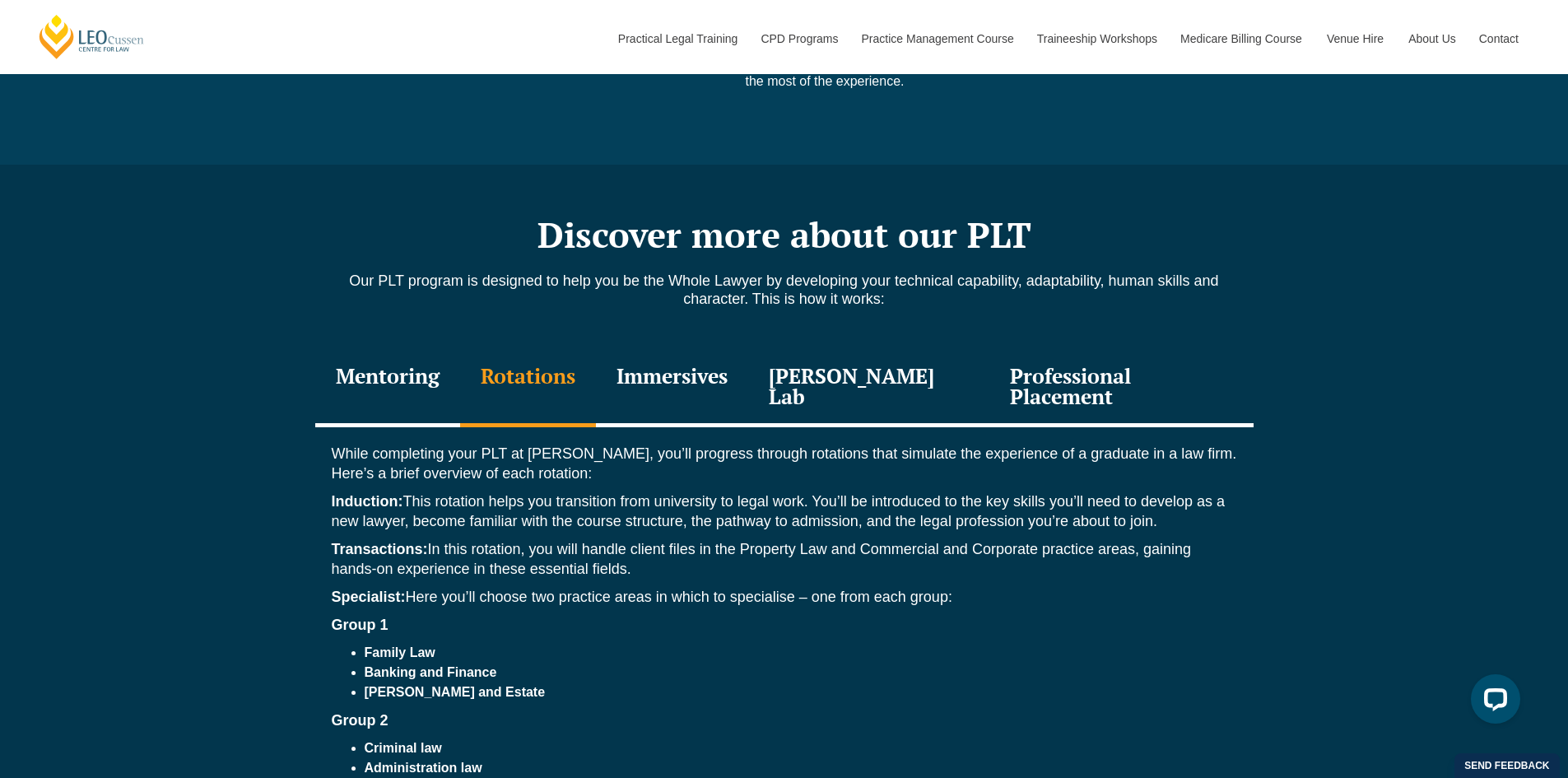
click at [434, 367] on div "Mentoring" at bounding box center [388, 387] width 145 height 78
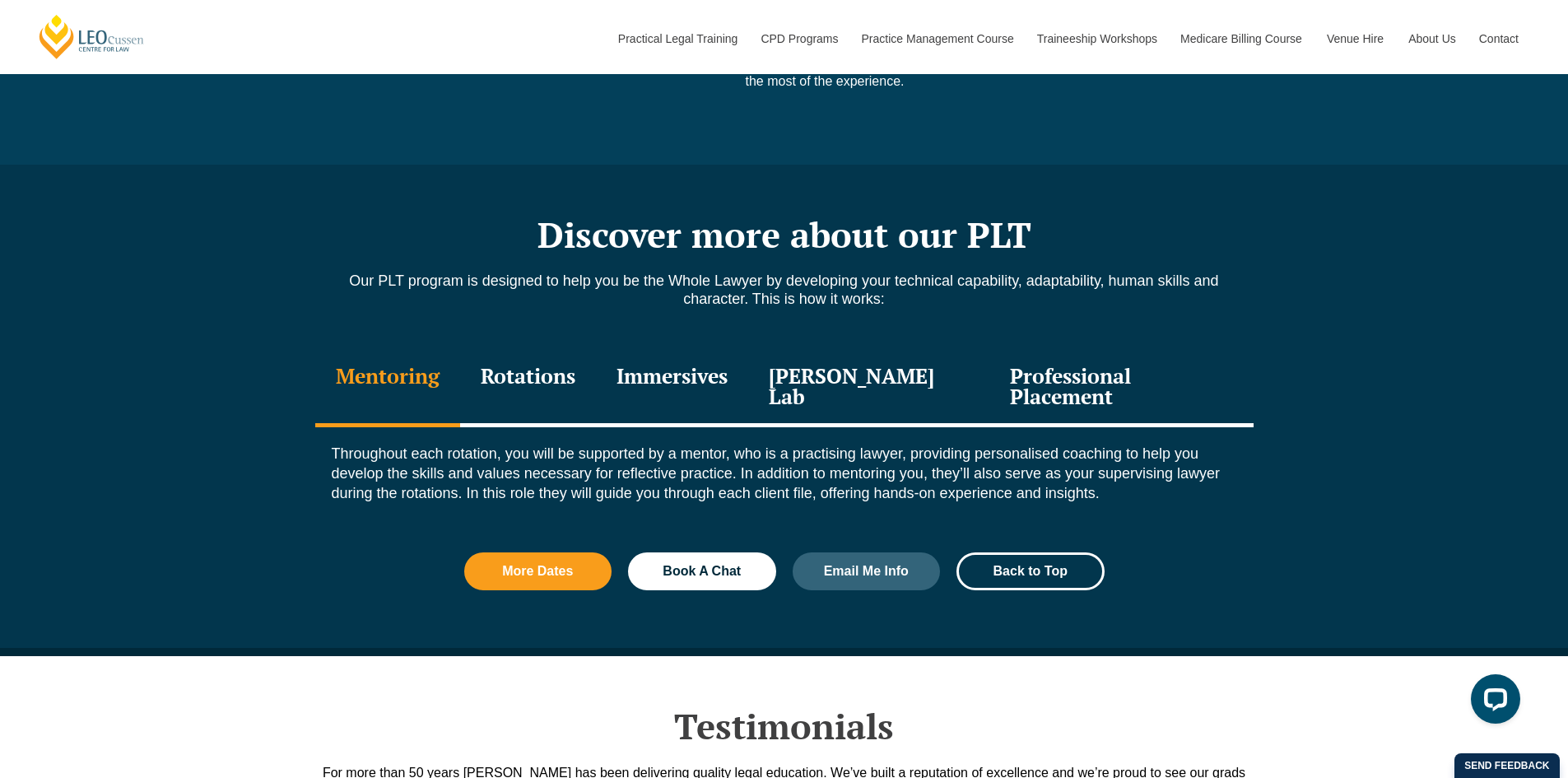
click at [434, 367] on div "Mentoring" at bounding box center [388, 387] width 145 height 78
click at [507, 368] on div "Rotations" at bounding box center [527, 387] width 136 height 78
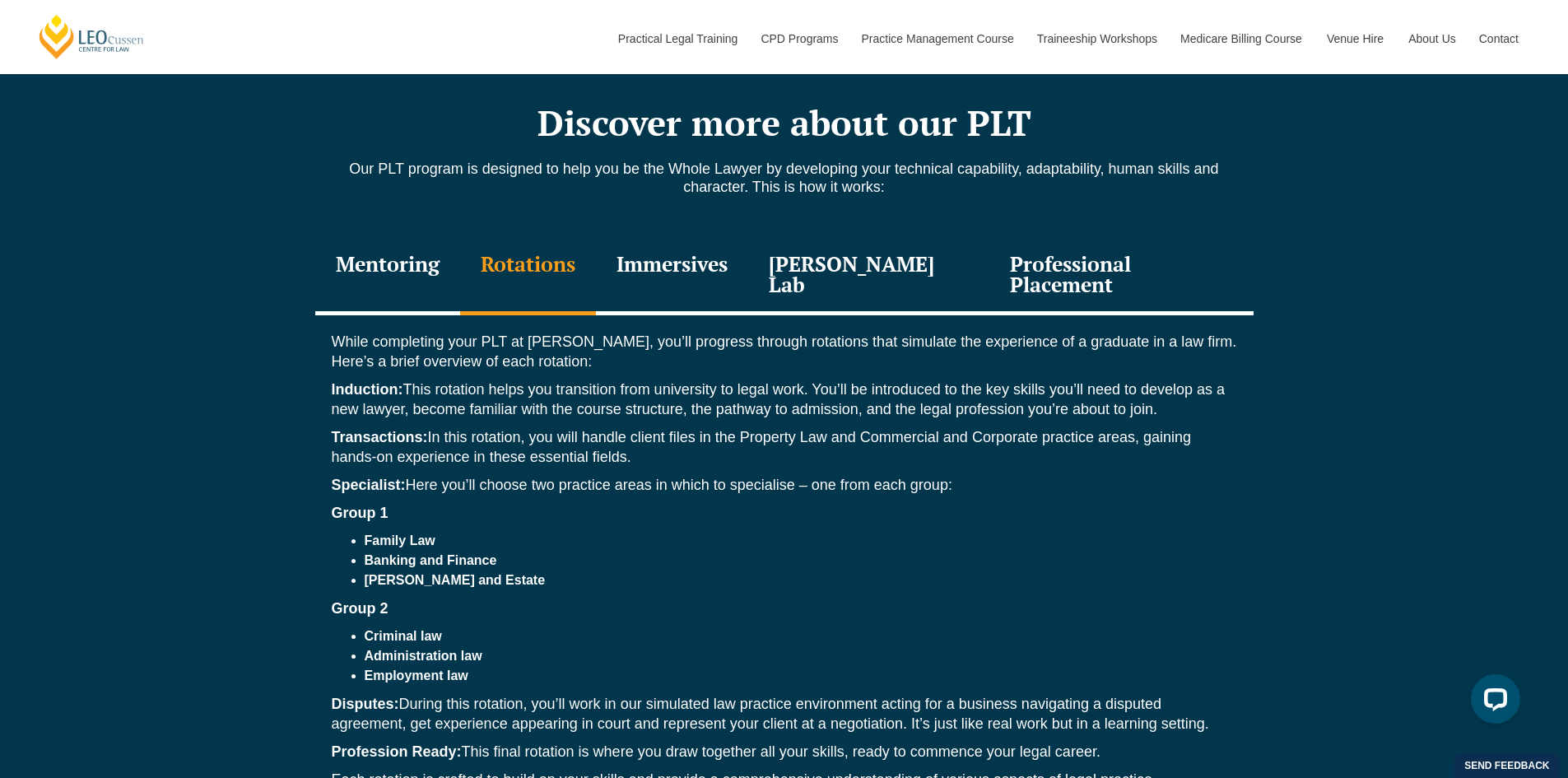
scroll to position [2058, 0]
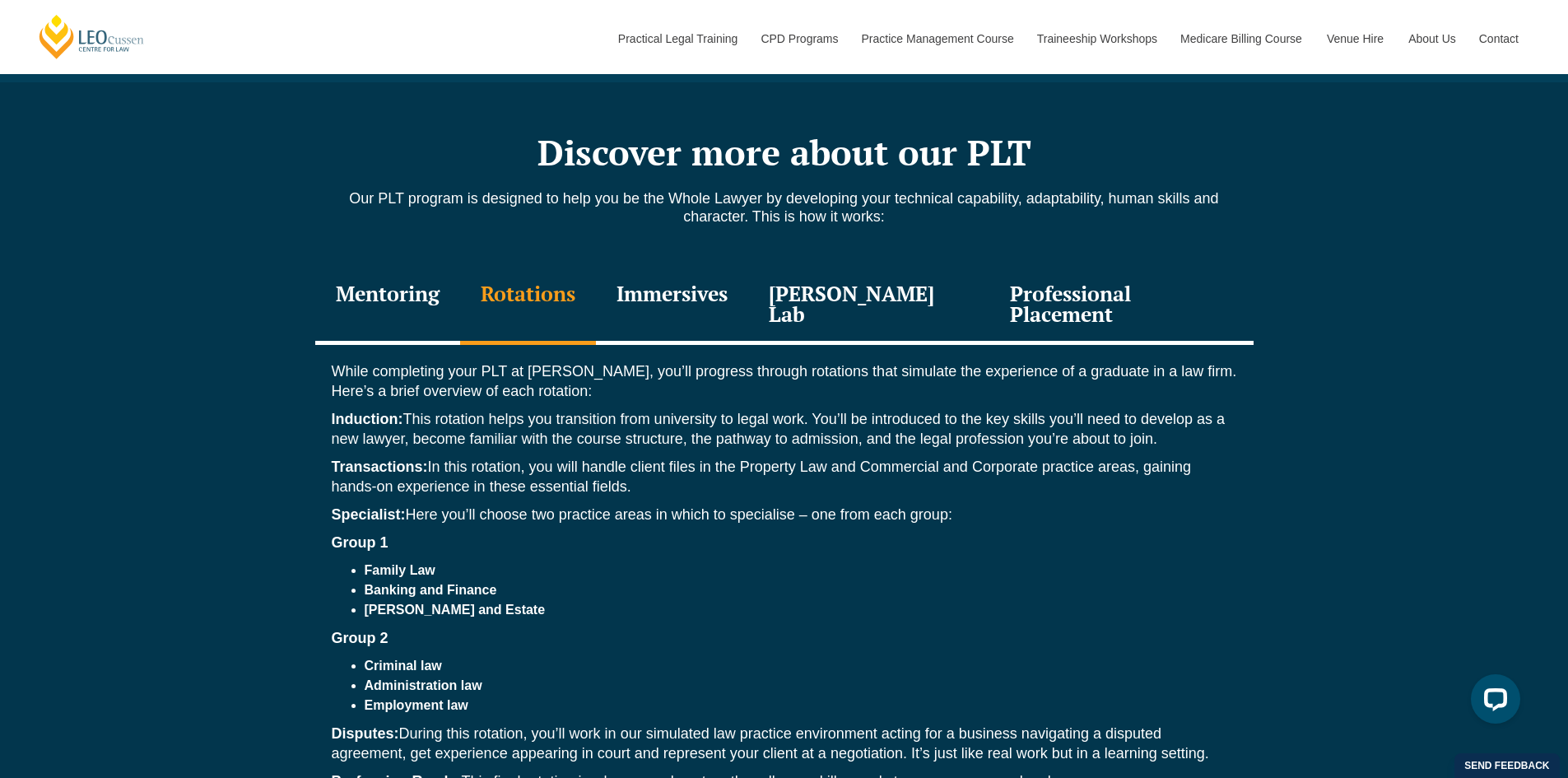
click at [682, 293] on div "Immersives" at bounding box center [672, 306] width 152 height 78
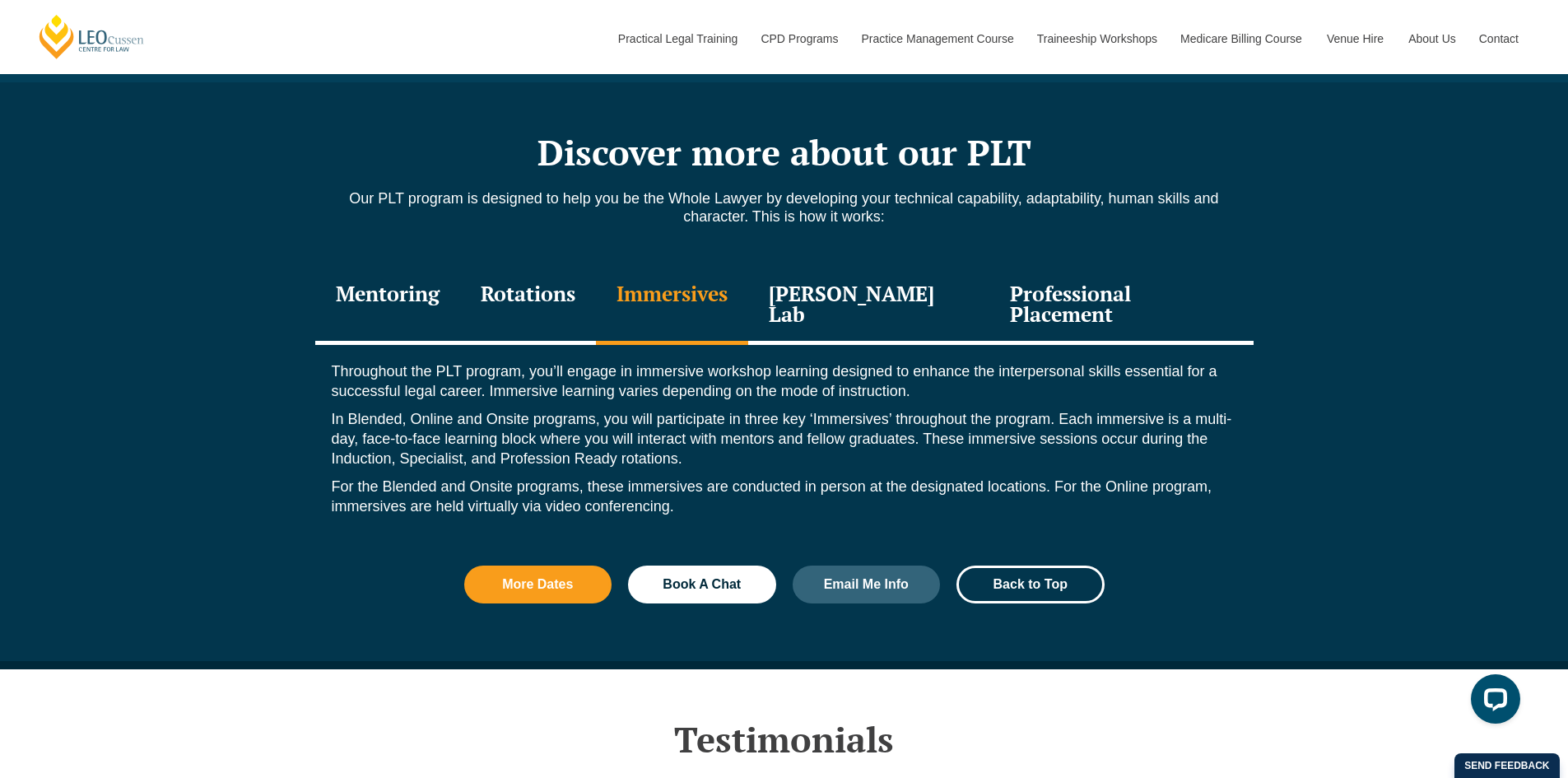
click at [837, 294] on div "Leo Justice Lab" at bounding box center [869, 306] width 242 height 78
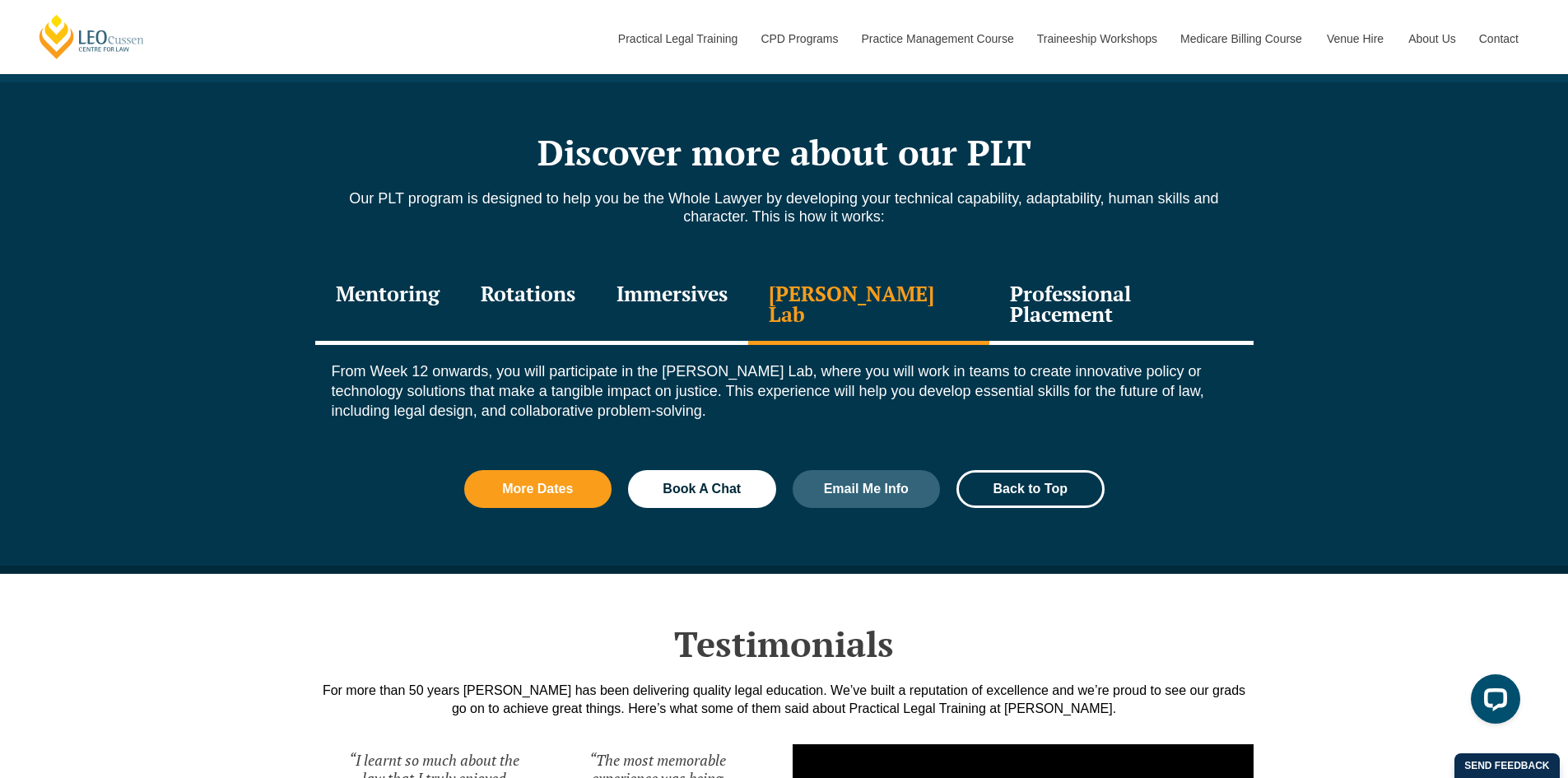
click at [576, 288] on div "Rotations" at bounding box center [527, 306] width 136 height 78
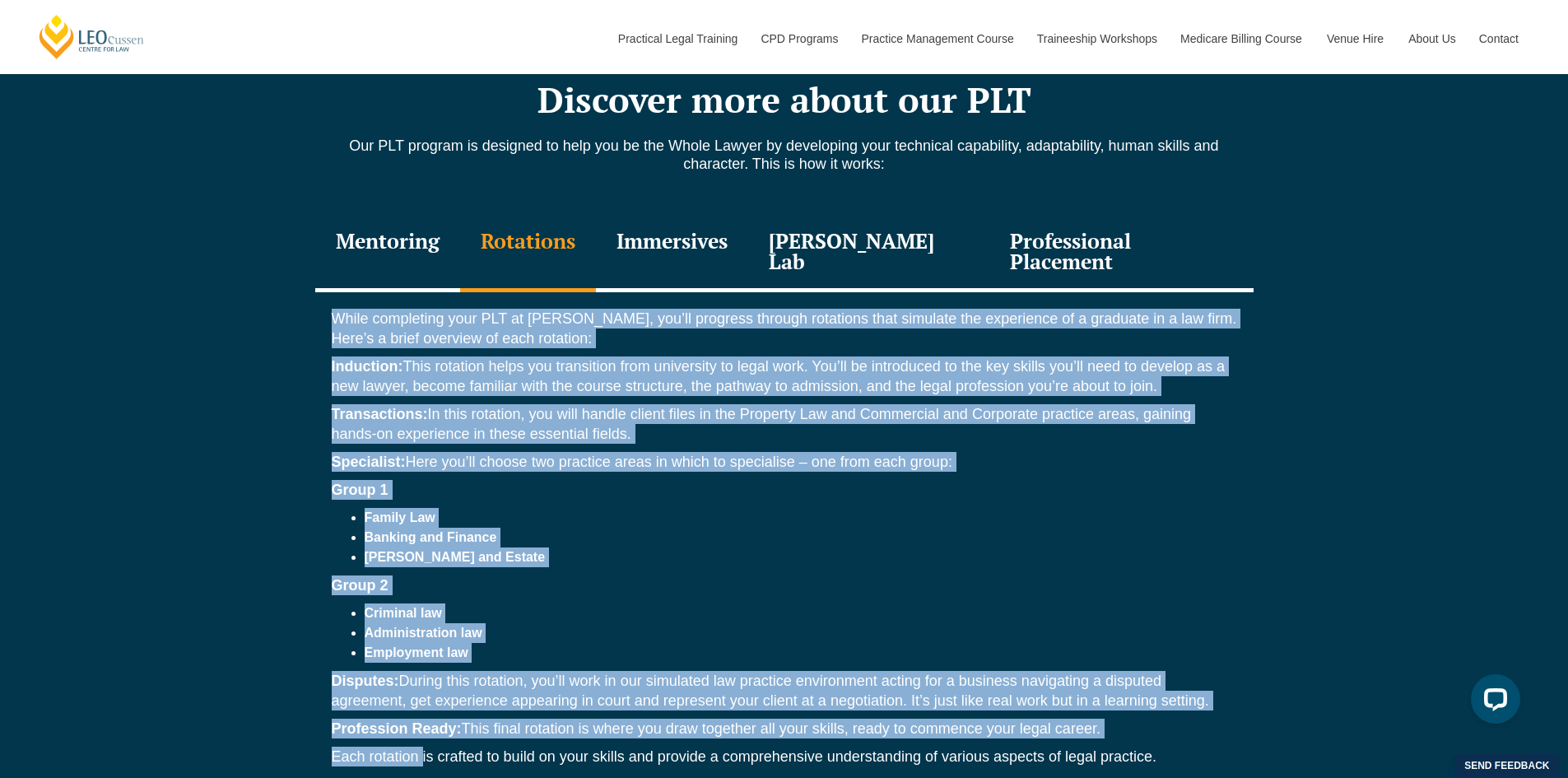
scroll to position [2140, 0]
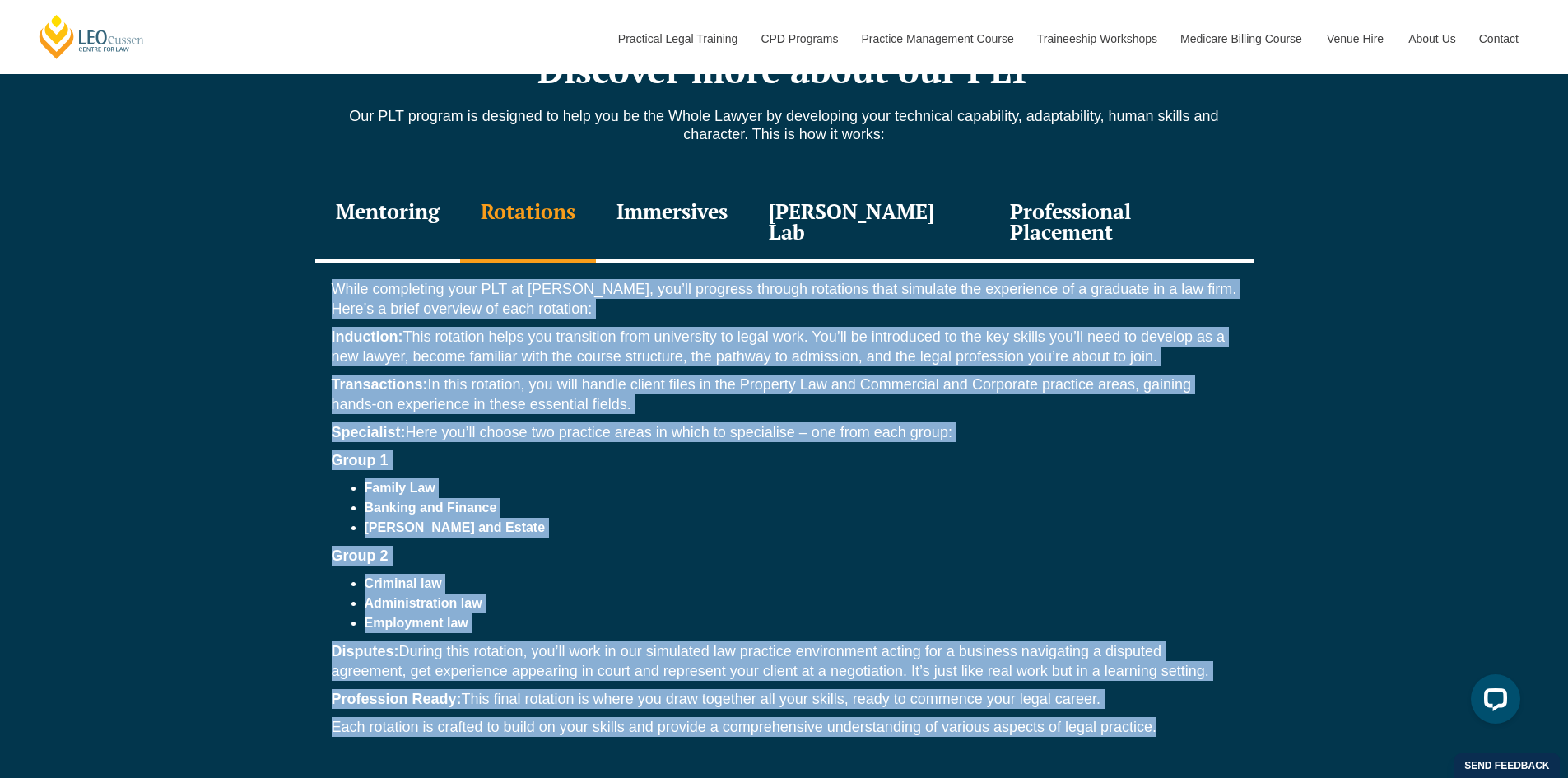
drag, startPoint x: 330, startPoint y: 343, endPoint x: 1158, endPoint y: 696, distance: 900.1
click at [1159, 698] on div "While completing your PLT at Leo Cussen, you’ll progress through rotations that…" at bounding box center [784, 512] width 938 height 499
copy div "While completing your PLT at Leo Cussen, you’ll progress through rotations that…"
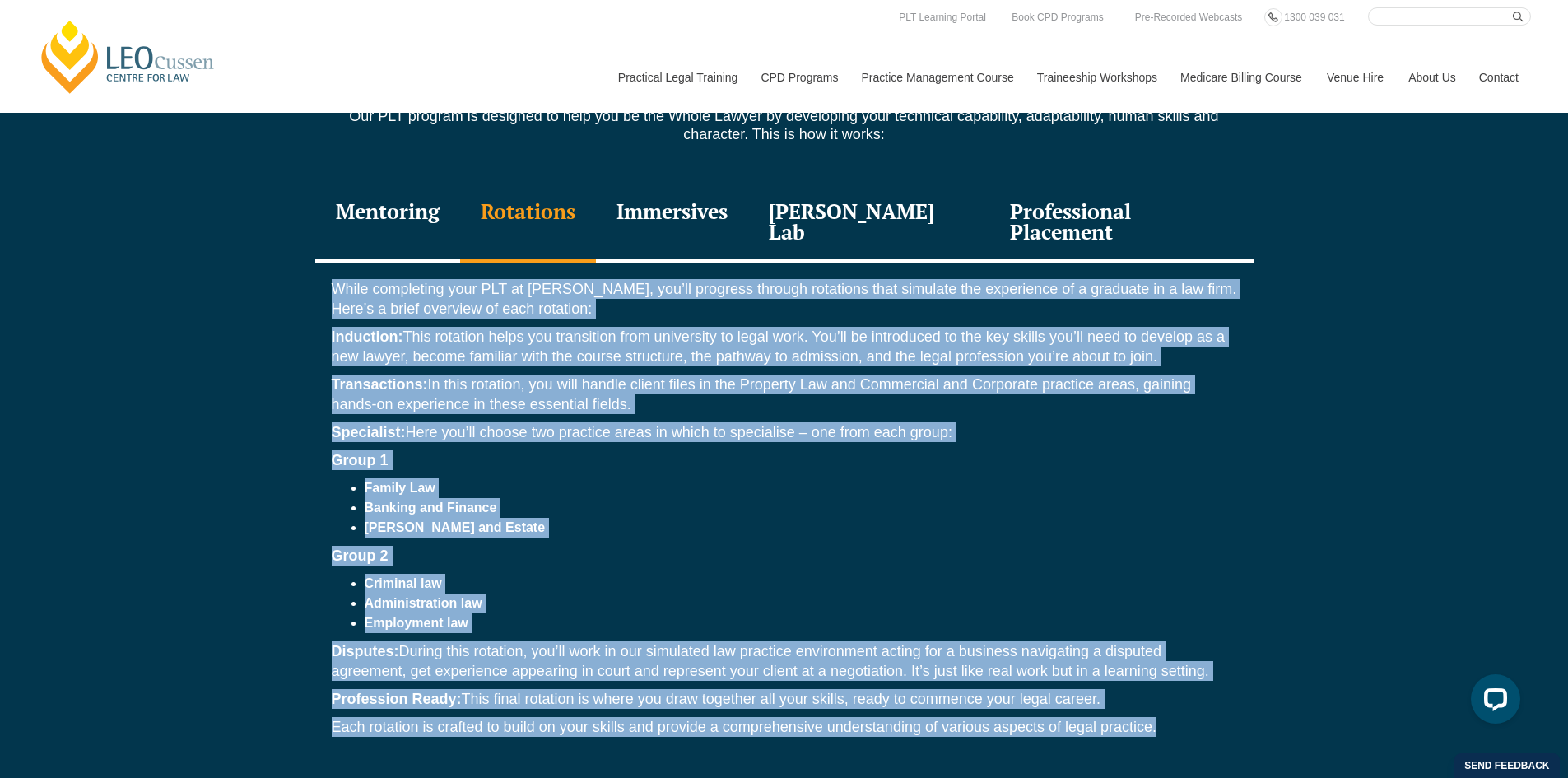
click at [859, 574] on li "Criminal law" at bounding box center [800, 584] width 873 height 20
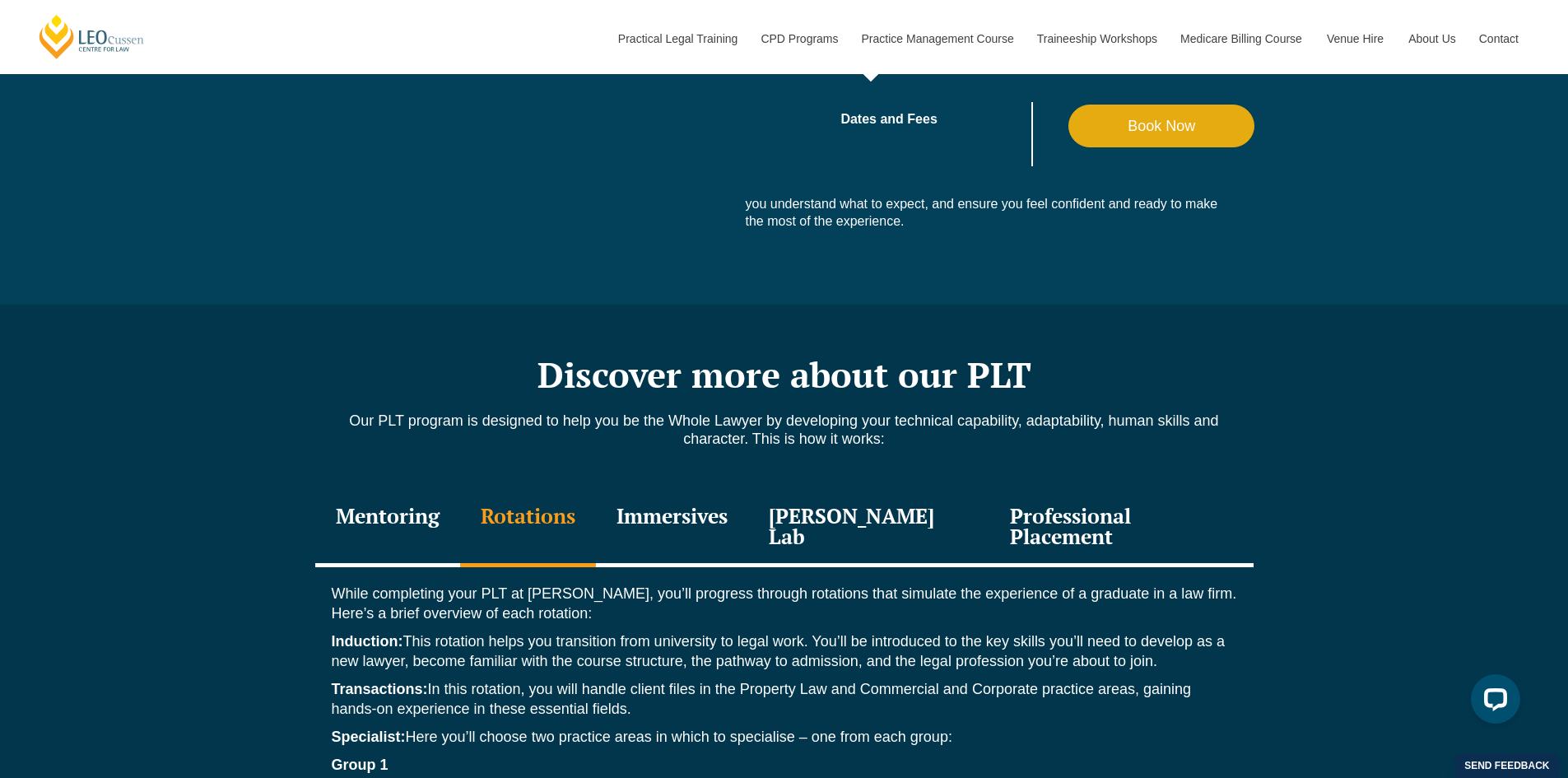
scroll to position [1647, 0]
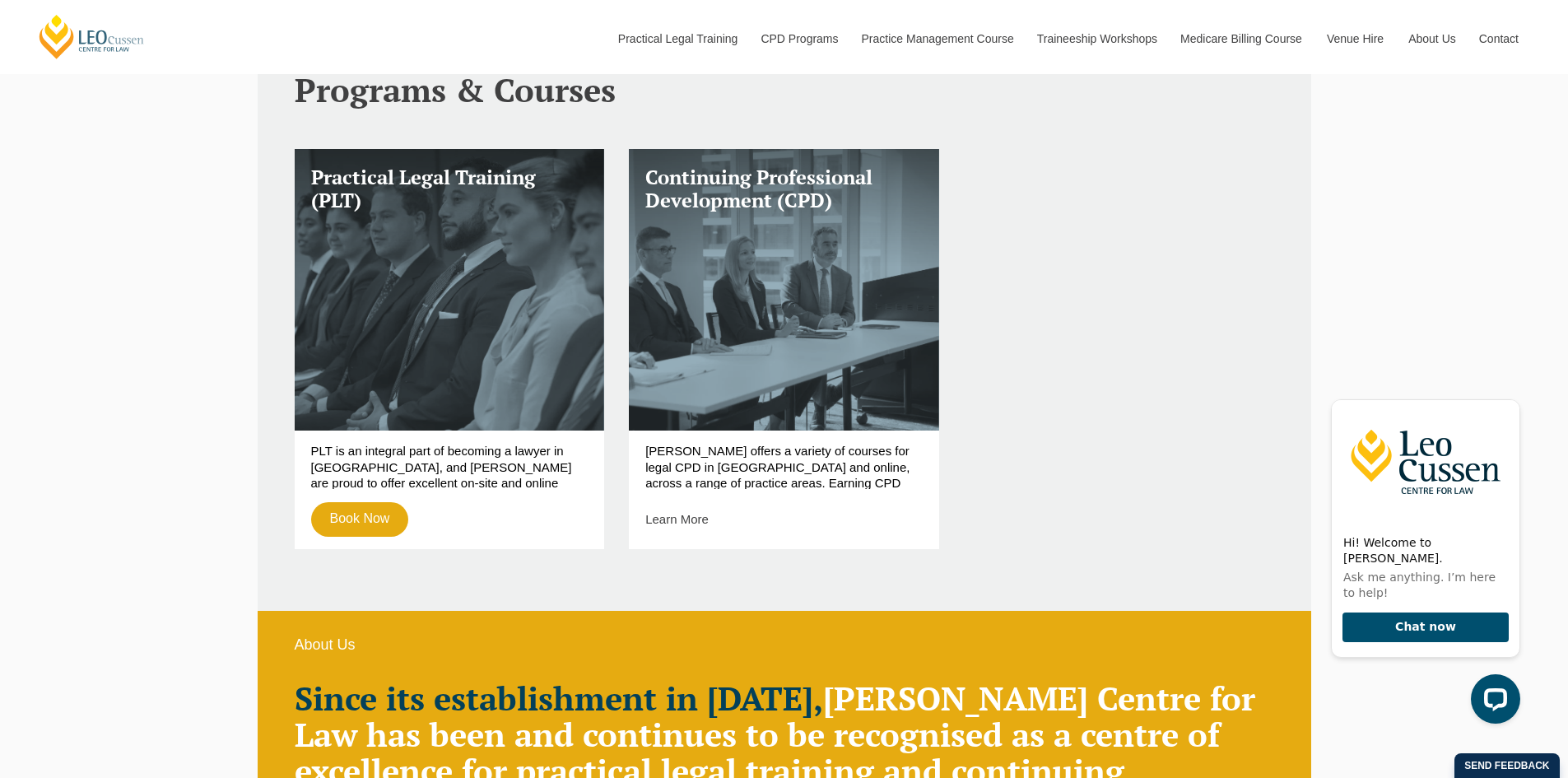
scroll to position [741, 0]
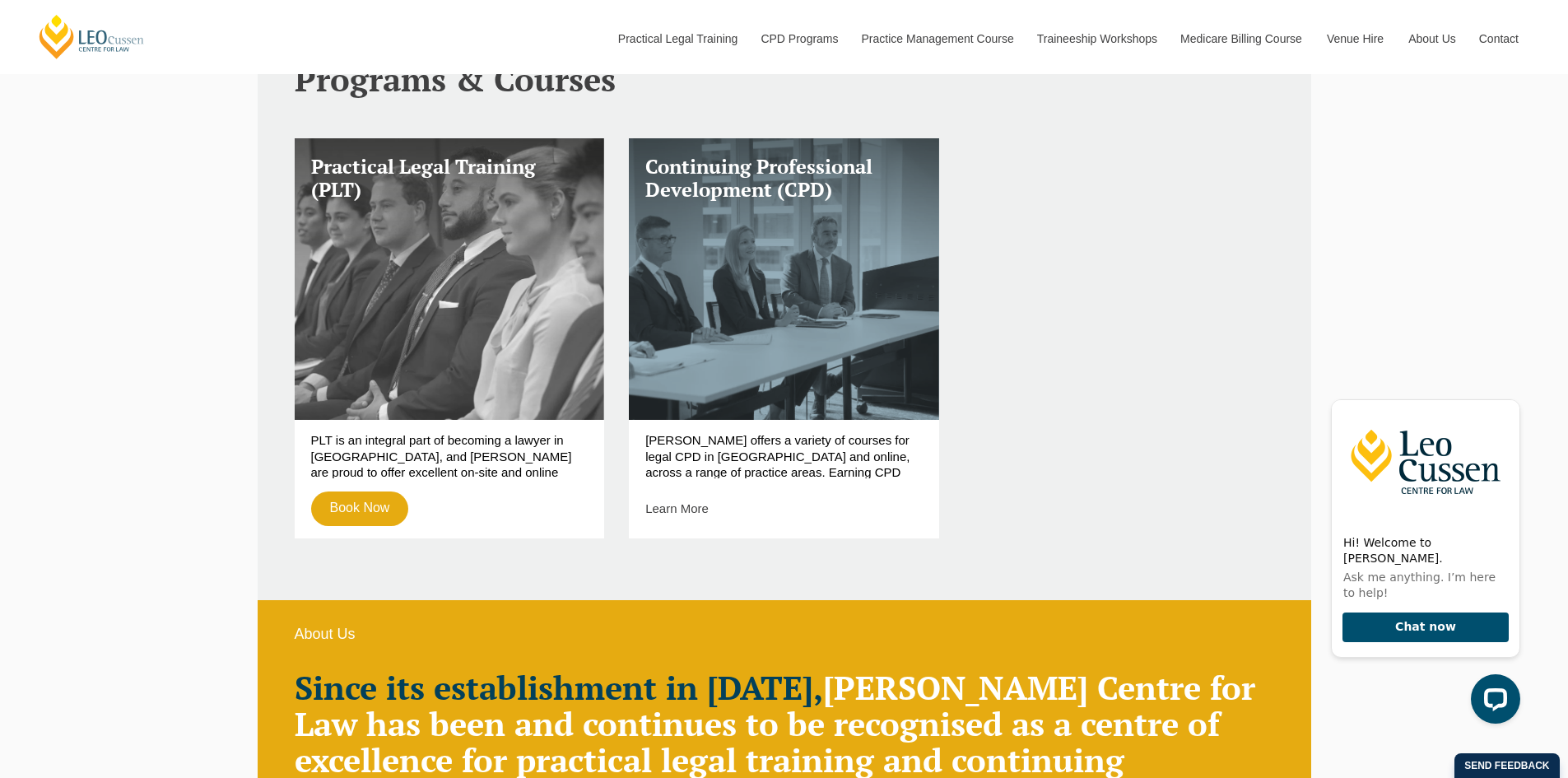
click at [403, 331] on link "Practical Legal Training (PLT)" at bounding box center [450, 279] width 311 height 283
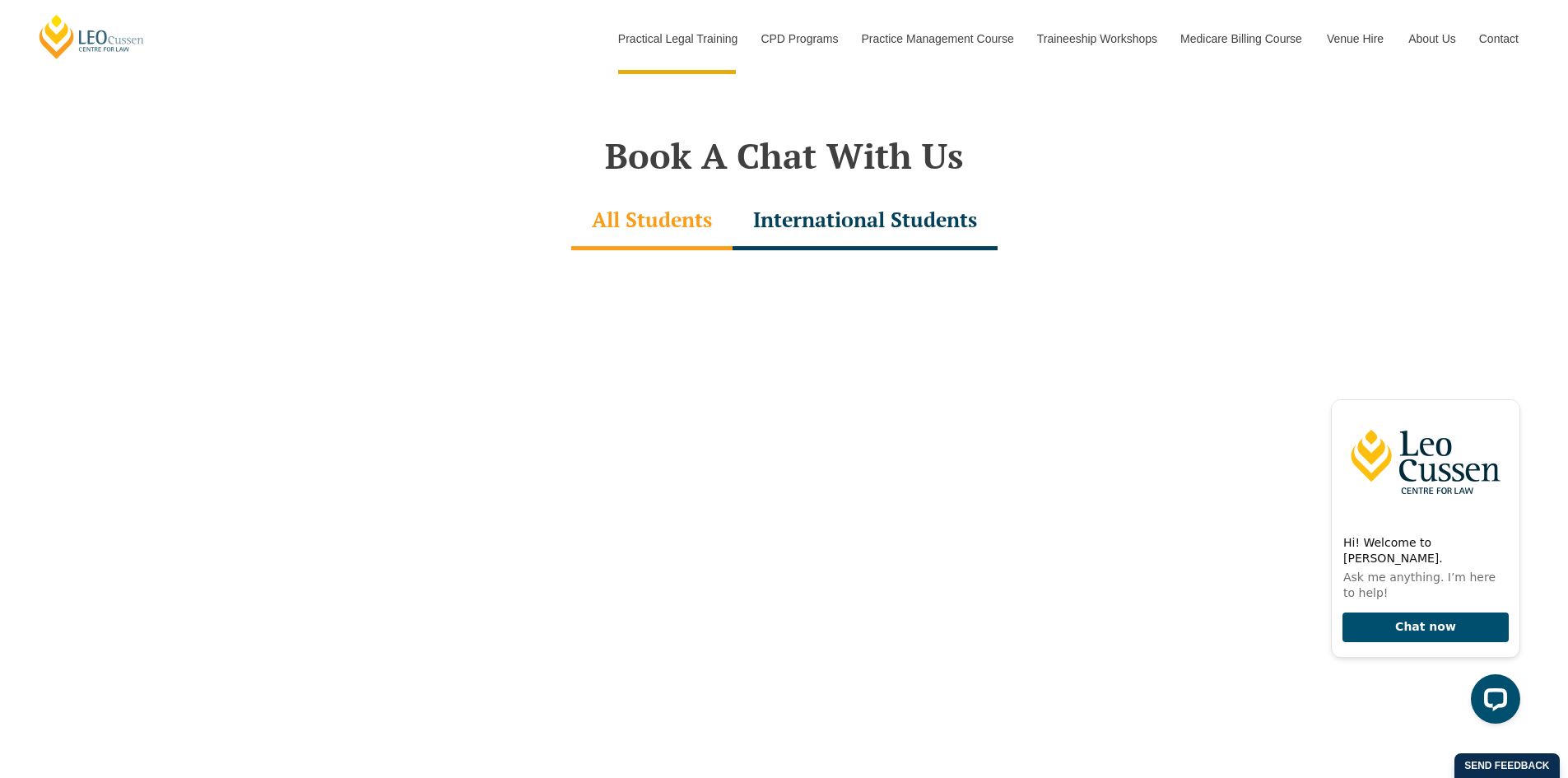
scroll to position [5268, 0]
